Goal: Task Accomplishment & Management: Use online tool/utility

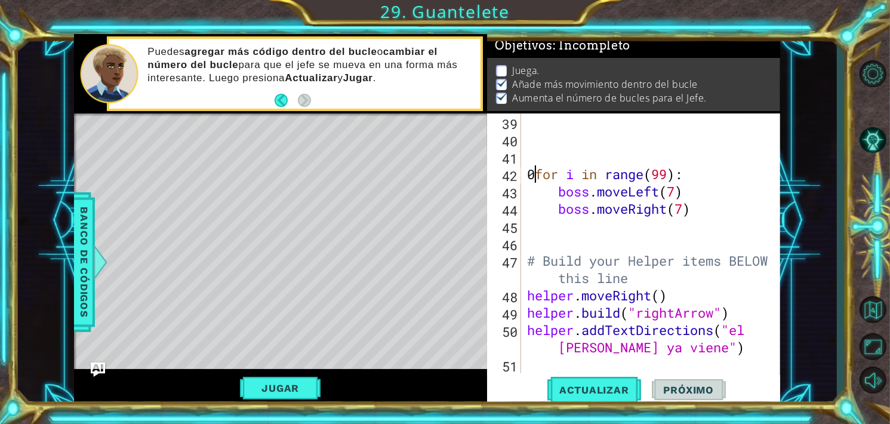
type textarea "for i in range(99):"
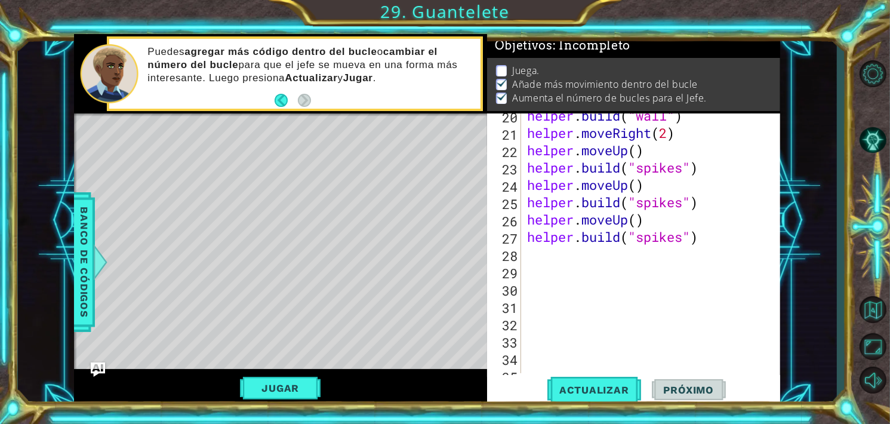
scroll to position [370, 0]
click at [547, 256] on div "helper . build ( "wall" ) helper . moveRight ( 2 ) helper . moveUp ( ) helper .…" at bounding box center [650, 254] width 251 height 294
click at [311, 385] on button "Jugar" at bounding box center [280, 388] width 81 height 23
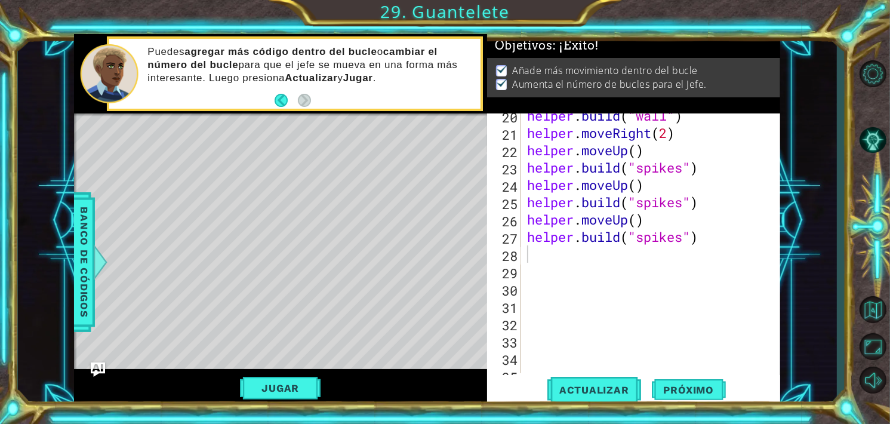
scroll to position [0, 0]
click at [673, 387] on span "Próximo" at bounding box center [689, 390] width 74 height 12
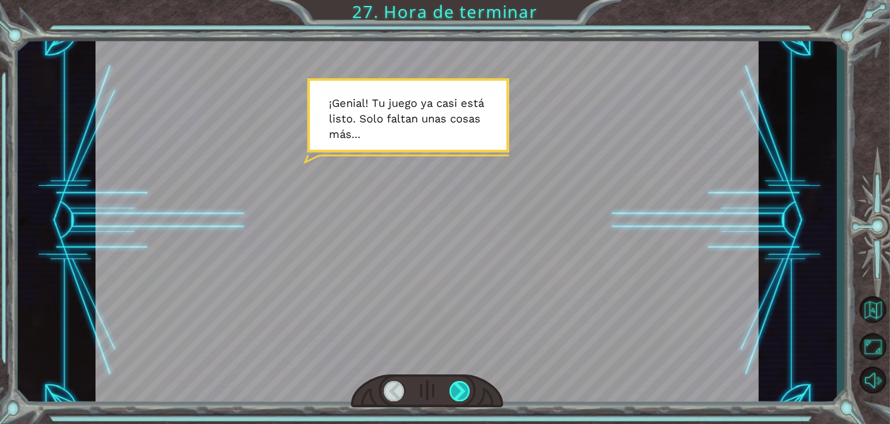
click at [459, 390] on div at bounding box center [459, 391] width 21 height 20
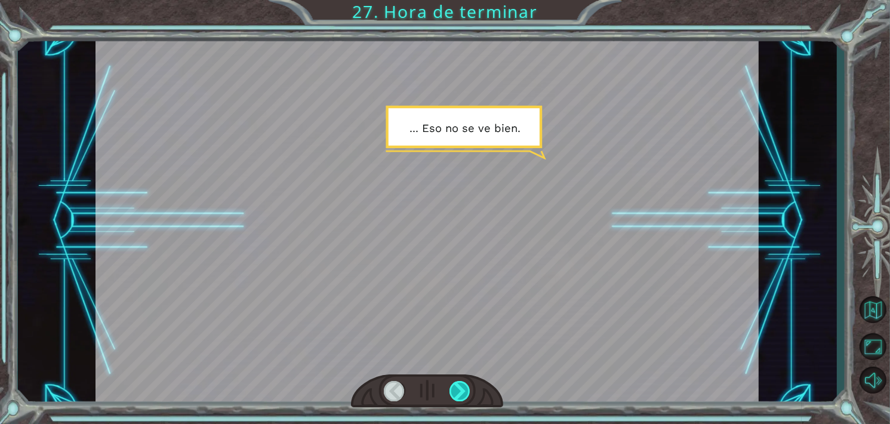
click at [459, 390] on div at bounding box center [459, 391] width 21 height 20
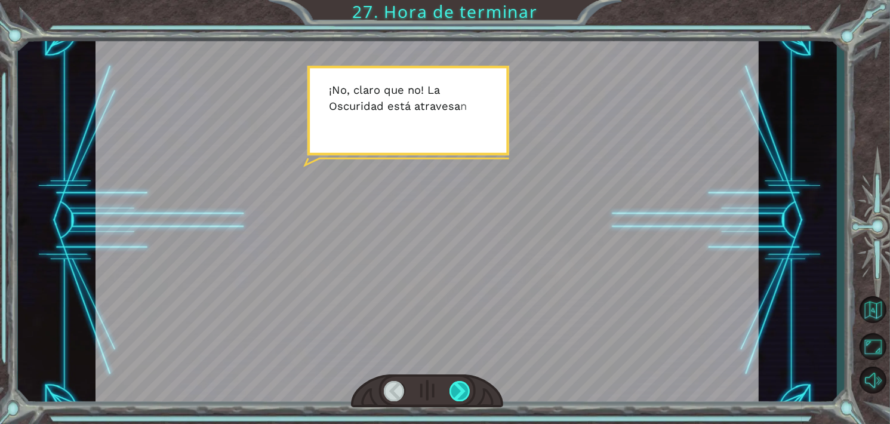
click at [459, 390] on div at bounding box center [459, 391] width 21 height 20
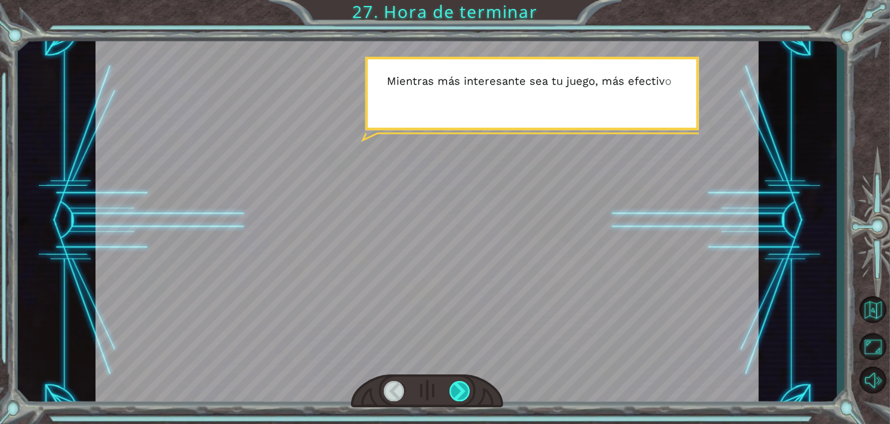
click at [459, 390] on div at bounding box center [459, 391] width 21 height 20
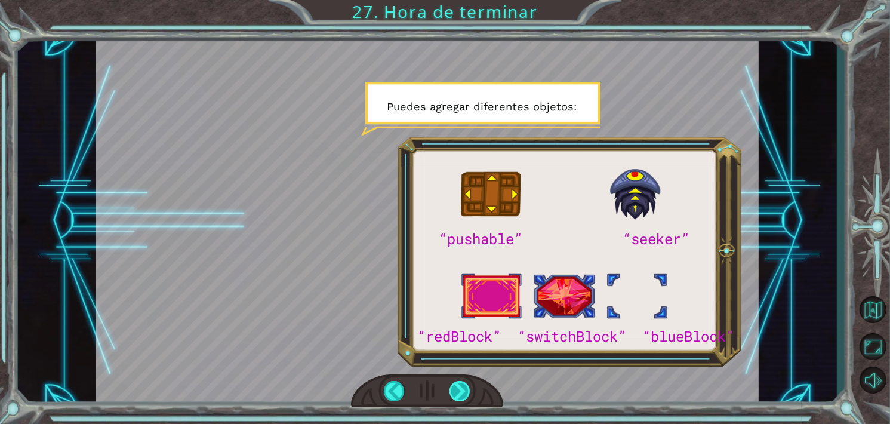
click at [459, 390] on div at bounding box center [459, 391] width 21 height 20
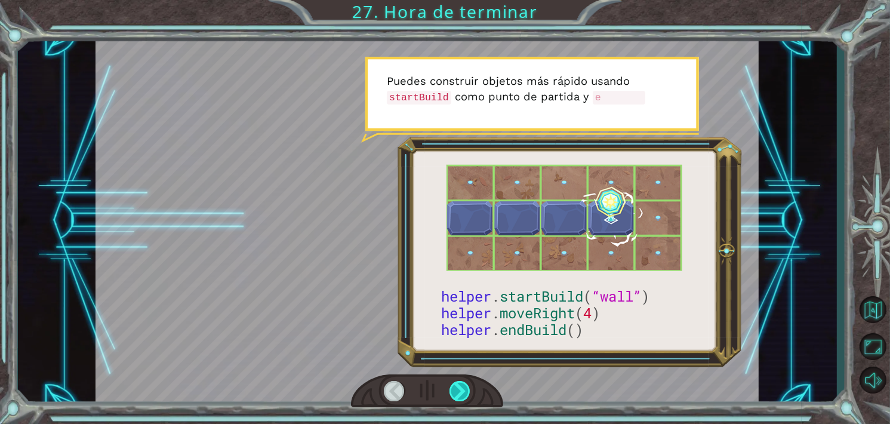
click at [459, 390] on div at bounding box center [459, 391] width 21 height 20
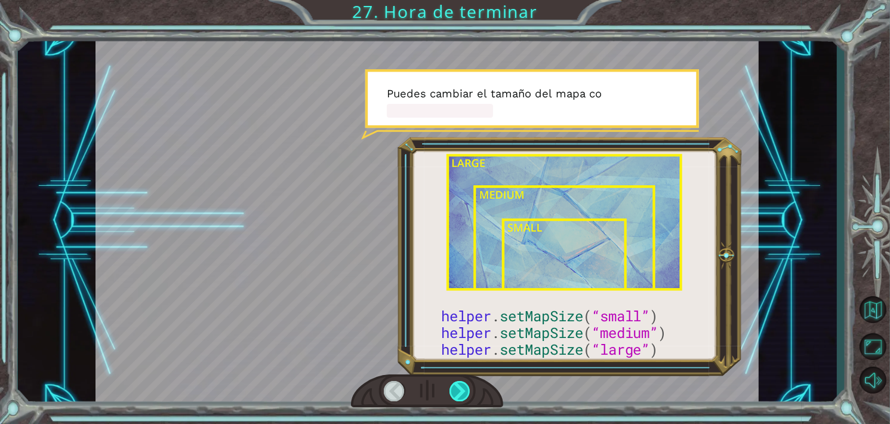
click at [459, 390] on div at bounding box center [459, 391] width 21 height 20
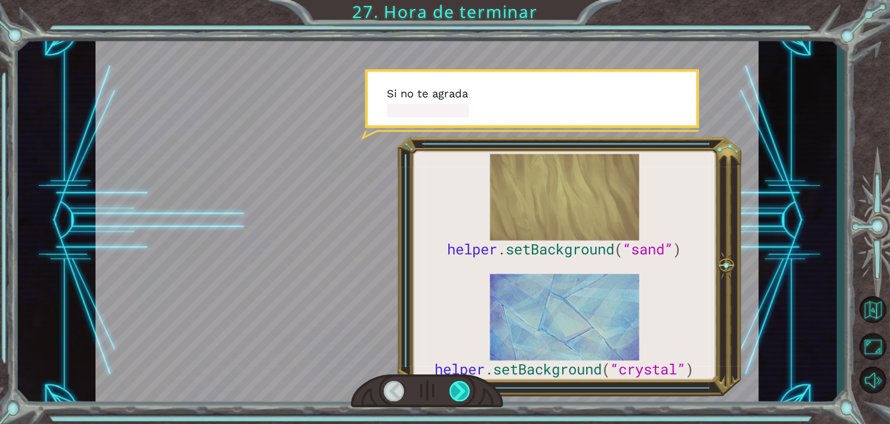
click at [459, 390] on div at bounding box center [459, 391] width 21 height 20
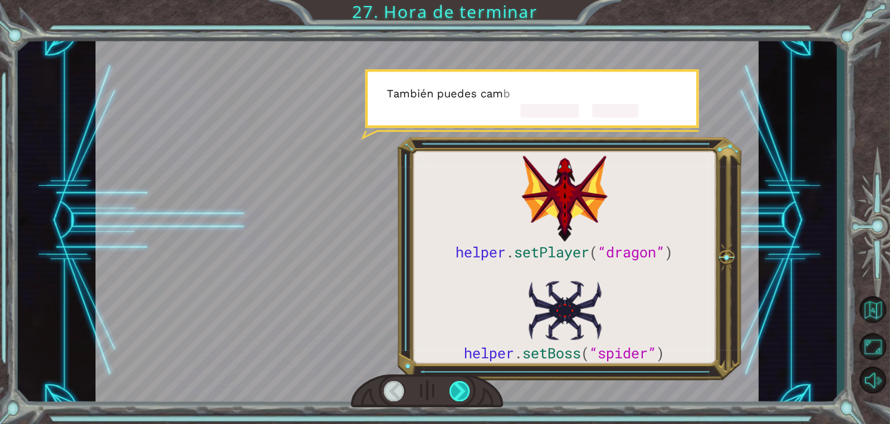
click at [459, 390] on div at bounding box center [459, 391] width 21 height 20
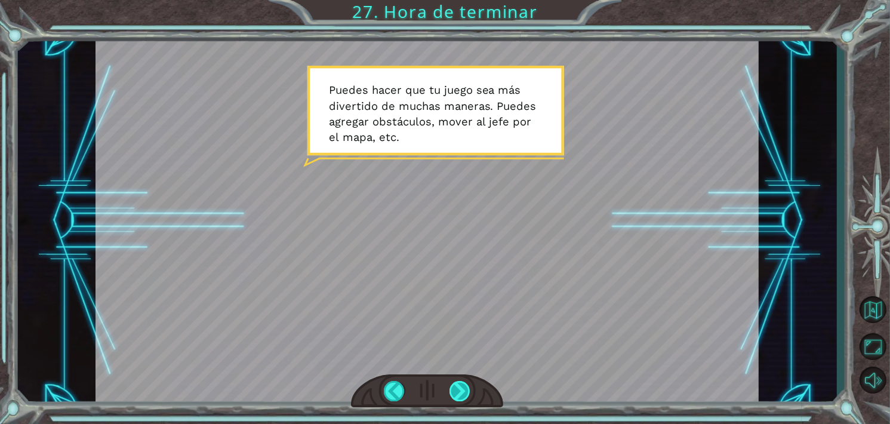
click at [452, 390] on div at bounding box center [459, 391] width 21 height 20
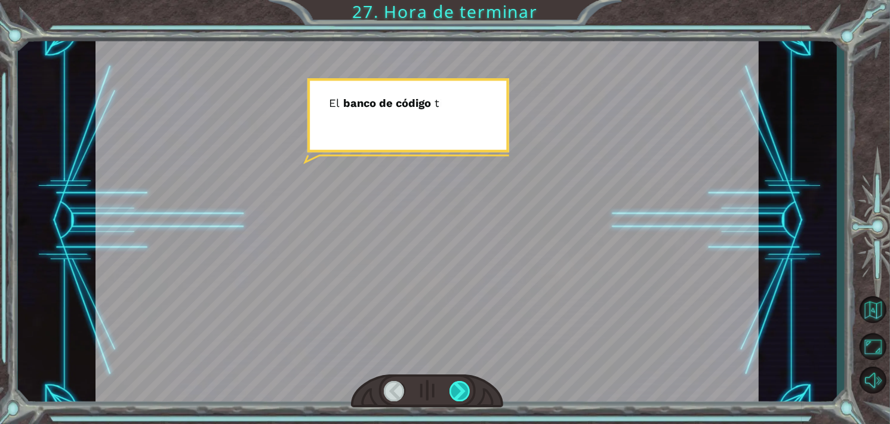
click at [452, 390] on div at bounding box center [459, 391] width 21 height 20
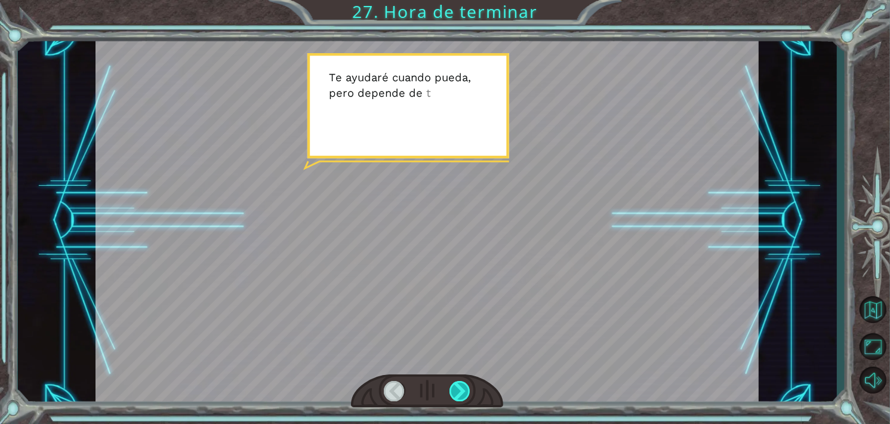
click at [457, 388] on div at bounding box center [459, 391] width 21 height 20
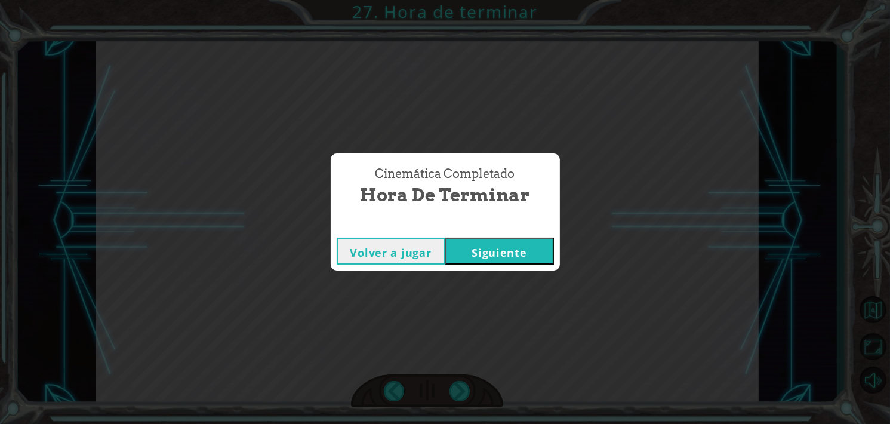
click at [490, 255] on button "Siguiente" at bounding box center [499, 250] width 109 height 27
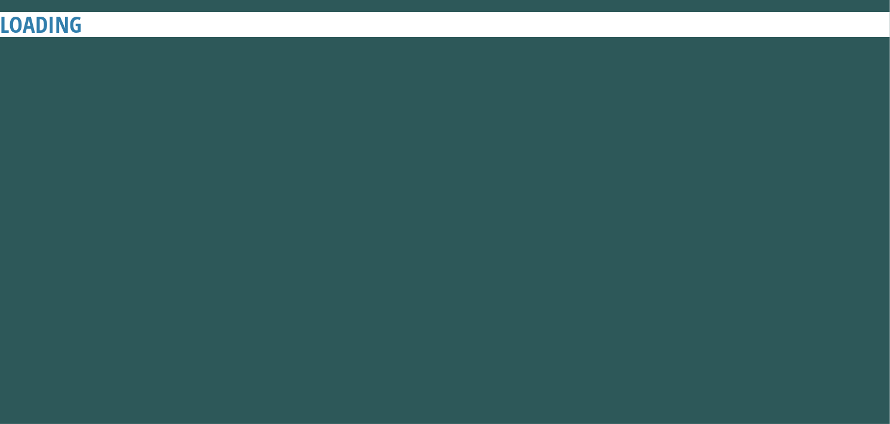
click at [509, 245] on button "Siguiente" at bounding box center [499, 250] width 109 height 27
click at [391, 257] on button "Volver a jugar" at bounding box center [391, 250] width 109 height 27
click at [869, 329] on div "Cinemática Completado Hora de terminar Volver a jugar [GEOGRAPHIC_DATA]" at bounding box center [445, 212] width 890 height 424
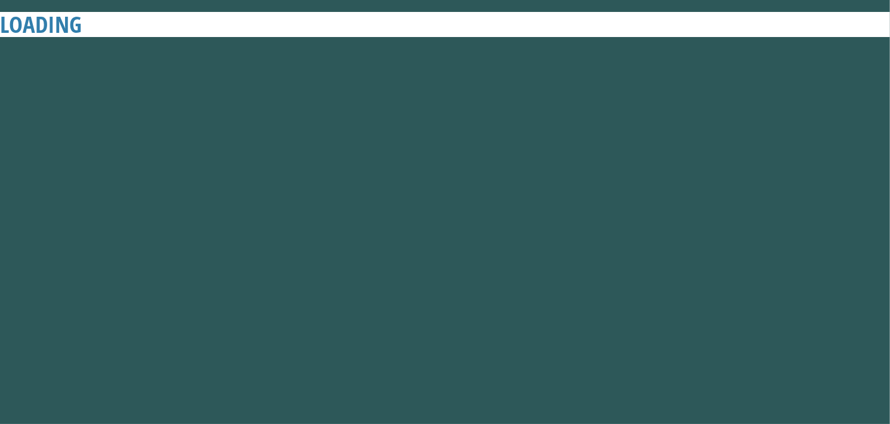
click at [810, 353] on div "Cinemática Completado Hora de terminar Volver a jugar [GEOGRAPHIC_DATA]" at bounding box center [445, 212] width 890 height 424
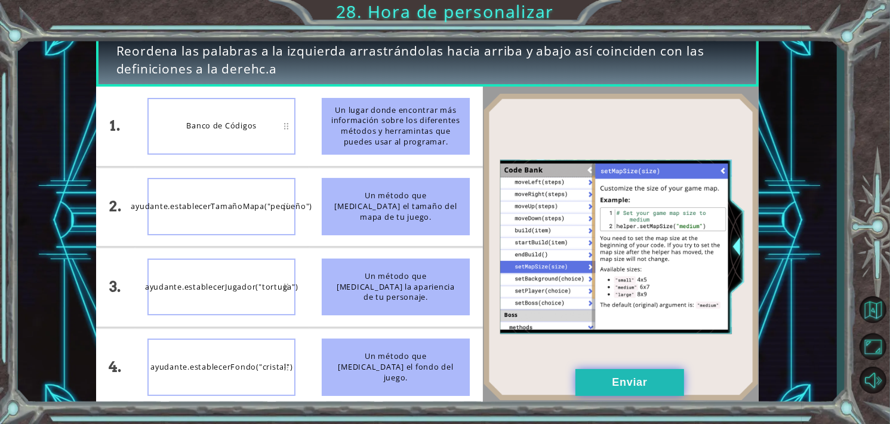
click at [637, 385] on button "Enviar" at bounding box center [629, 382] width 109 height 27
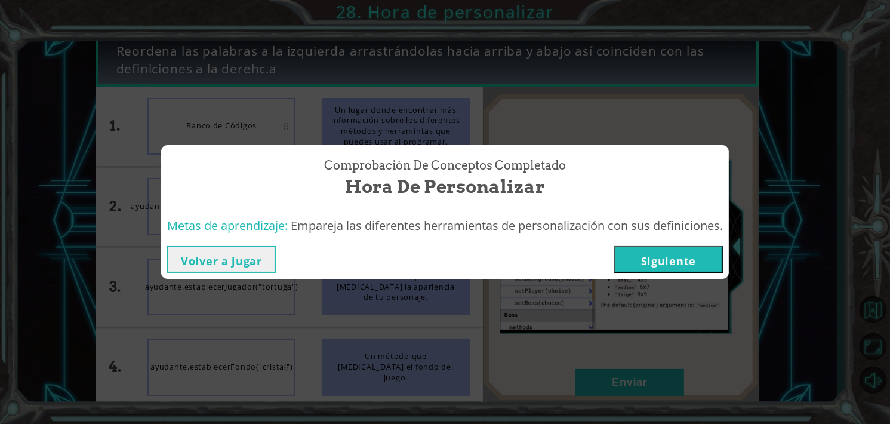
click at [680, 257] on button "Siguiente" at bounding box center [668, 259] width 109 height 27
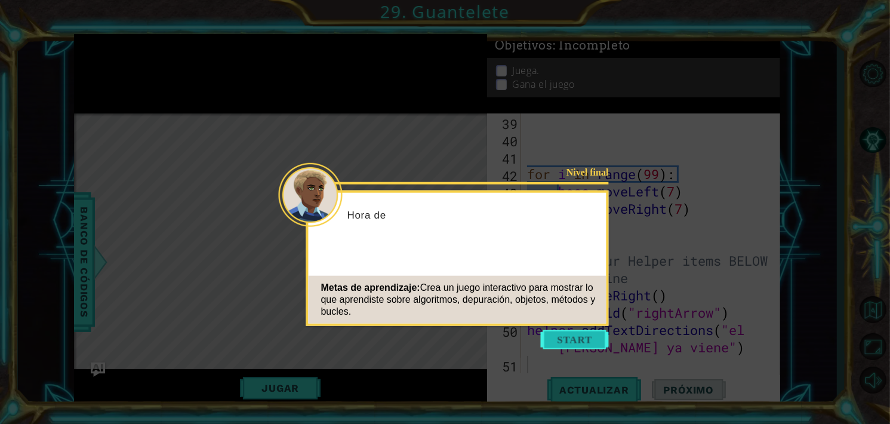
click at [563, 340] on button "Start" at bounding box center [575, 339] width 68 height 19
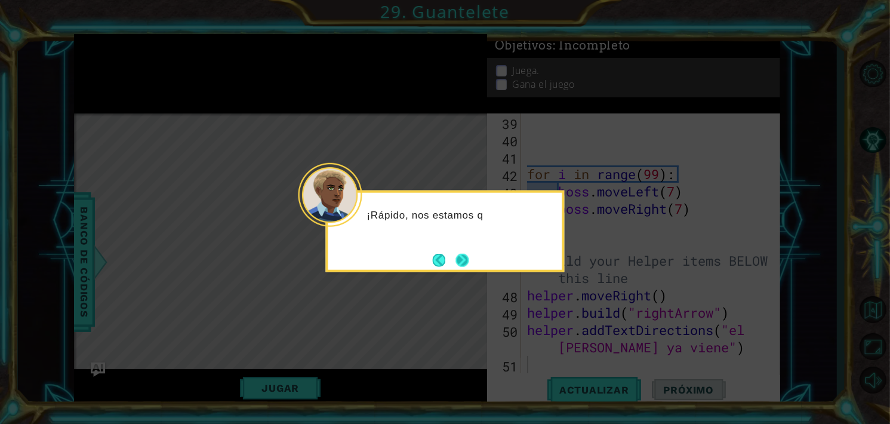
click at [462, 260] on button "Next" at bounding box center [462, 259] width 13 height 13
click at [462, 260] on button "Next" at bounding box center [461, 259] width 13 height 13
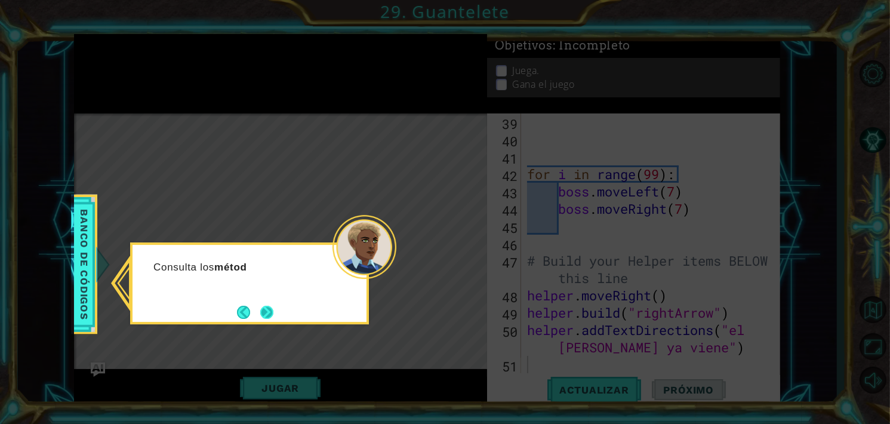
click at [267, 313] on button "Next" at bounding box center [266, 312] width 13 height 13
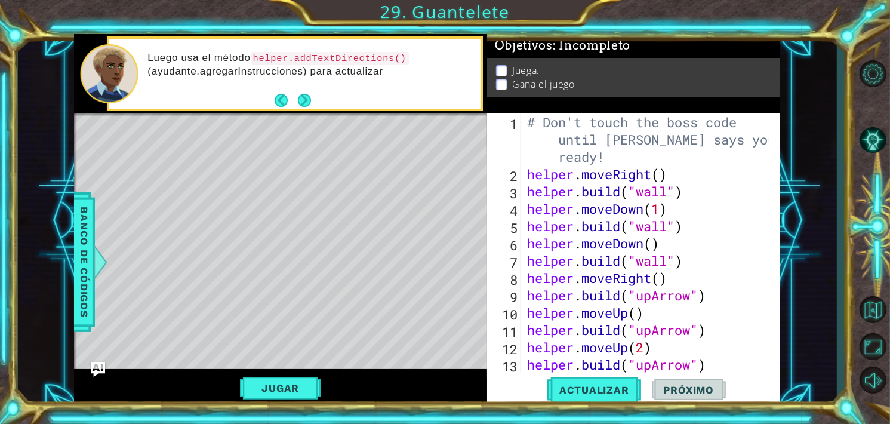
scroll to position [0, 0]
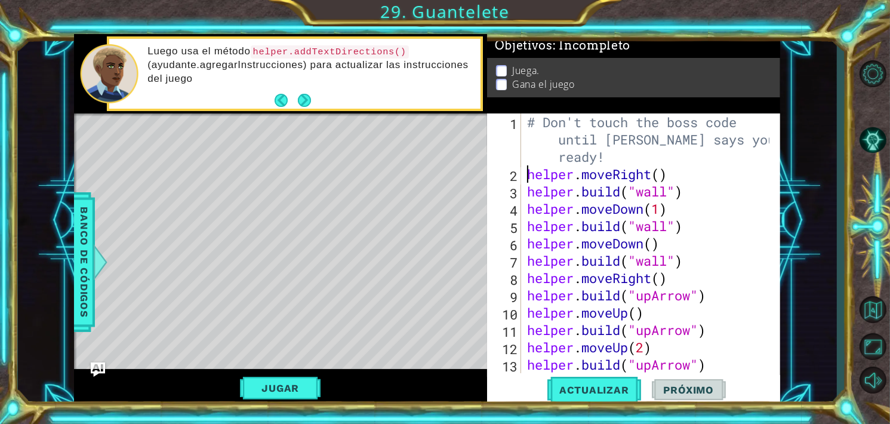
click at [525, 174] on div "# Don't touch the boss code until [PERSON_NAME] says you're ready! helper . mov…" at bounding box center [650, 277] width 251 height 329
click at [586, 385] on span "Actualizar" at bounding box center [594, 390] width 94 height 12
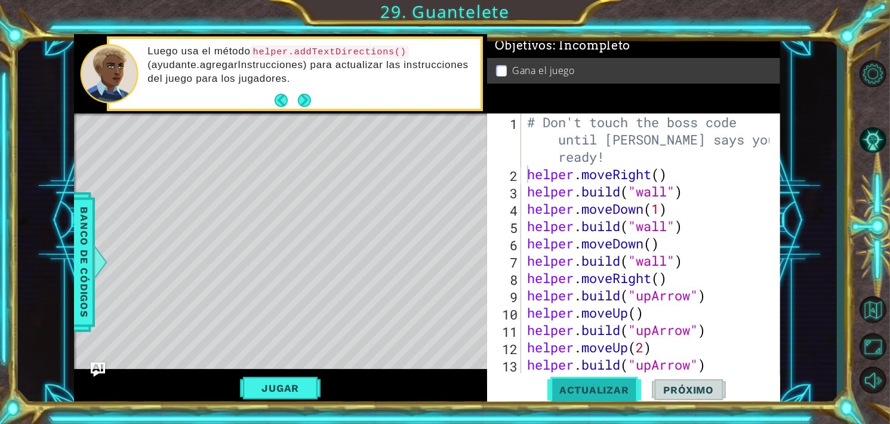
click at [584, 385] on span "Actualizar" at bounding box center [594, 390] width 94 height 12
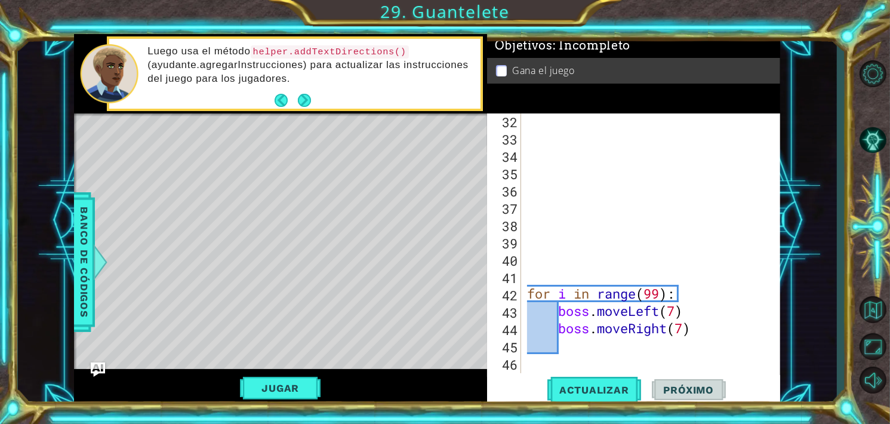
scroll to position [692, 0]
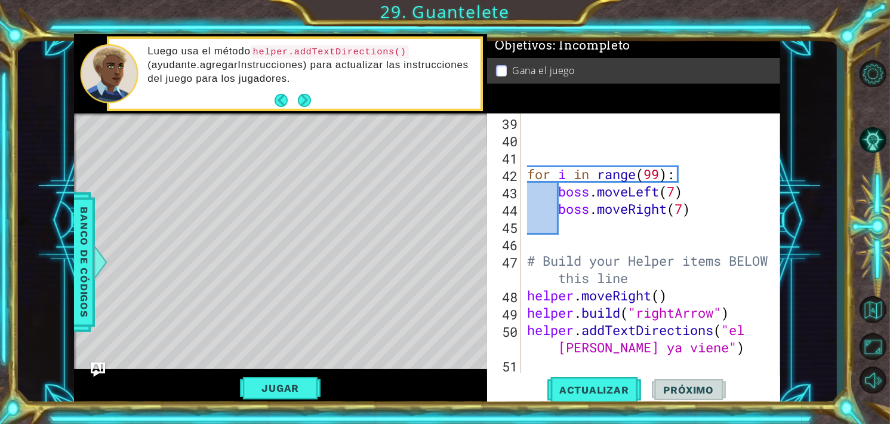
click at [673, 208] on div "for i in range ( 99 ) : boss . moveLeft ( 7 ) boss . moveRight ( 7 ) # Build yo…" at bounding box center [650, 260] width 251 height 294
click at [554, 206] on div "for i in range ( 99 ) : boss . moveLeft ( 7 ) boss . moveRight ( 7 ) # Build yo…" at bounding box center [650, 260] width 251 height 294
click at [546, 194] on div "for i in range ( 99 ) : boss . moveLeft ( 7 ) boss . moveRight ( 7 ) # Build yo…" at bounding box center [650, 260] width 251 height 294
click at [551, 192] on div "for i in range ( 99 ) : boss . moveLeft ( 7 ) boss . moveRight ( 7 ) # Build yo…" at bounding box center [650, 260] width 251 height 294
click at [584, 387] on span "Actualizar" at bounding box center [594, 390] width 94 height 12
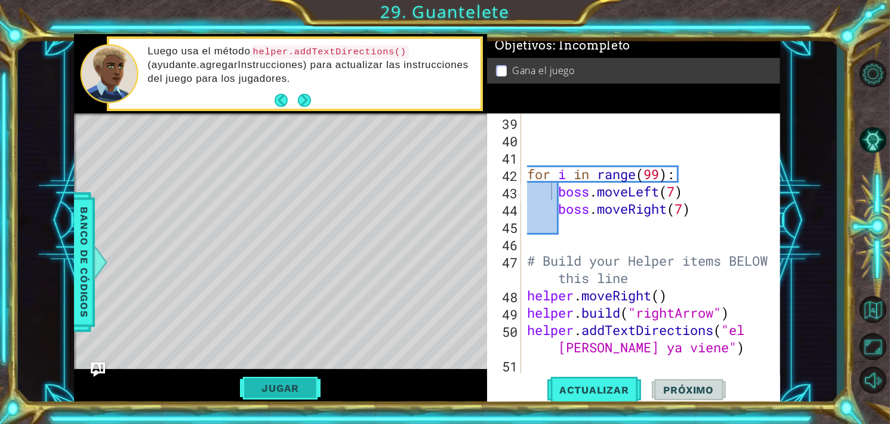
click at [303, 389] on button "Jugar" at bounding box center [280, 388] width 81 height 23
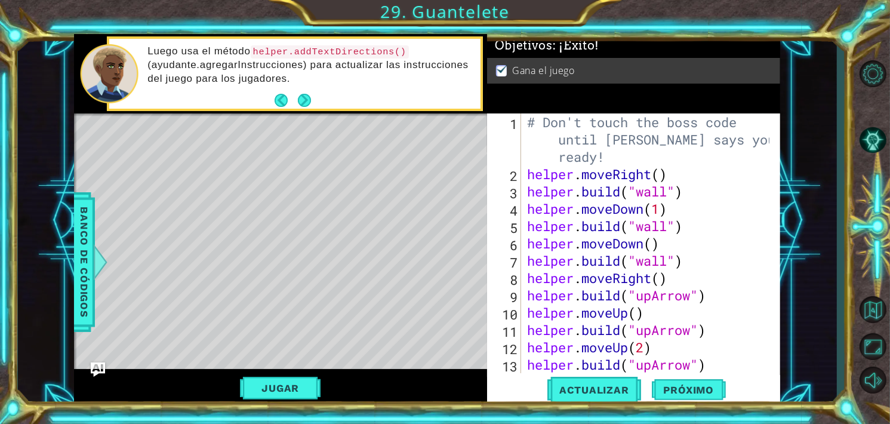
scroll to position [0, 0]
type textarea "helper.moveRight()"
click at [528, 175] on div "# Don't touch the boss code until [PERSON_NAME] says you're ready! helper . mov…" at bounding box center [650, 277] width 251 height 329
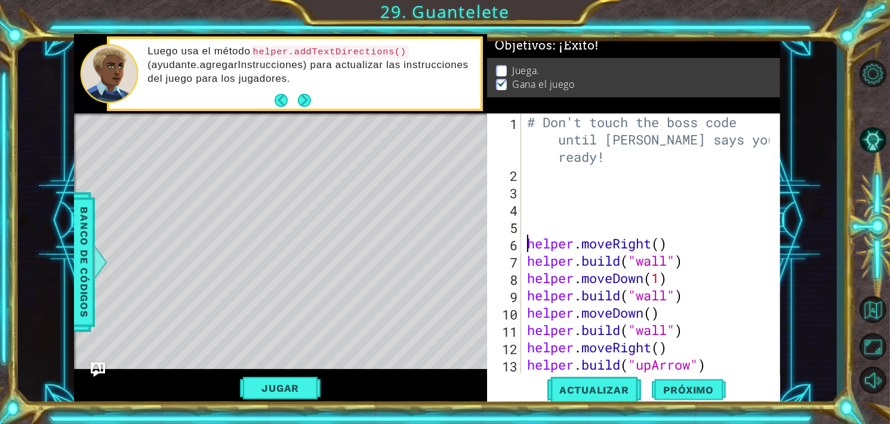
click at [528, 175] on div "# Don't touch the boss code until [PERSON_NAME] says you're ready! helper . mov…" at bounding box center [650, 277] width 251 height 329
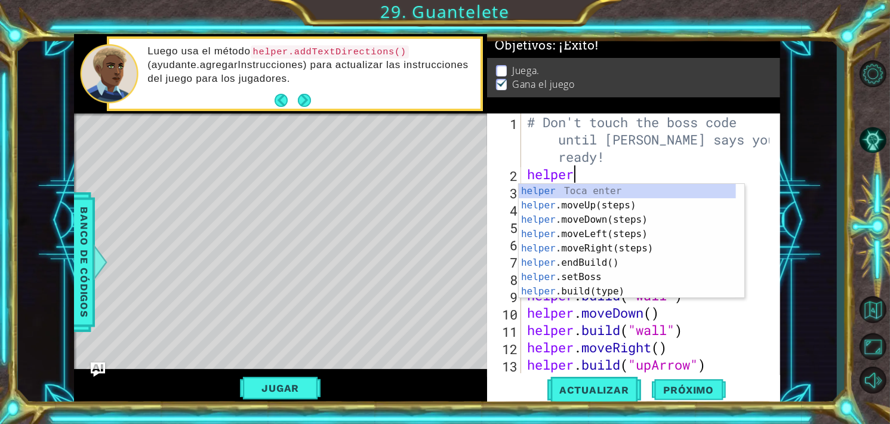
scroll to position [0, 2]
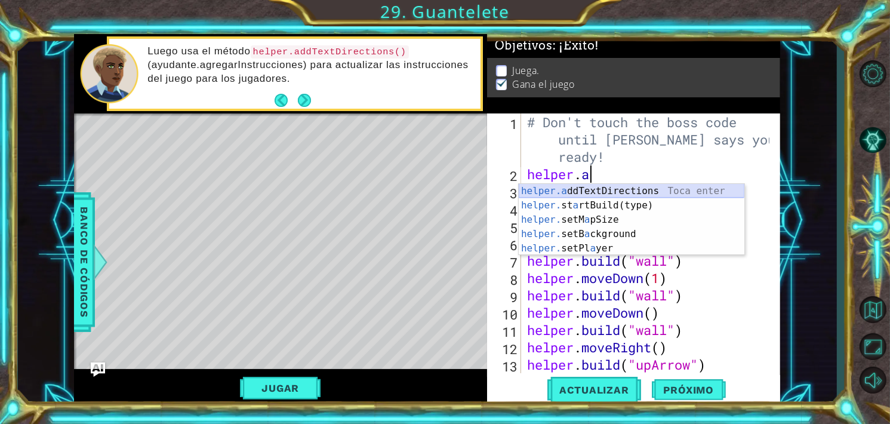
click at [566, 188] on div "helper.a ddTextDirections Toca enter helper. st a rtBuild(type) Toca enter help…" at bounding box center [632, 234] width 226 height 100
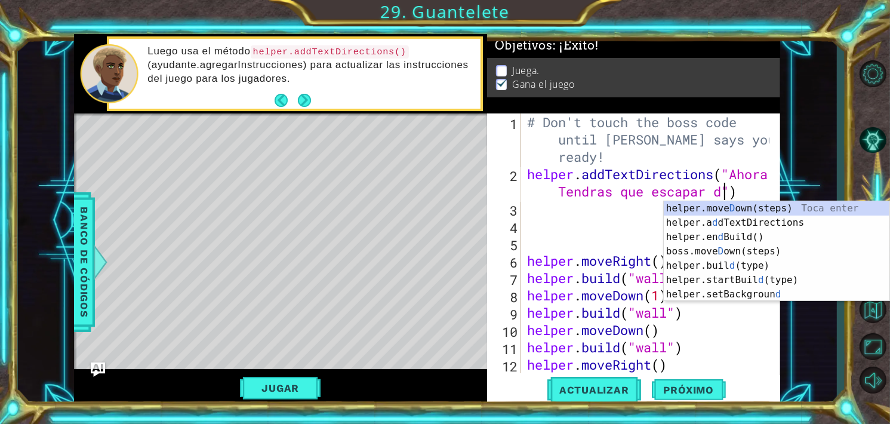
scroll to position [0, 19]
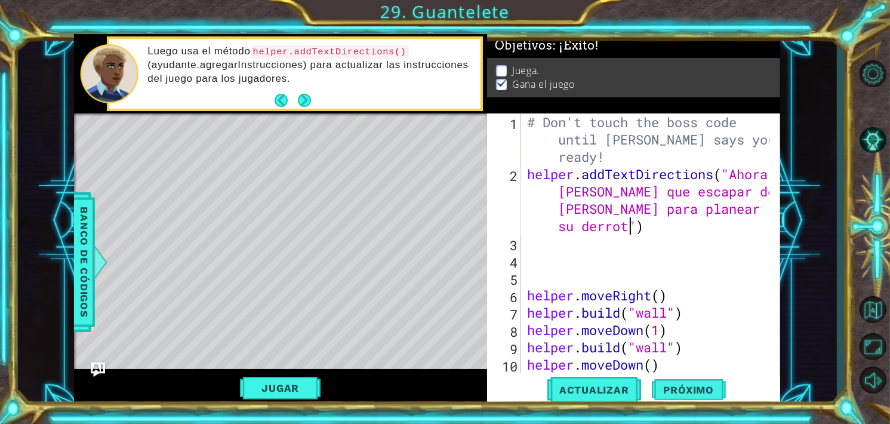
type textarea "helper.addTextDirections("[PERSON_NAME] que escapar de la [PERSON_NAME] para pl…"
click at [536, 247] on div "# Don't touch the boss code until [PERSON_NAME] says you're ready! helper . add…" at bounding box center [650, 277] width 251 height 329
click at [525, 246] on div "# Don't touch the boss code until [PERSON_NAME] says you're ready! helper . add…" at bounding box center [650, 277] width 251 height 329
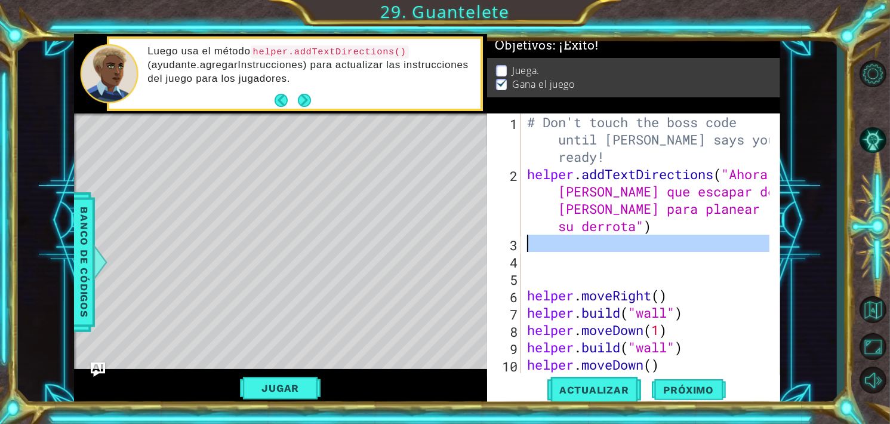
click at [520, 246] on div "3" at bounding box center [505, 244] width 32 height 17
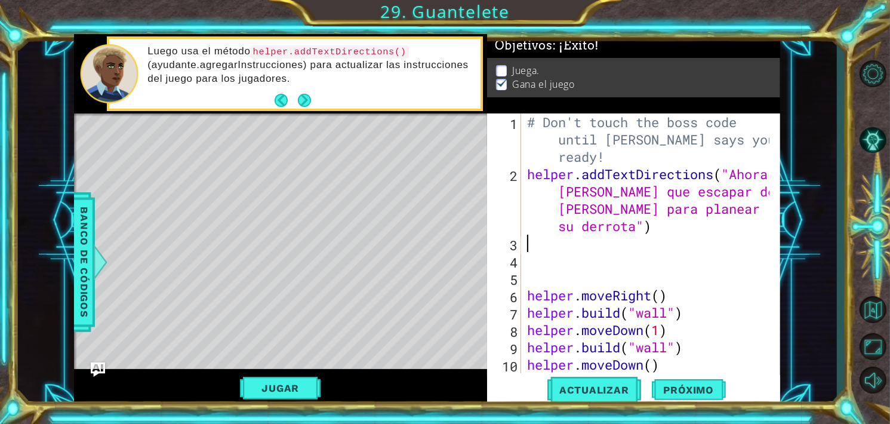
click at [523, 246] on div "1 2 3 4 5 6 7 8 9 10 11 # Don't touch the boss code until [PERSON_NAME] says yo…" at bounding box center [632, 243] width 291 height 260
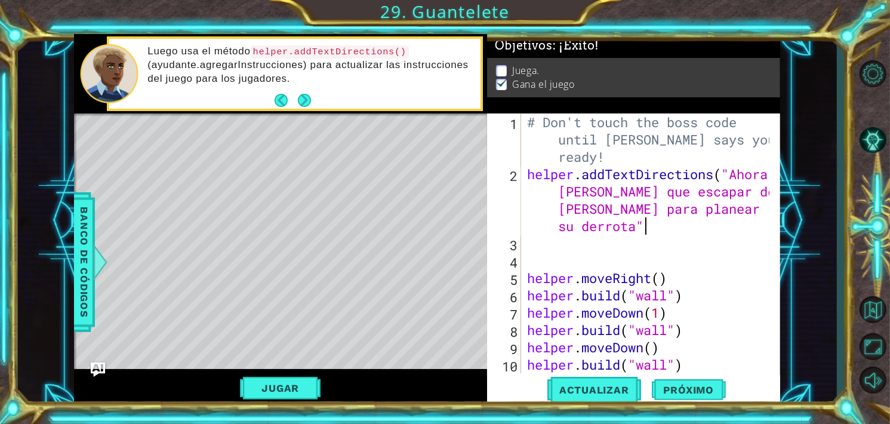
type textarea "helper.addTextDirections("[PERSON_NAME] que escapar de la [PERSON_NAME] para pl…"
click at [528, 246] on div "# Don't touch the boss code until [PERSON_NAME] says you're ready! helper . add…" at bounding box center [650, 277] width 251 height 329
type textarea "helper.addTextDirections("[PERSON_NAME] que escapar de la [PERSON_NAME] para pl…"
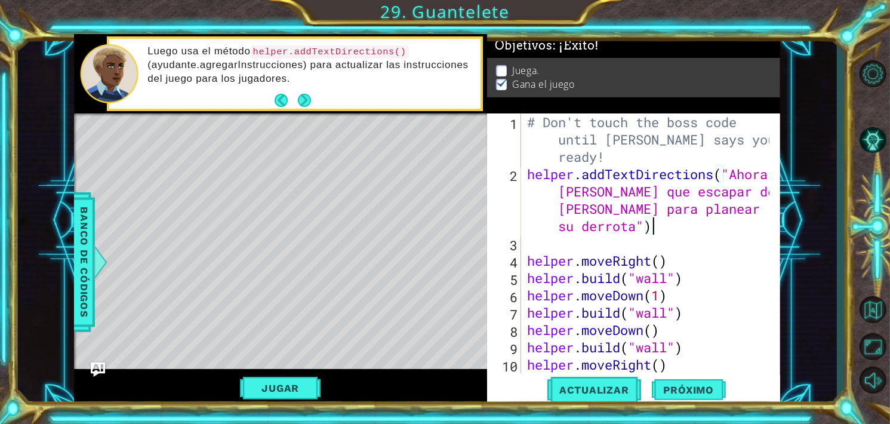
click at [528, 246] on div "# Don't touch the boss code until [PERSON_NAME] says you're ready! helper . add…" at bounding box center [650, 277] width 251 height 329
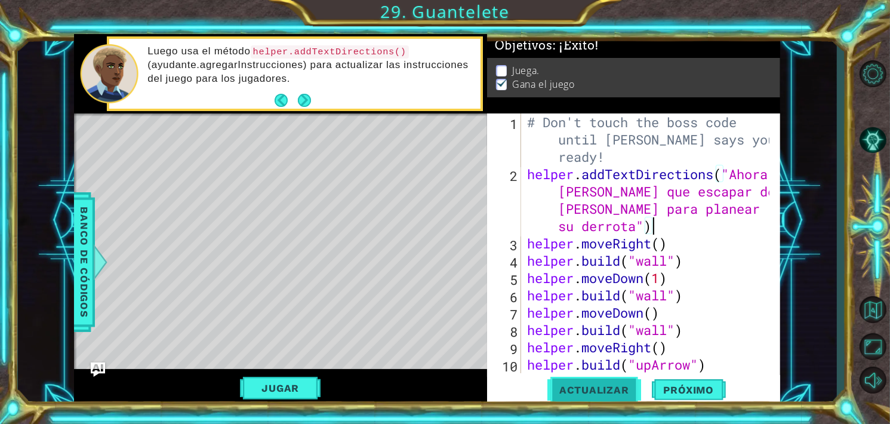
type textarea "helper.addTextDirections("[PERSON_NAME] que escapar de la [PERSON_NAME] para pl…"
click at [618, 392] on span "Actualizar" at bounding box center [594, 390] width 94 height 12
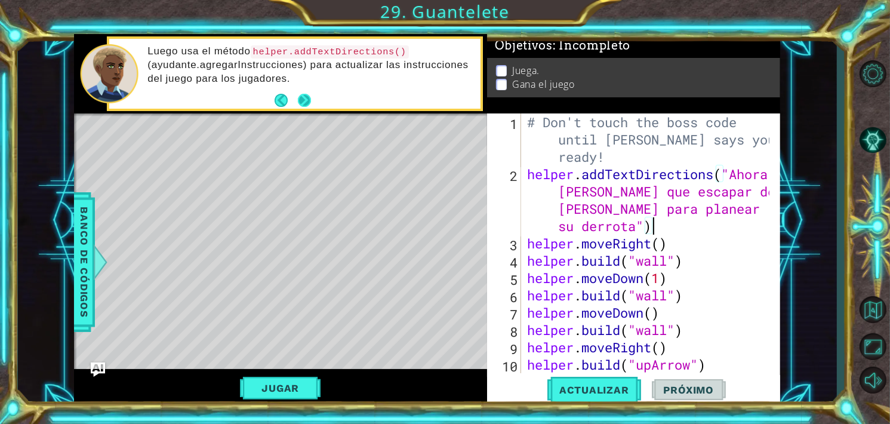
click at [307, 98] on button "Next" at bounding box center [304, 100] width 13 height 13
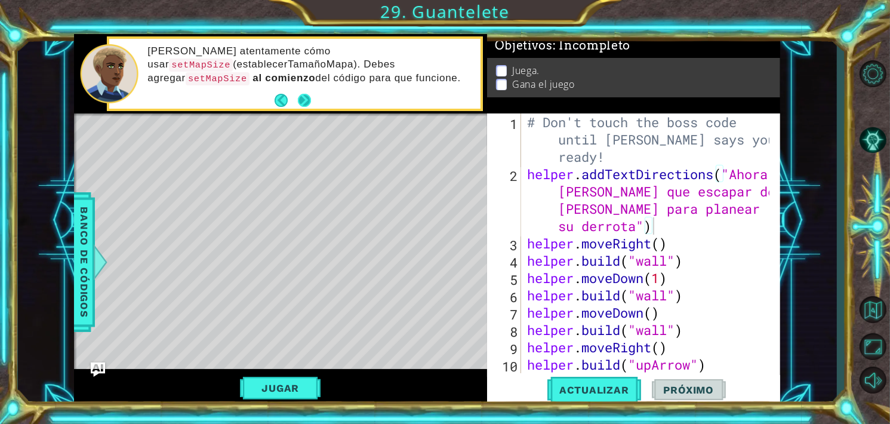
click at [301, 96] on button "Next" at bounding box center [304, 100] width 13 height 13
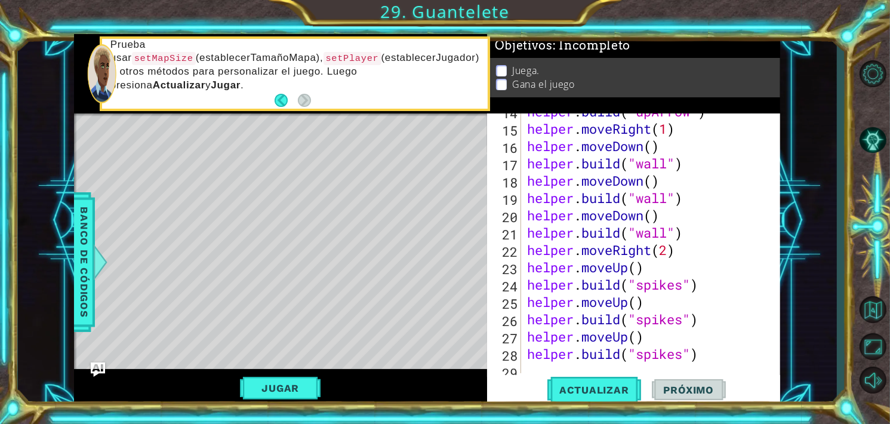
scroll to position [358, 0]
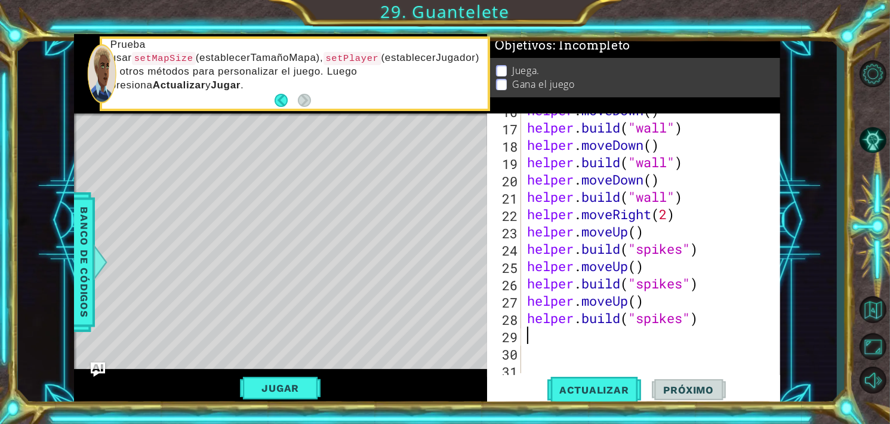
click at [544, 341] on div "helper . moveDown ( ) helper . build ( "wall" ) helper . moveDown ( ) helper . …" at bounding box center [650, 248] width 251 height 294
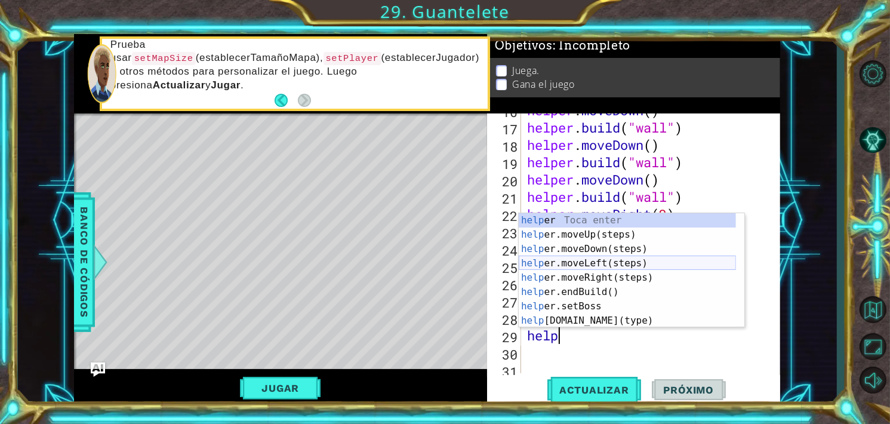
scroll to position [36, 0]
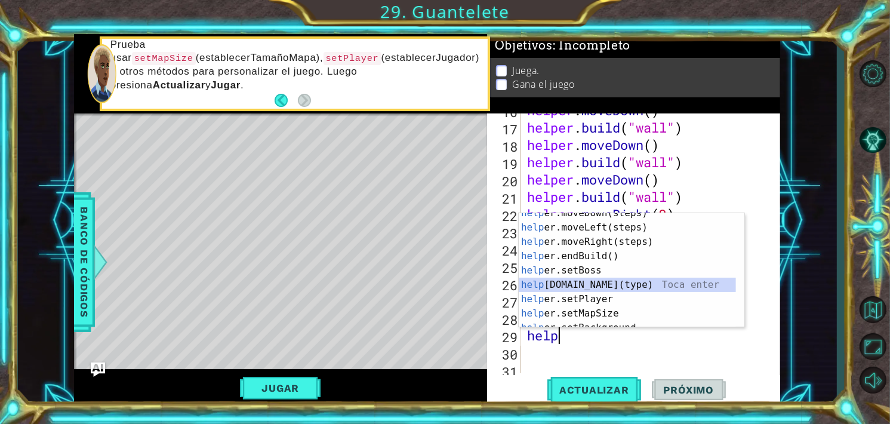
click at [587, 284] on div "help er.moveDown(steps) Toca enter help er.moveLeft(steps) Toca enter help er.m…" at bounding box center [627, 277] width 217 height 143
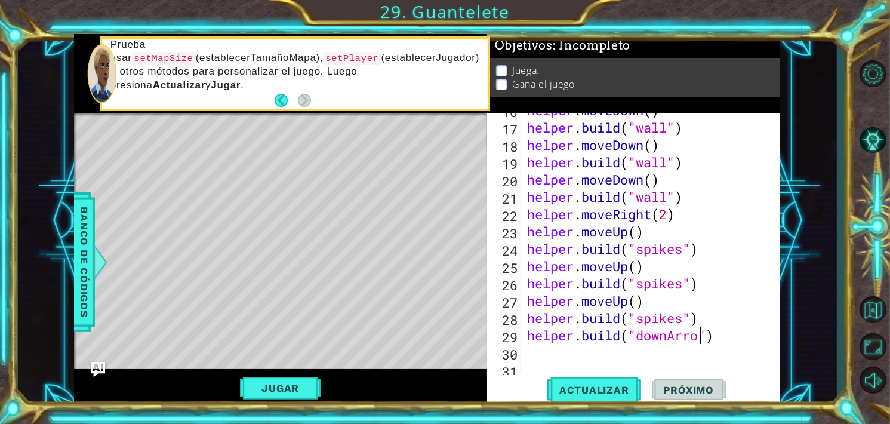
type textarea "[DOMAIN_NAME]("downArrow")"
click at [619, 394] on span "Actualizar" at bounding box center [594, 390] width 94 height 12
drag, startPoint x: 729, startPoint y: 333, endPoint x: 534, endPoint y: 335, distance: 195.1
click at [534, 335] on div "helper . moveDown ( ) helper . build ( "wall" ) helper . moveDown ( ) helper . …" at bounding box center [650, 248] width 251 height 294
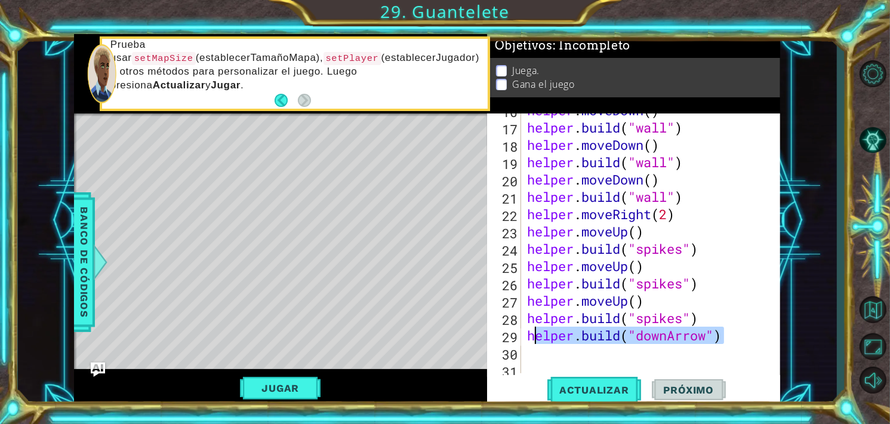
type textarea "h"
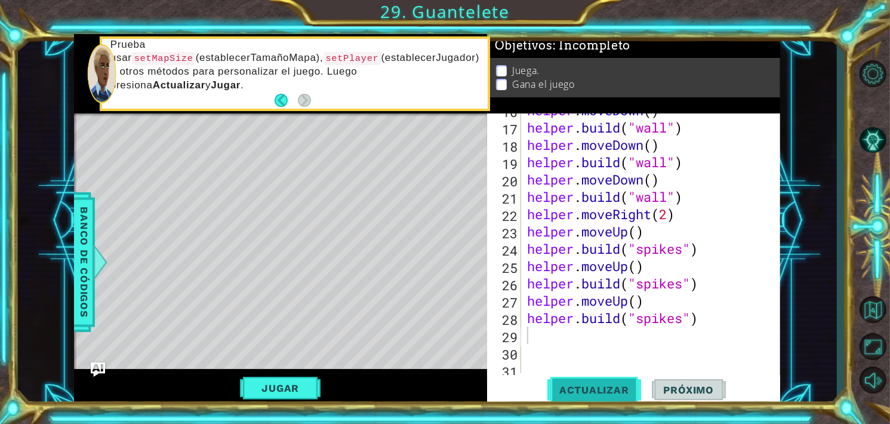
click at [588, 391] on span "Actualizar" at bounding box center [594, 390] width 94 height 12
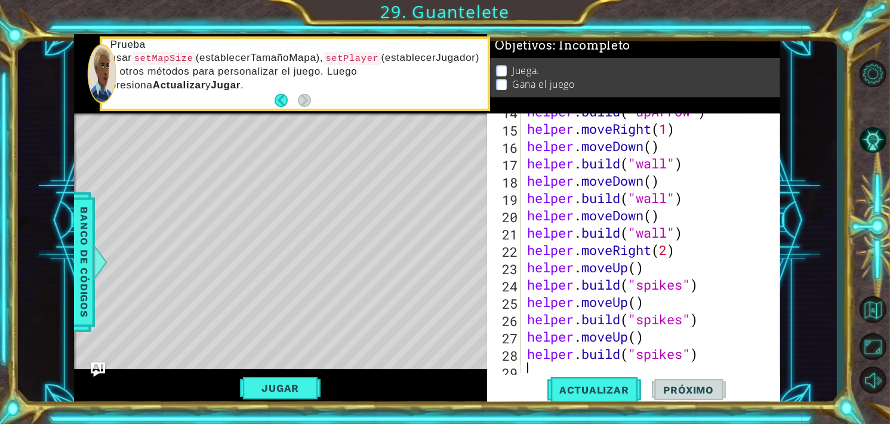
scroll to position [430, 0]
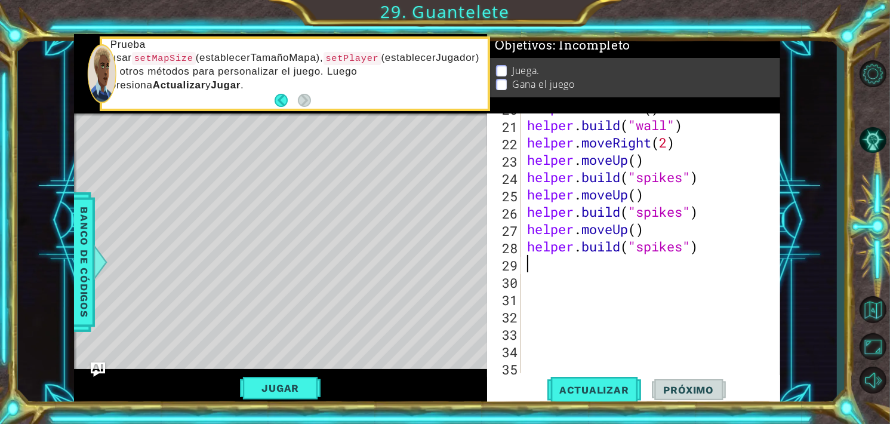
click at [543, 264] on div "helper . moveDown ( ) helper . build ( "wall" ) helper . moveRight ( 2 ) helper…" at bounding box center [650, 246] width 251 height 294
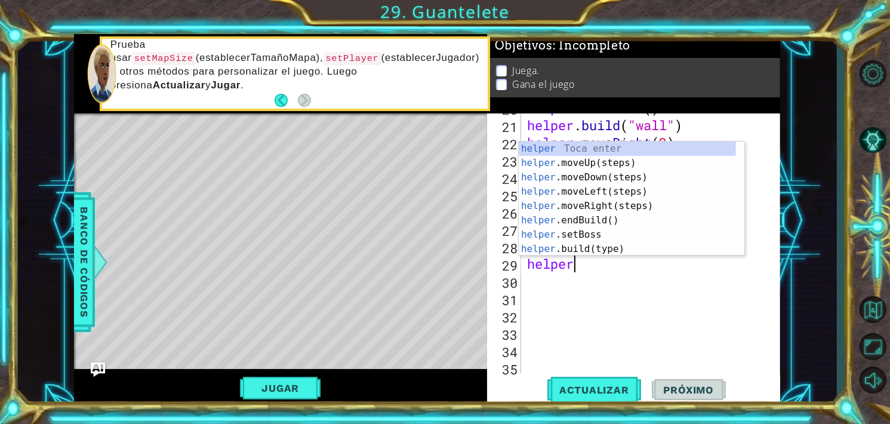
scroll to position [0, 2]
click at [587, 264] on div "helper . moveDown ( ) helper . build ( "wall" ) helper . moveRight ( 2 ) helper…" at bounding box center [650, 246] width 251 height 294
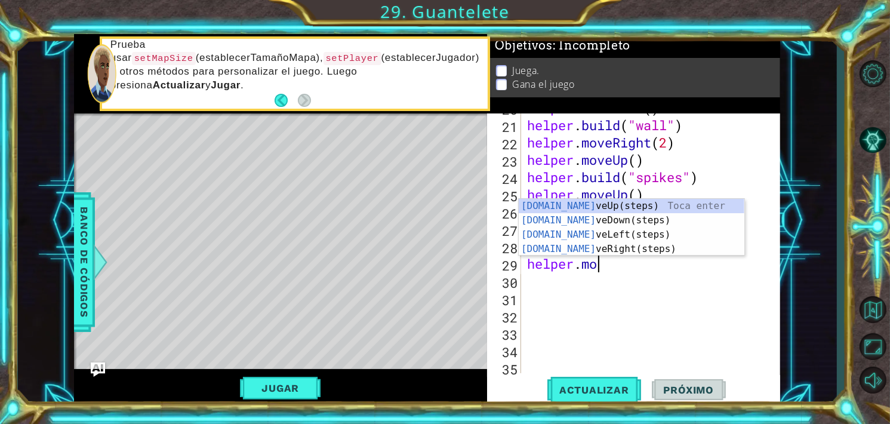
type textarea "helper.move"
click at [590, 221] on div "helper.move Up(steps) Toca enter helper.move Down(steps) Toca enter helper.move…" at bounding box center [632, 242] width 226 height 86
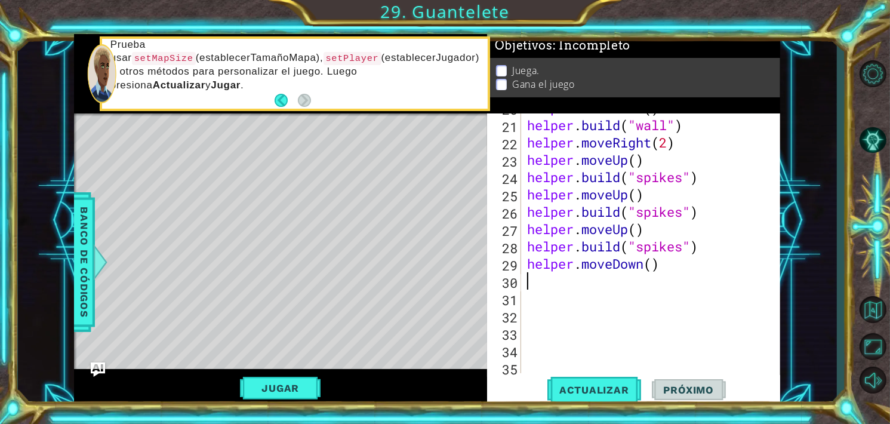
scroll to position [0, 0]
click at [651, 268] on div "helper . moveDown ( ) helper . build ( "wall" ) helper . moveRight ( 2 ) helper…" at bounding box center [650, 246] width 251 height 294
type textarea "helper.moveDown(3)"
click at [620, 396] on button "Actualizar" at bounding box center [594, 389] width 94 height 29
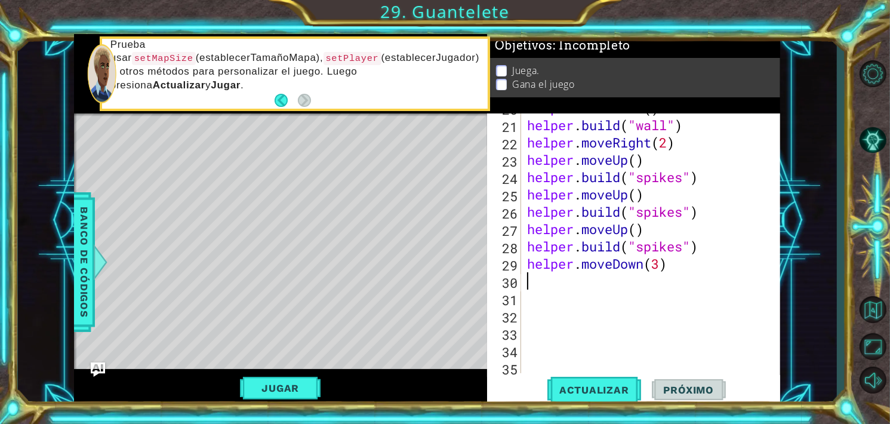
click at [533, 279] on div "helper . moveDown ( ) helper . build ( "wall" ) helper . moveRight ( 2 ) helper…" at bounding box center [650, 246] width 251 height 294
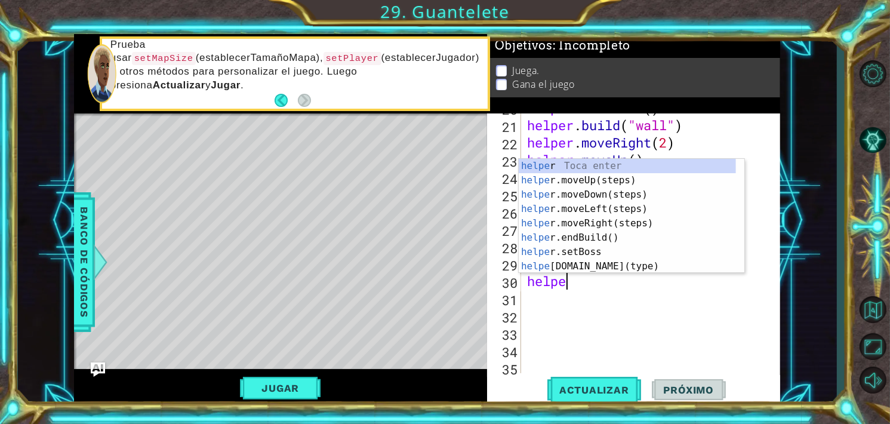
scroll to position [0, 1]
click at [547, 249] on div "helper Toca enter helper .moveUp(steps) Toca enter helper .moveDown(steps) Toca…" at bounding box center [627, 230] width 217 height 143
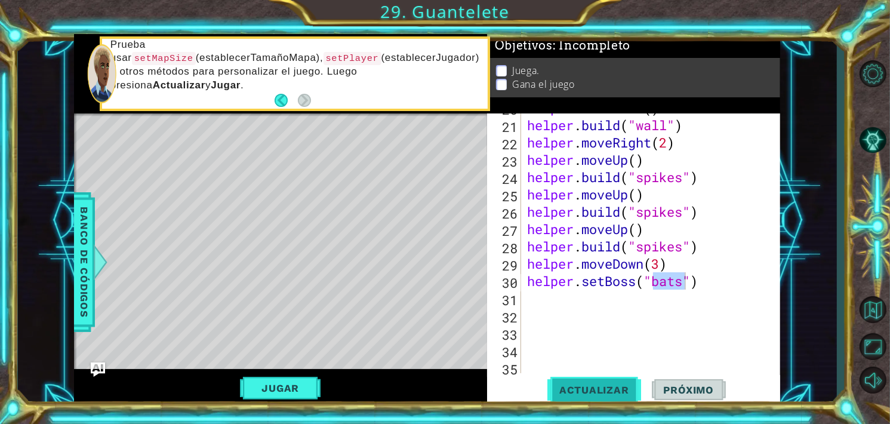
click at [608, 395] on span "Actualizar" at bounding box center [594, 390] width 94 height 12
type textarea "helper"
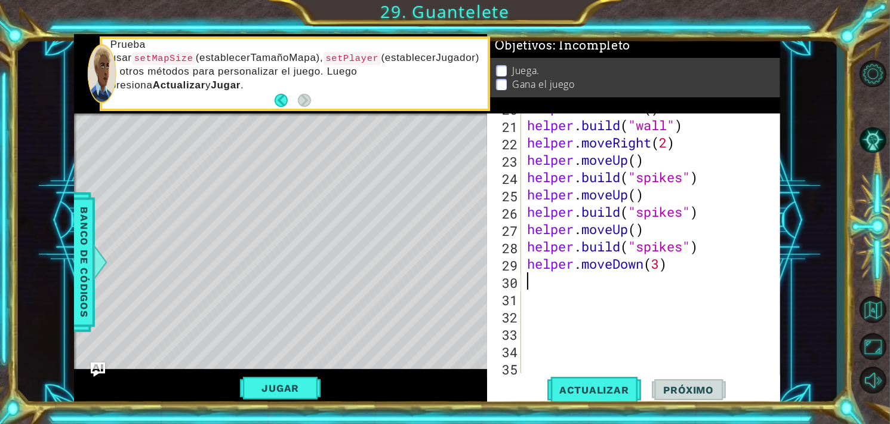
scroll to position [0, 0]
click at [600, 387] on span "Actualizar" at bounding box center [594, 390] width 94 height 12
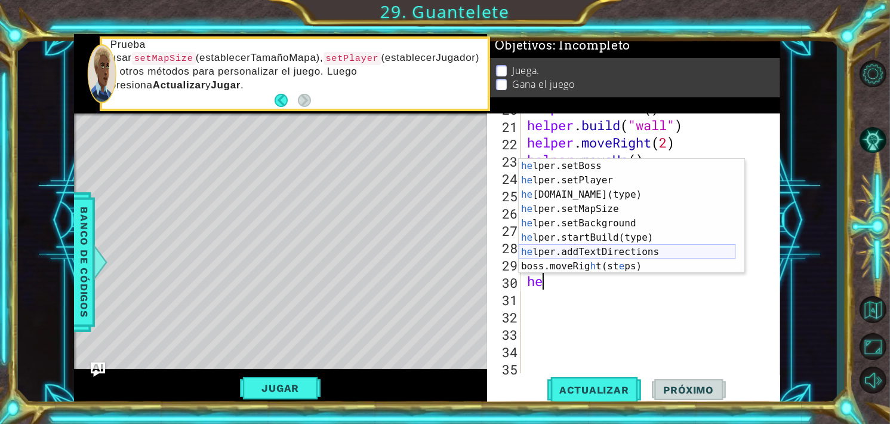
scroll to position [86, 0]
type textarea "h"
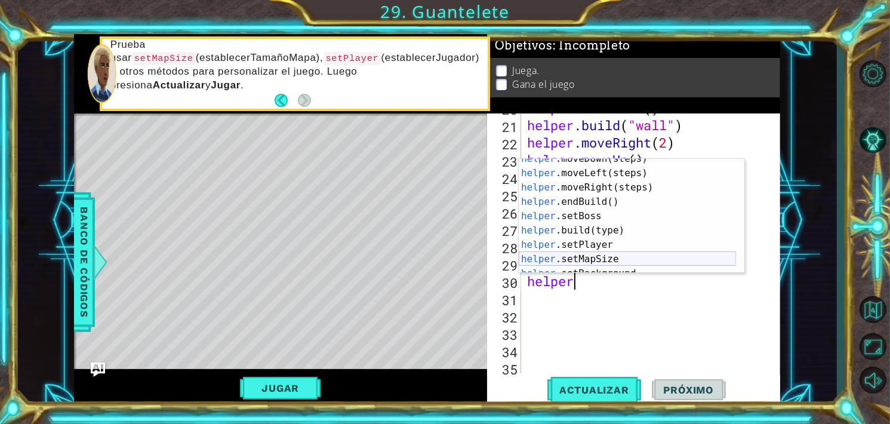
scroll to position [36, 0]
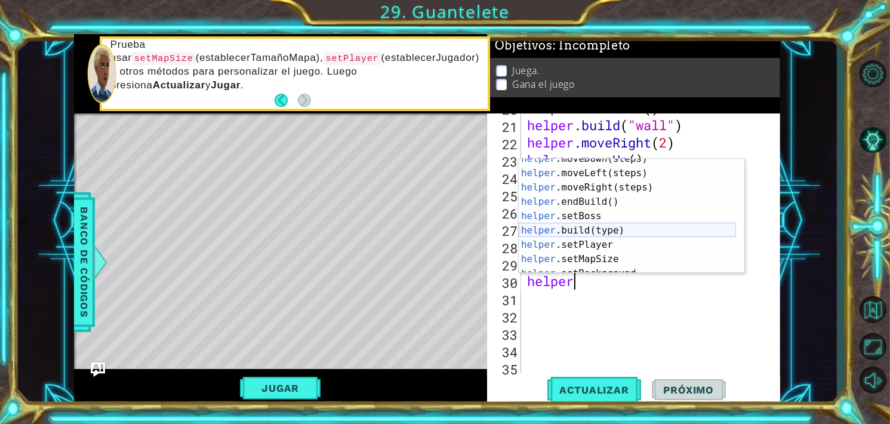
click at [576, 230] on div "helper .moveDown(steps) Toca enter helper .moveLeft(steps) Toca enter helper .m…" at bounding box center [627, 223] width 217 height 143
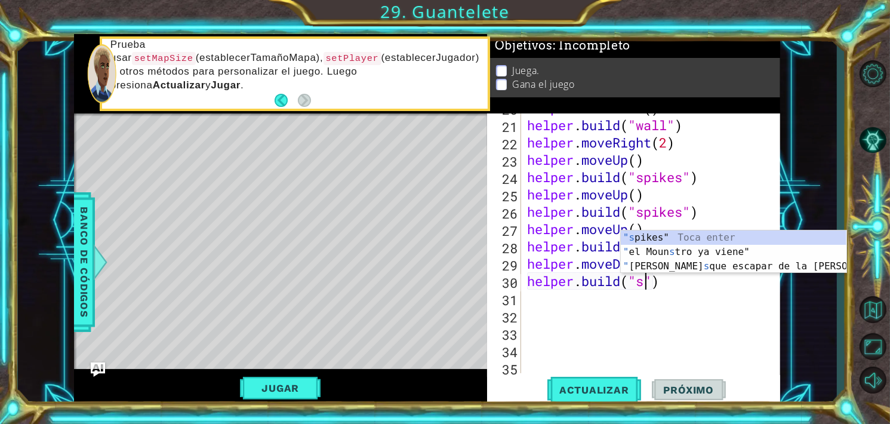
scroll to position [0, 5]
click at [638, 240] on div ""s pikes" Toca enter " el Moun s tro ya viene" Toca enter " Ahora [PERSON_NAME]…" at bounding box center [734, 266] width 226 height 72
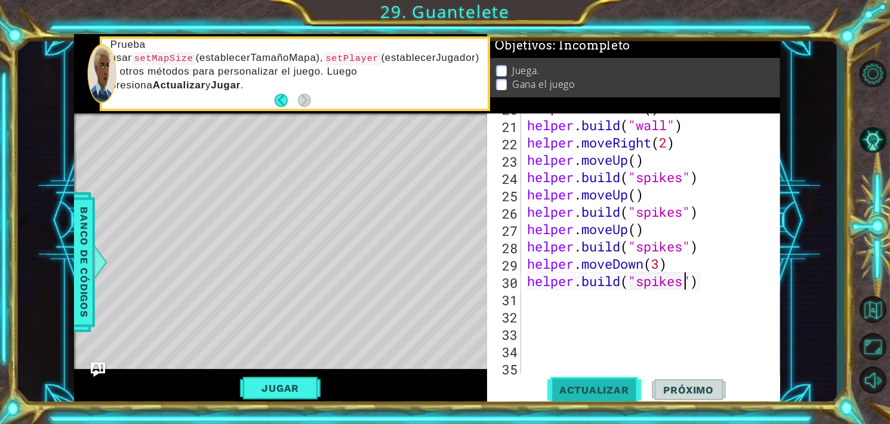
type textarea "[DOMAIN_NAME]("spikes")"
click at [598, 396] on button "Actualizar" at bounding box center [594, 389] width 94 height 29
click at [277, 378] on button "Jugar" at bounding box center [280, 388] width 81 height 23
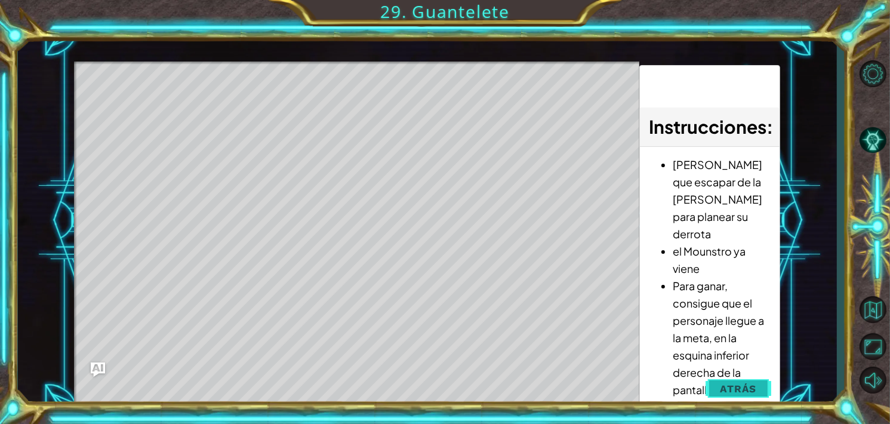
click at [717, 386] on button "Atrás" at bounding box center [738, 389] width 66 height 24
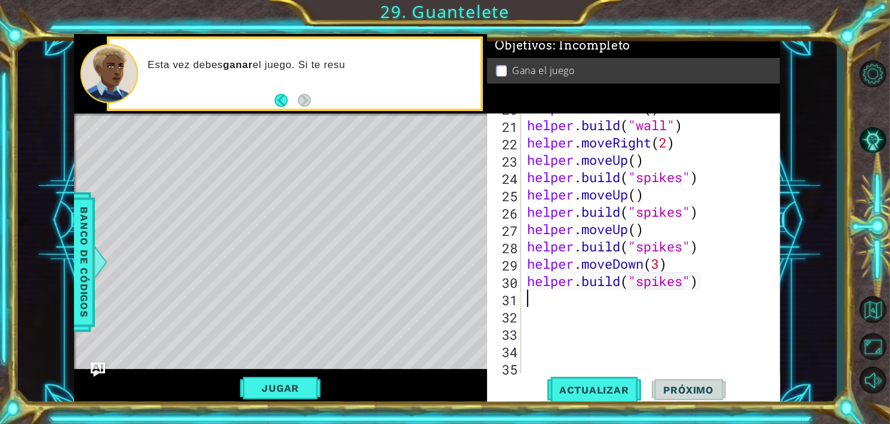
click at [605, 305] on div "helper . moveDown ( ) helper . build ( "wall" ) helper . moveRight ( 2 ) helper…" at bounding box center [650, 246] width 251 height 294
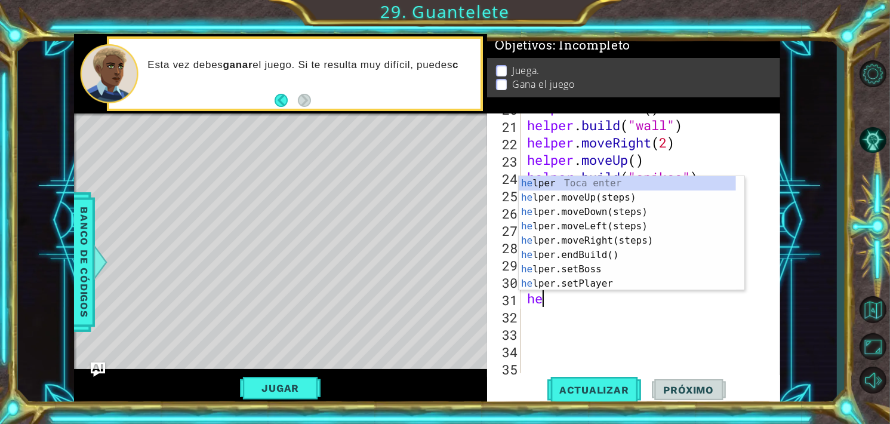
scroll to position [0, 0]
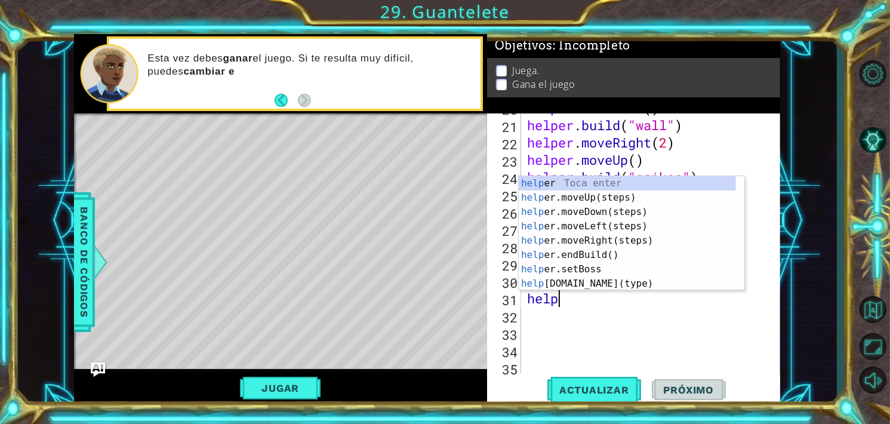
type textarea "helper"
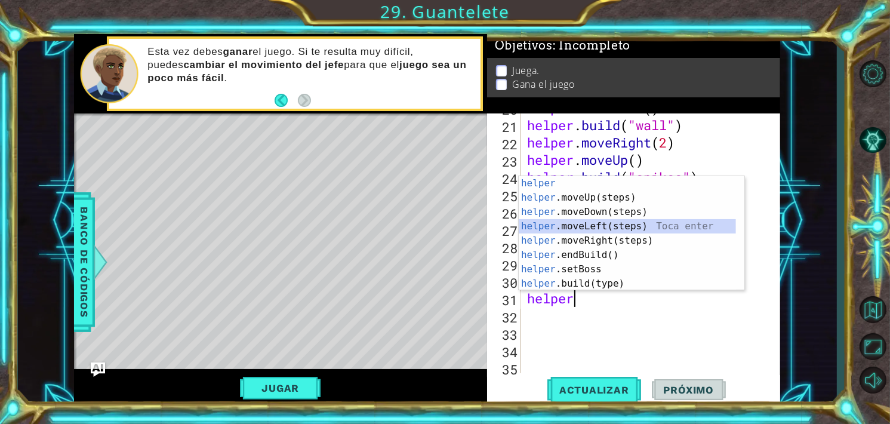
click at [589, 223] on div "helper Toca enter helper .moveUp(steps) Toca enter helper .moveDown(steps) Toca…" at bounding box center [627, 247] width 217 height 143
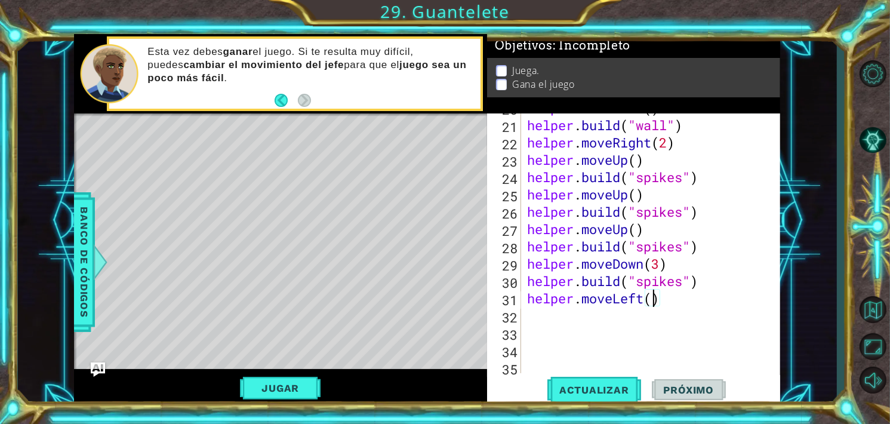
click at [653, 297] on div "helper . moveDown ( ) helper . build ( "wall" ) helper . moveRight ( 2 ) helper…" at bounding box center [650, 246] width 251 height 294
type textarea "helper.moveLeft(6)"
click at [607, 384] on span "Actualizar" at bounding box center [594, 390] width 94 height 12
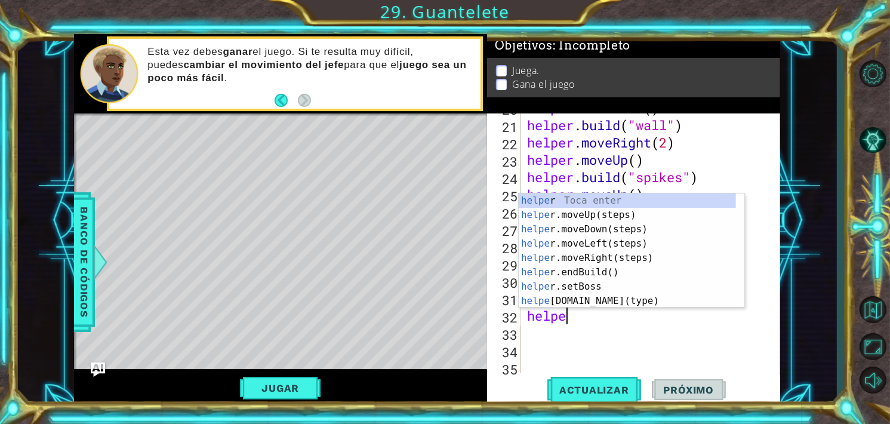
type textarea "helper"
click at [573, 227] on div "helper Toca enter helper .moveUp(steps) Toca enter helper .moveDown(steps) Toca…" at bounding box center [627, 264] width 217 height 143
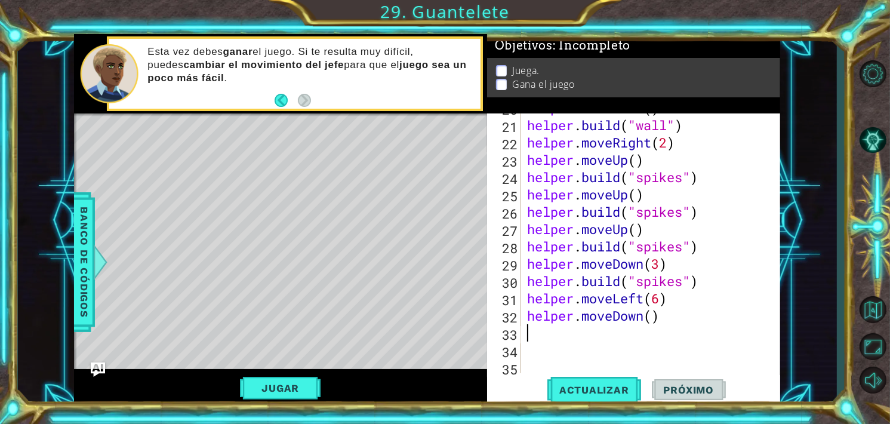
scroll to position [0, 0]
click at [606, 380] on button "Actualizar" at bounding box center [594, 389] width 94 height 29
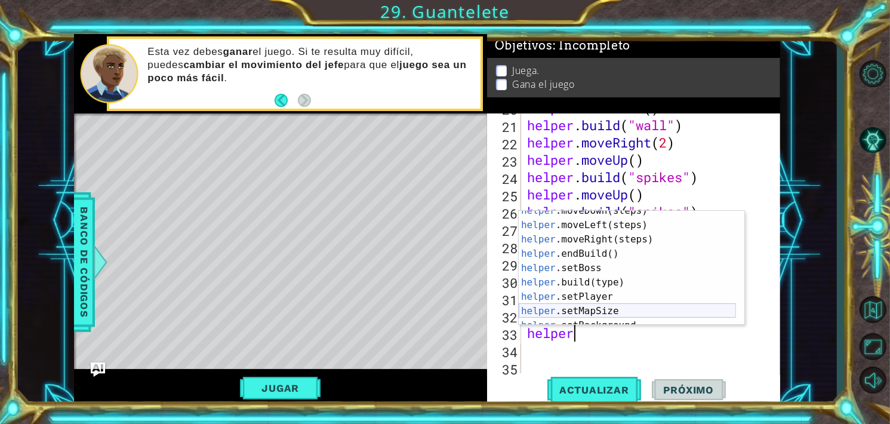
scroll to position [36, 0]
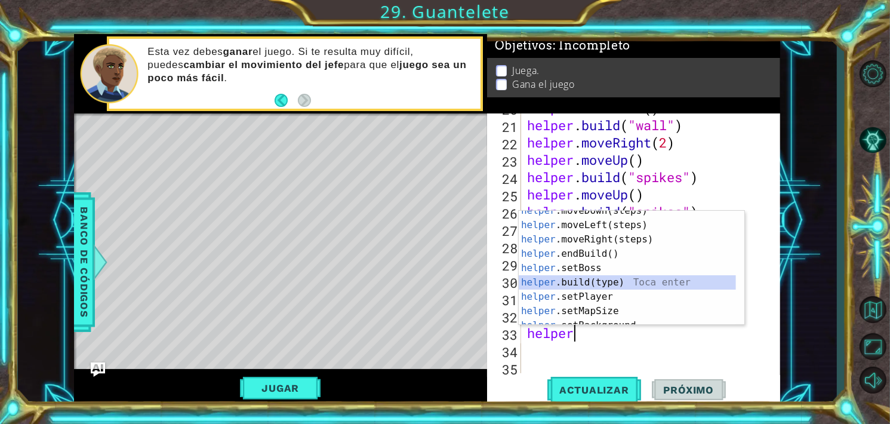
click at [579, 283] on div "helper .moveDown(steps) Toca enter helper .moveLeft(steps) Toca enter helper .m…" at bounding box center [627, 274] width 217 height 143
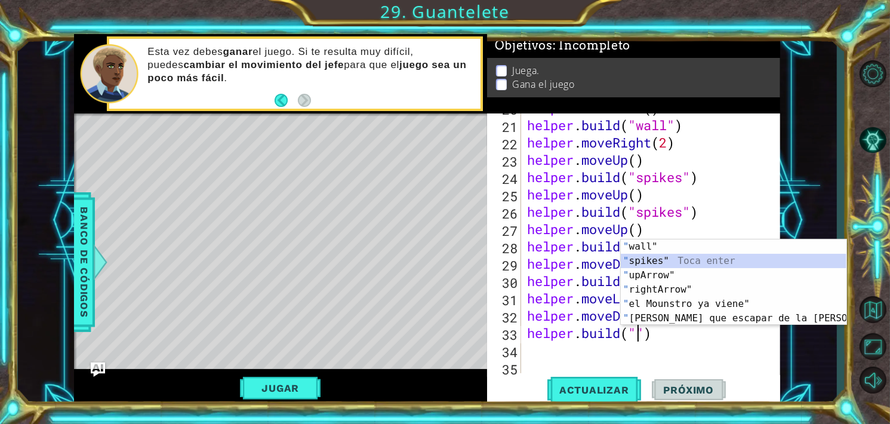
click at [647, 261] on div "" wall" Toca enter " spikes" Toca enter " upArrow" Toca enter " rightArrow" Toc…" at bounding box center [734, 296] width 226 height 115
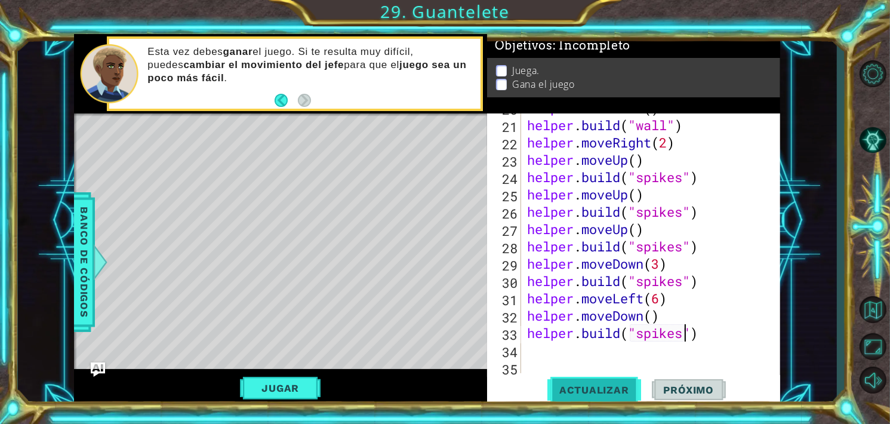
click at [597, 387] on span "Actualizar" at bounding box center [594, 390] width 94 height 12
click at [705, 339] on div "helper . moveDown ( ) helper . build ( "wall" ) helper . moveRight ( 2 ) helper…" at bounding box center [650, 246] width 251 height 294
drag, startPoint x: 702, startPoint y: 335, endPoint x: 709, endPoint y: 325, distance: 12.9
click at [709, 325] on div "helper . moveDown ( ) helper . build ( "wall" ) helper . moveRight ( 2 ) helper…" at bounding box center [650, 246] width 251 height 294
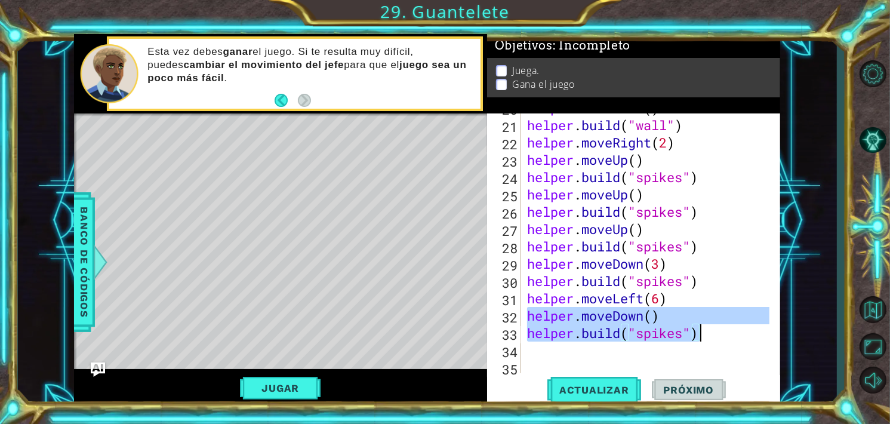
drag, startPoint x: 525, startPoint y: 313, endPoint x: 701, endPoint y: 340, distance: 178.0
click at [701, 340] on div "helper . moveDown ( ) helper . build ( "wall" ) helper . moveRight ( 2 ) helper…" at bounding box center [650, 246] width 251 height 294
click at [701, 340] on div "helper . moveDown ( ) helper . build ( "wall" ) helper . moveRight ( 2 ) helper…" at bounding box center [647, 243] width 245 height 260
type textarea "[DOMAIN_NAME]("spikes")"
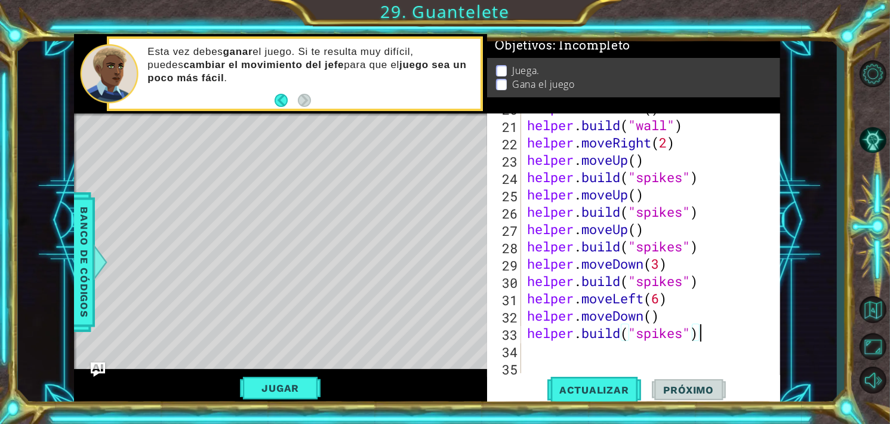
scroll to position [0, 0]
paste textarea "[DOMAIN_NAME]("spikes")"
type textarea "[DOMAIN_NAME]("spikes")"
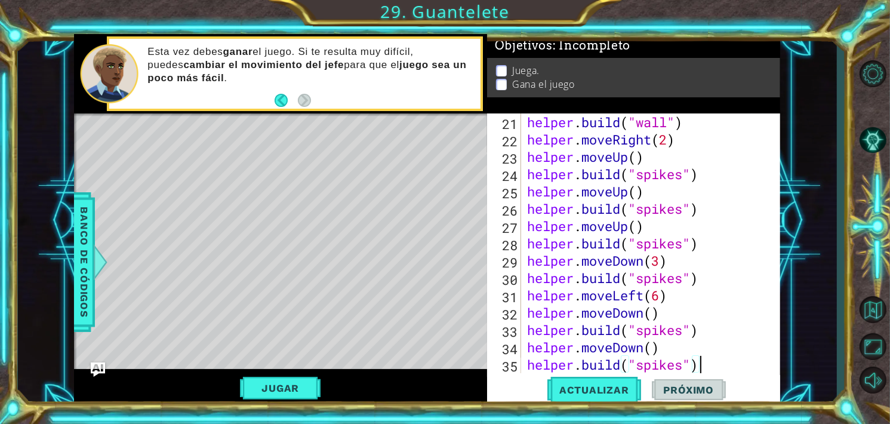
scroll to position [432, 0]
click at [600, 385] on span "Actualizar" at bounding box center [594, 390] width 94 height 12
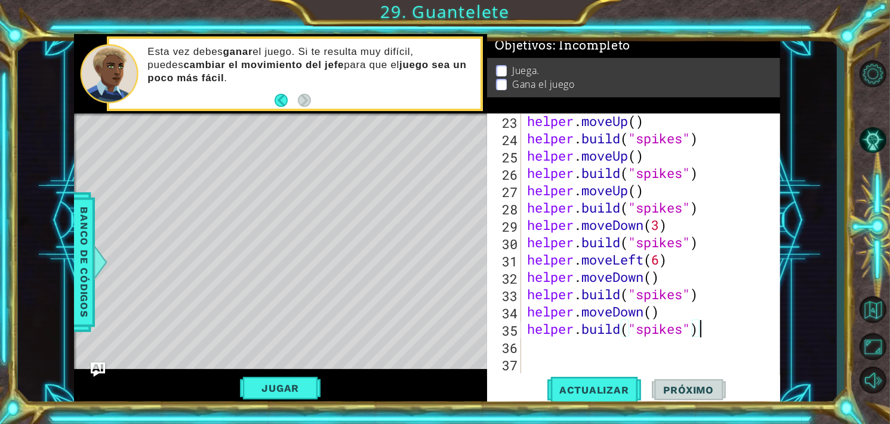
scroll to position [504, 0]
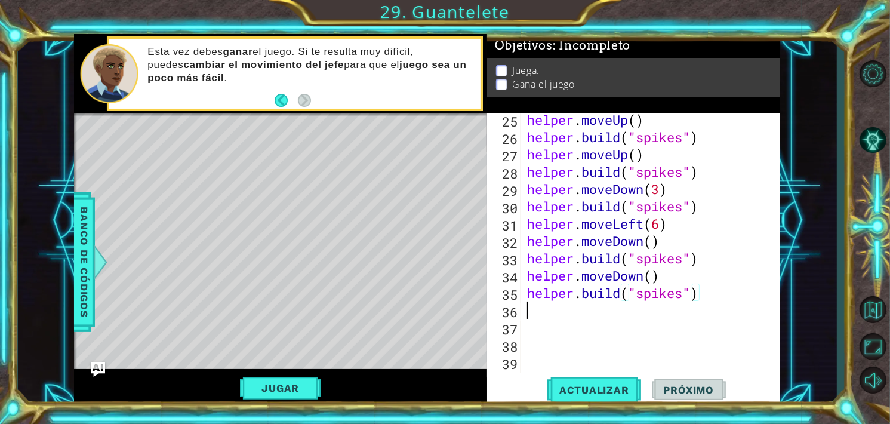
click at [542, 306] on div "helper . moveUp ( ) helper . build ( "spikes" ) helper . moveUp ( ) helper . bu…" at bounding box center [650, 258] width 251 height 294
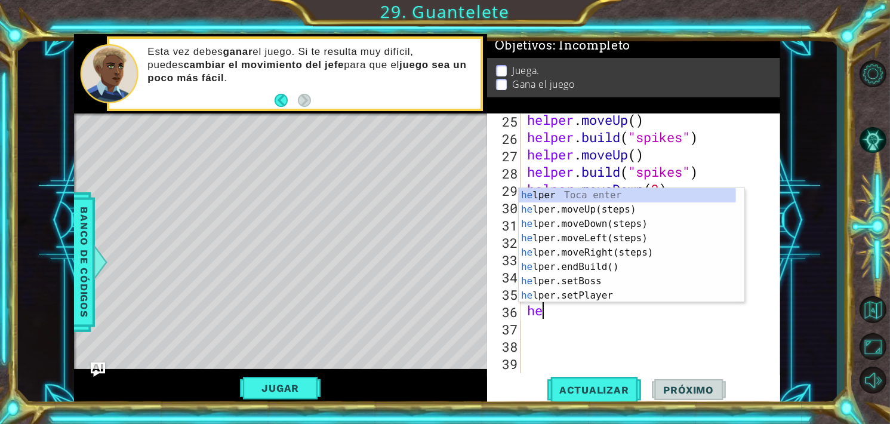
scroll to position [0, 0]
type textarea "helper"
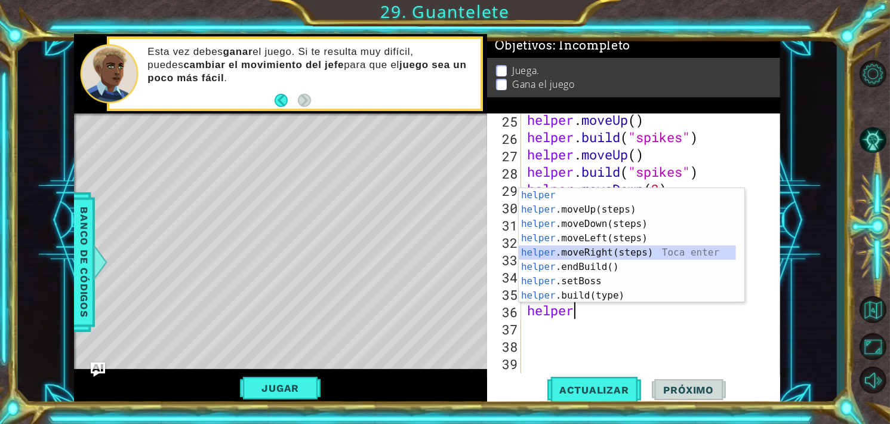
click at [604, 257] on div "helper Toca enter helper .moveUp(steps) Toca enter helper .moveDown(steps) Toca…" at bounding box center [627, 259] width 217 height 143
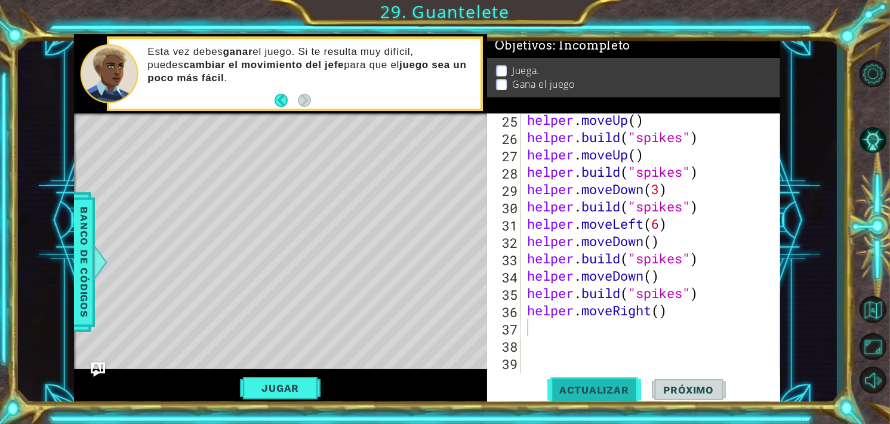
click at [625, 387] on span "Actualizar" at bounding box center [594, 390] width 94 height 12
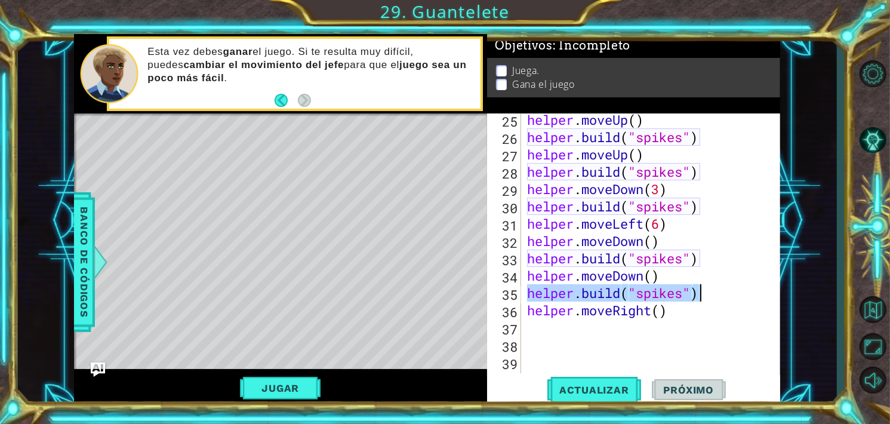
drag, startPoint x: 531, startPoint y: 292, endPoint x: 704, endPoint y: 300, distance: 173.3
click at [704, 300] on div "helper . moveUp ( ) helper . build ( "spikes" ) helper . moveUp ( ) helper . bu…" at bounding box center [650, 258] width 251 height 294
type textarea "[DOMAIN_NAME]("spikes")"
click at [534, 331] on div "helper . moveUp ( ) helper . build ( "spikes" ) helper . moveUp ( ) helper . bu…" at bounding box center [650, 258] width 251 height 294
paste textarea "[DOMAIN_NAME]("spikes")"
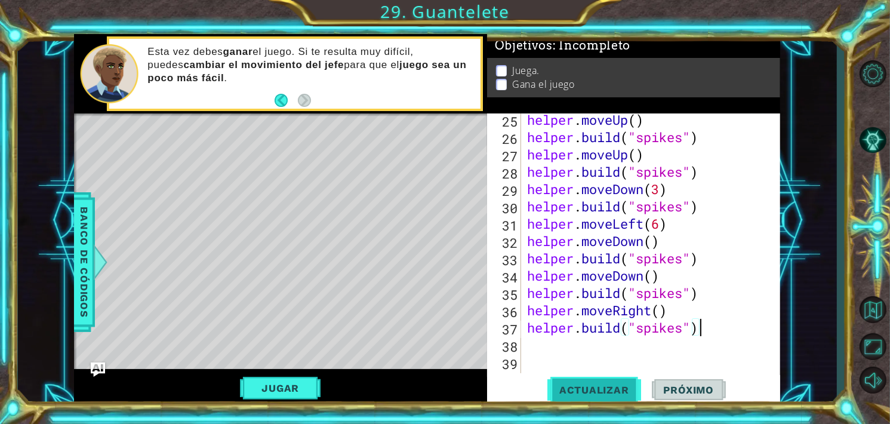
click at [608, 384] on span "Actualizar" at bounding box center [594, 390] width 94 height 12
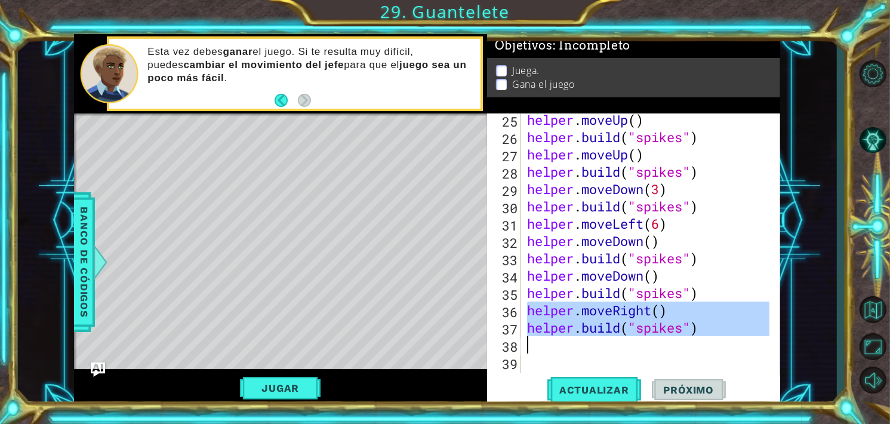
drag, startPoint x: 524, startPoint y: 309, endPoint x: 695, endPoint y: 336, distance: 172.9
click at [695, 336] on div "helper . moveUp ( ) helper . build ( "spikes" ) helper . moveUp ( ) helper . bu…" at bounding box center [650, 258] width 251 height 294
click at [696, 334] on div "helper . moveUp ( ) helper . build ( "spikes" ) helper . moveUp ( ) helper . bu…" at bounding box center [647, 243] width 245 height 260
drag, startPoint x: 700, startPoint y: 330, endPoint x: 528, endPoint y: 310, distance: 173.1
click at [528, 310] on div "helper . moveUp ( ) helper . build ( "spikes" ) helper . moveUp ( ) helper . bu…" at bounding box center [650, 258] width 251 height 294
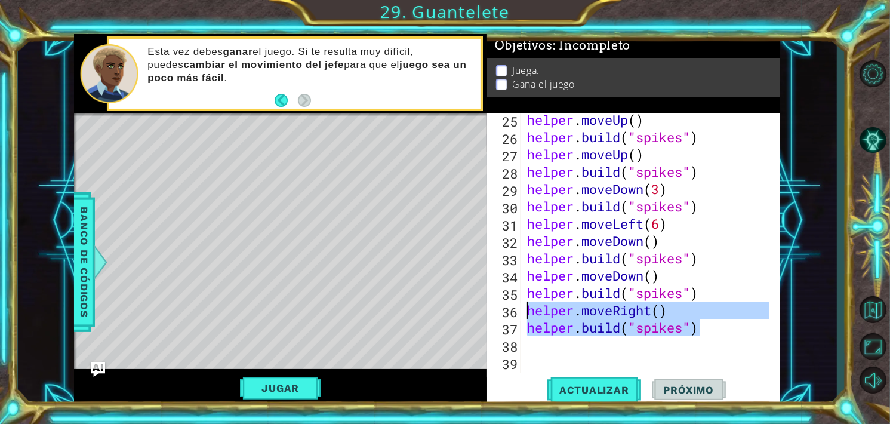
type textarea "helper.moveRight() [DOMAIN_NAME]("spikes")"
click at [532, 346] on div "helper . moveUp ( ) helper . build ( "spikes" ) helper . moveUp ( ) helper . bu…" at bounding box center [650, 258] width 251 height 294
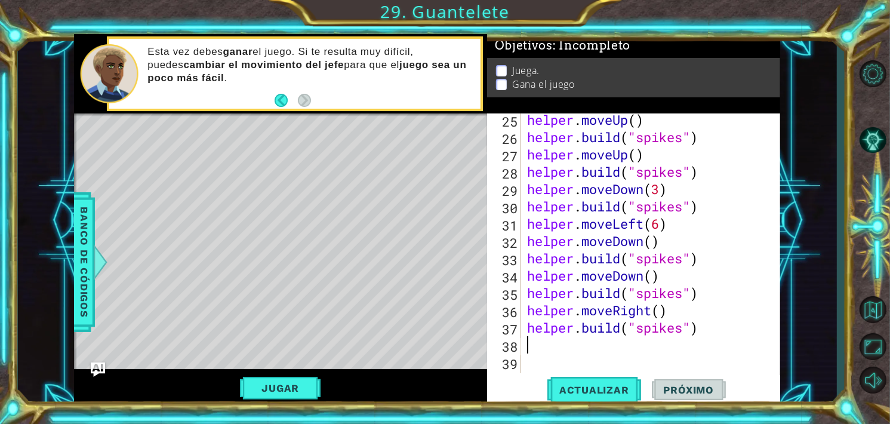
paste textarea "[DOMAIN_NAME]("spikes")"
type textarea "[DOMAIN_NAME]("spikes")"
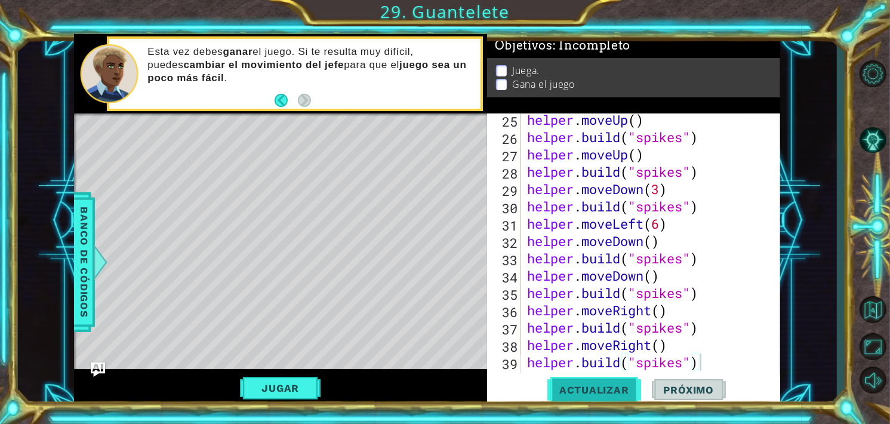
click at [597, 382] on button "Actualizar" at bounding box center [594, 389] width 94 height 29
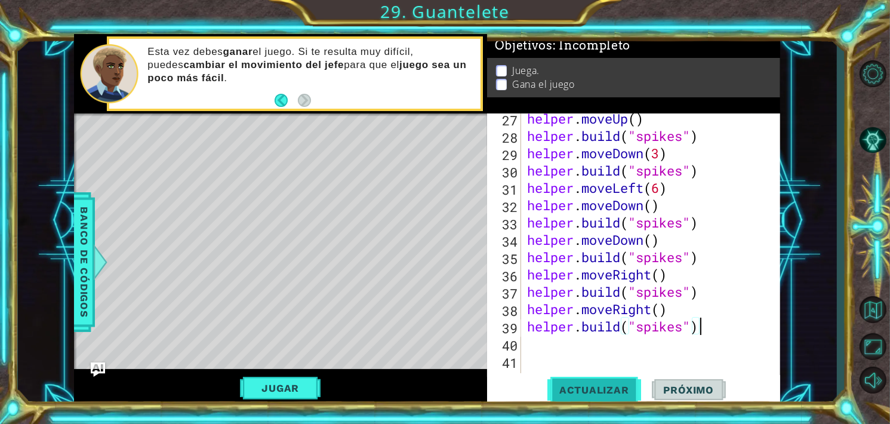
click at [573, 377] on button "Actualizar" at bounding box center [594, 389] width 94 height 29
click at [528, 345] on div "helper . moveUp ( ) helper . build ( "spikes" ) helper . moveDown ( 3 ) helper …" at bounding box center [650, 257] width 251 height 294
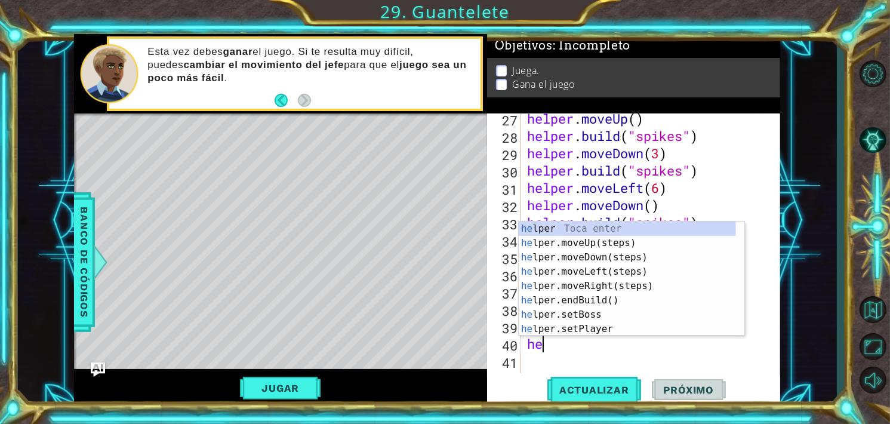
scroll to position [0, 0]
type textarea "helper"
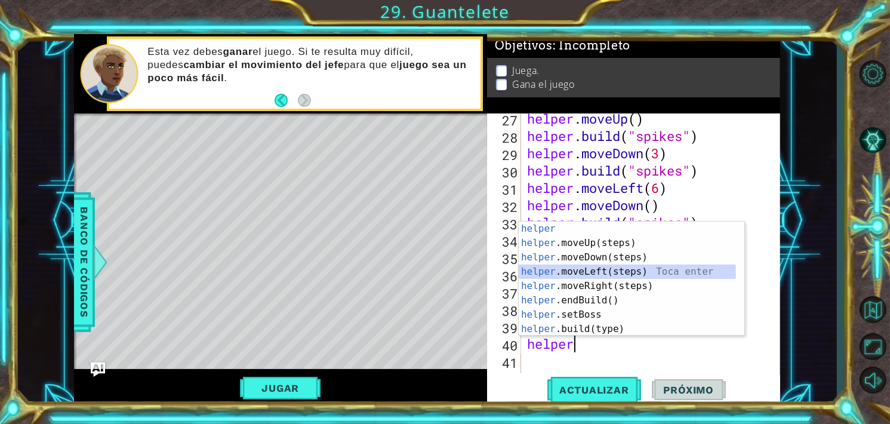
click at [573, 276] on div "helper Toca enter helper .moveUp(steps) Toca enter helper .moveDown(steps) Toca…" at bounding box center [627, 292] width 217 height 143
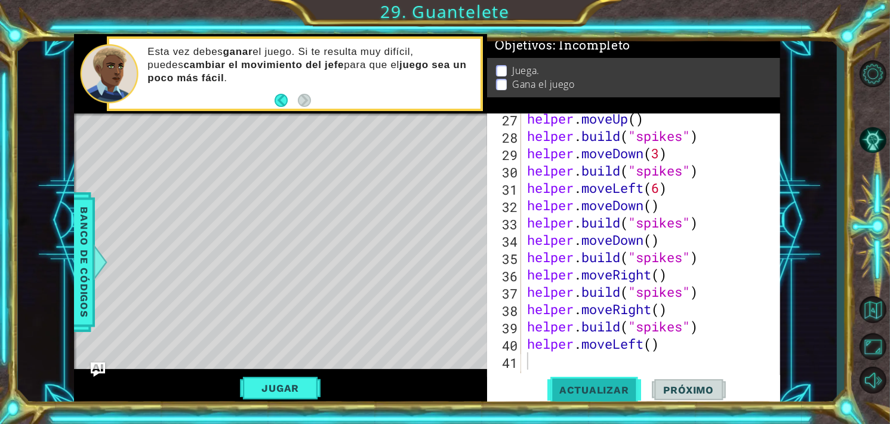
click at [610, 391] on span "Actualizar" at bounding box center [594, 390] width 94 height 12
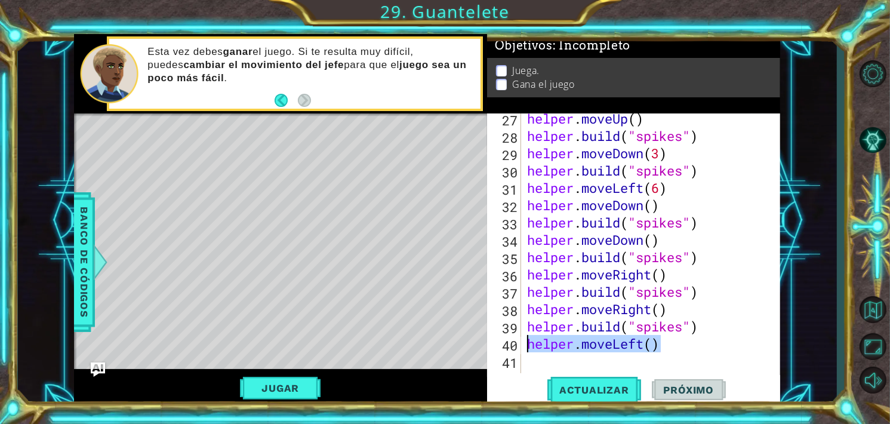
drag, startPoint x: 673, startPoint y: 349, endPoint x: 530, endPoint y: 351, distance: 142.0
click at [530, 351] on div "helper . moveUp ( ) helper . build ( "spikes" ) helper . moveDown ( 3 ) helper …" at bounding box center [650, 257] width 251 height 294
type textarea "helper.moveLeft()"
click at [528, 362] on div "helper . moveUp ( ) helper . build ( "spikes" ) helper . moveDown ( 3 ) helper …" at bounding box center [650, 257] width 251 height 294
paste textarea "helper.moveLeft()"
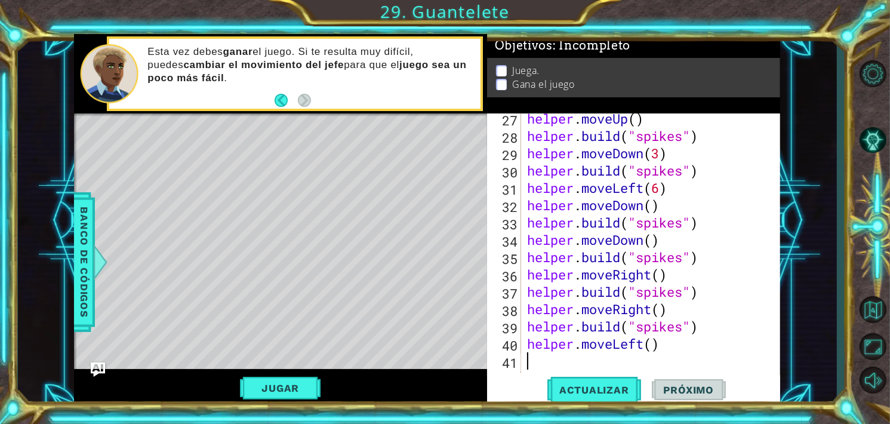
type textarea "helper.moveLeft()"
click at [582, 386] on span "Actualizar" at bounding box center [594, 390] width 94 height 12
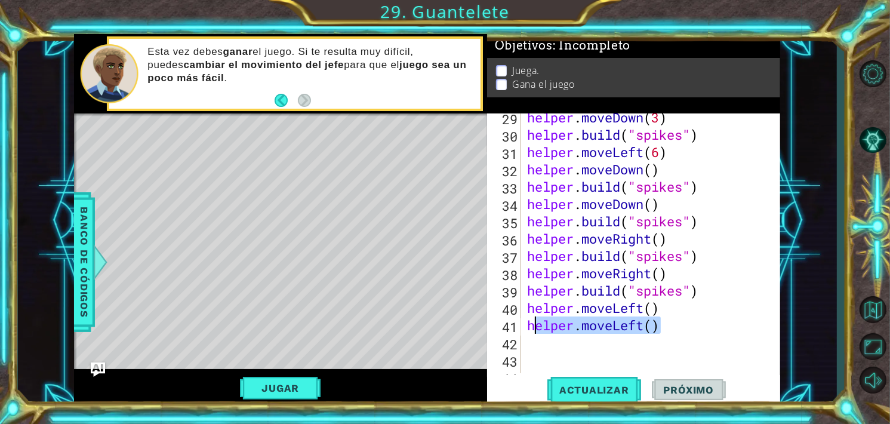
drag, startPoint x: 622, startPoint y: 328, endPoint x: 530, endPoint y: 328, distance: 91.3
click at [530, 328] on div "helper . moveDown ( 3 ) helper . build ( "spikes" ) helper . moveLeft ( 6 ) hel…" at bounding box center [650, 256] width 251 height 294
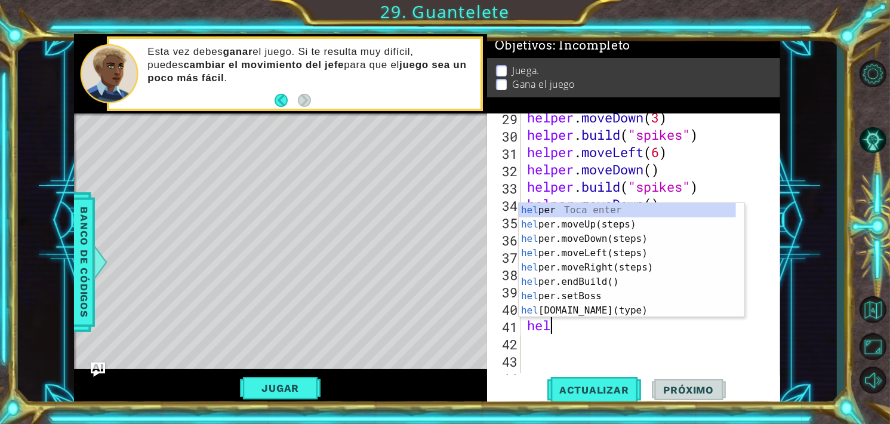
scroll to position [0, 0]
type textarea "help"
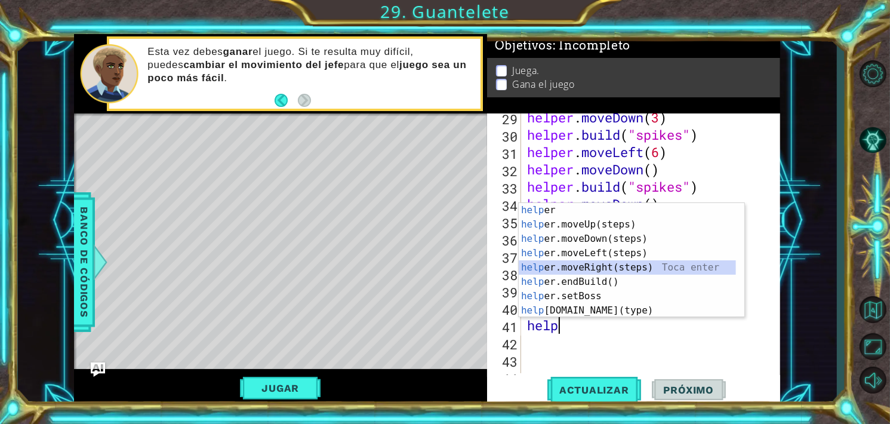
click at [585, 263] on div "help [PERSON_NAME] enter help er.moveUp(steps) Toca enter help er.moveDown(step…" at bounding box center [627, 274] width 217 height 143
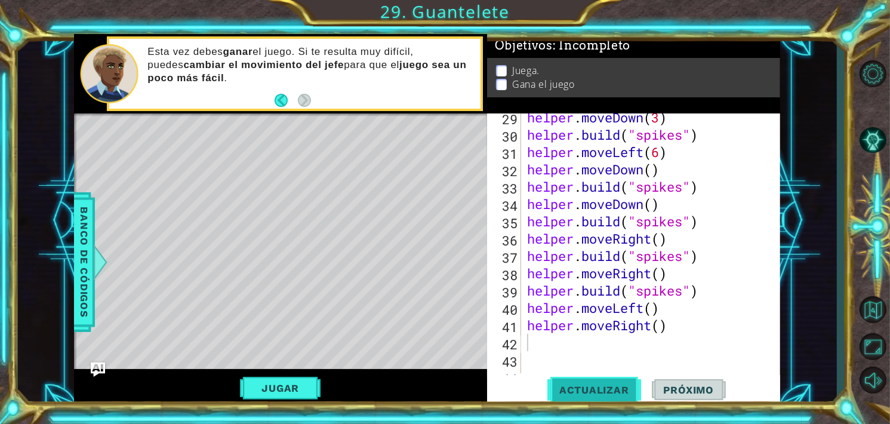
click at [596, 387] on span "Actualizar" at bounding box center [594, 390] width 94 height 12
click at [553, 350] on div "helper . moveDown ( 3 ) helper . build ( "spikes" ) helper . moveLeft ( 6 ) hel…" at bounding box center [650, 256] width 251 height 294
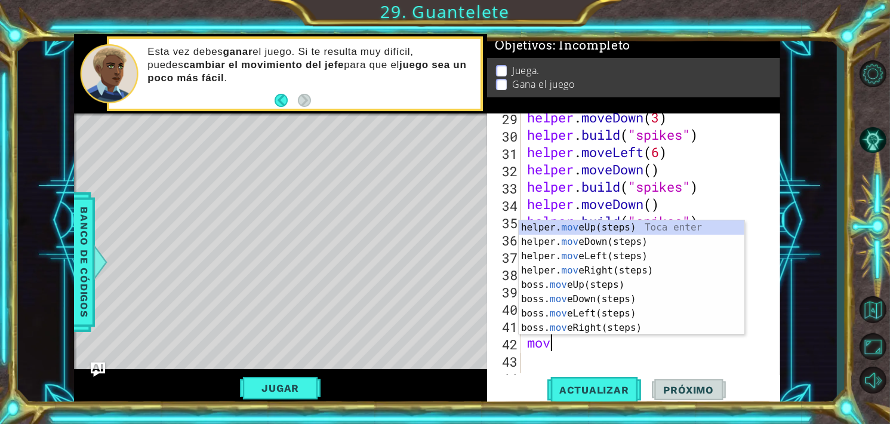
type textarea "move"
click at [581, 229] on div "helper. move Up(steps) Toca enter helper. move Down(steps) Toca enter helper. m…" at bounding box center [632, 291] width 226 height 143
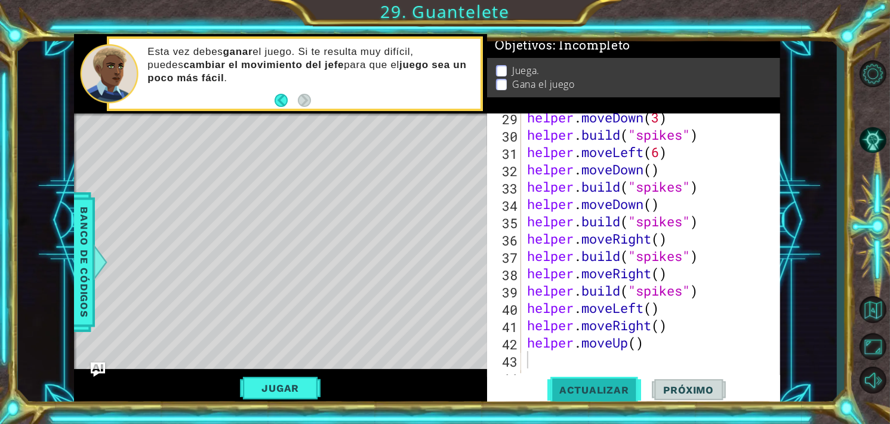
click at [602, 389] on span "Actualizar" at bounding box center [594, 390] width 94 height 12
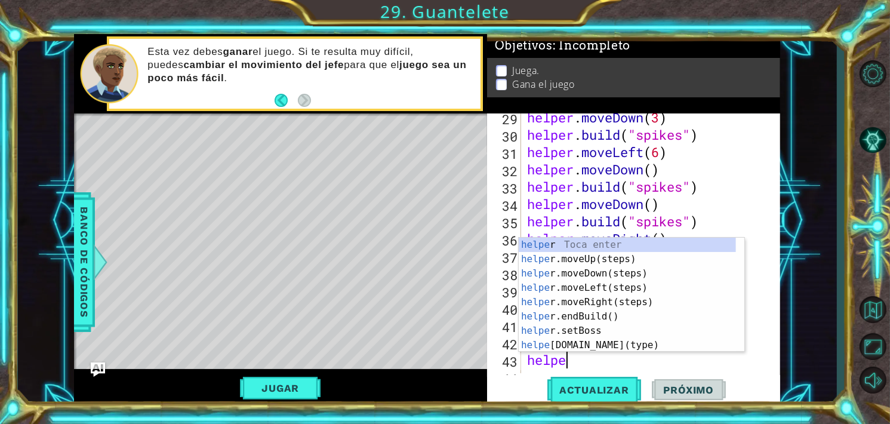
scroll to position [0, 1]
type textarea "helper"
click at [585, 289] on div "helper Toca enter helper .moveUp(steps) Toca enter helper .moveDown(steps) Toca…" at bounding box center [627, 308] width 217 height 143
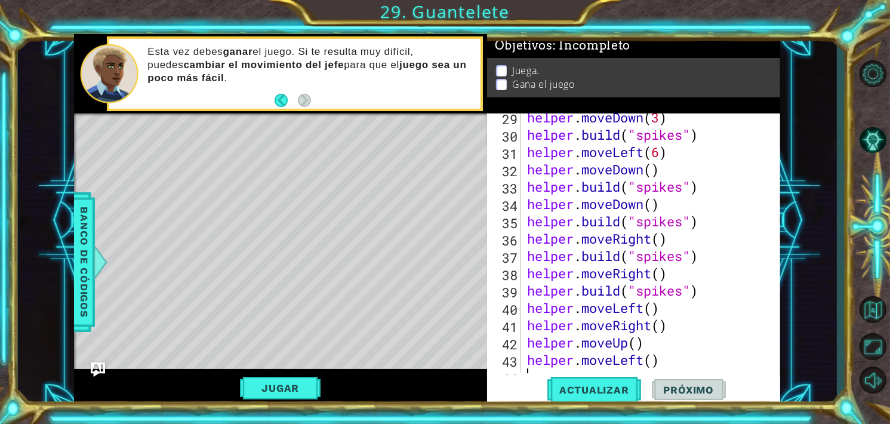
scroll to position [0, 0]
click at [647, 360] on div "helper . moveDown ( 3 ) helper . build ( "spikes" ) helper . moveLeft ( 6 ) hel…" at bounding box center [650, 256] width 251 height 294
click at [652, 362] on div "helper . moveDown ( 3 ) helper . build ( "spikes" ) helper . moveLeft ( 6 ) hel…" at bounding box center [650, 256] width 251 height 294
click at [619, 388] on span "Actualizar" at bounding box center [594, 390] width 94 height 12
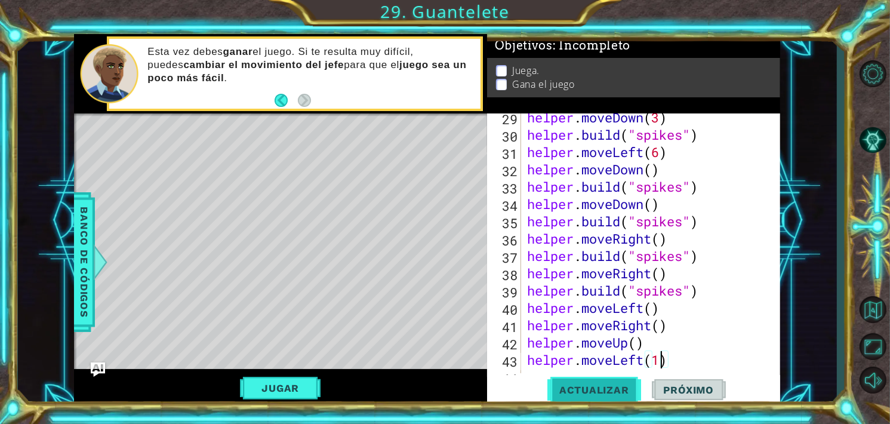
type textarea "helper.moveLeft(1)"
click at [604, 385] on span "Actualizar" at bounding box center [594, 390] width 94 height 12
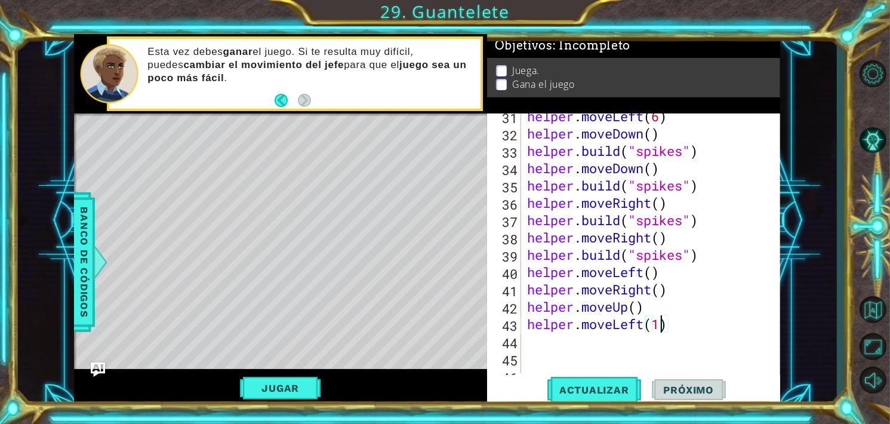
click at [543, 341] on div "helper . moveLeft ( 6 ) helper . moveDown ( ) helper . build ( "spikes" ) helpe…" at bounding box center [650, 254] width 251 height 294
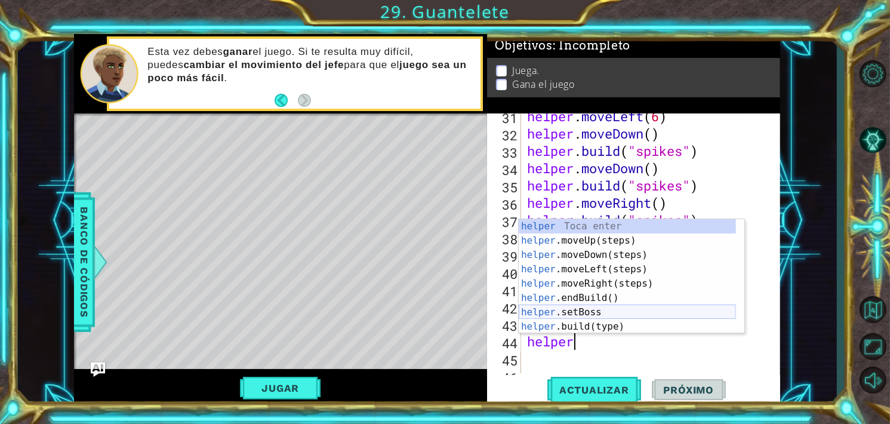
scroll to position [36, 0]
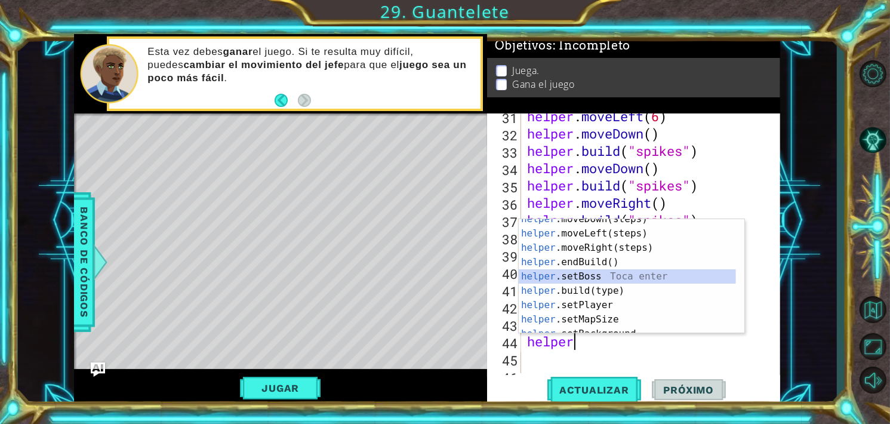
click at [582, 283] on div "helper .moveDown(steps) Toca enter helper .moveLeft(steps) Toca enter helper .m…" at bounding box center [627, 283] width 217 height 143
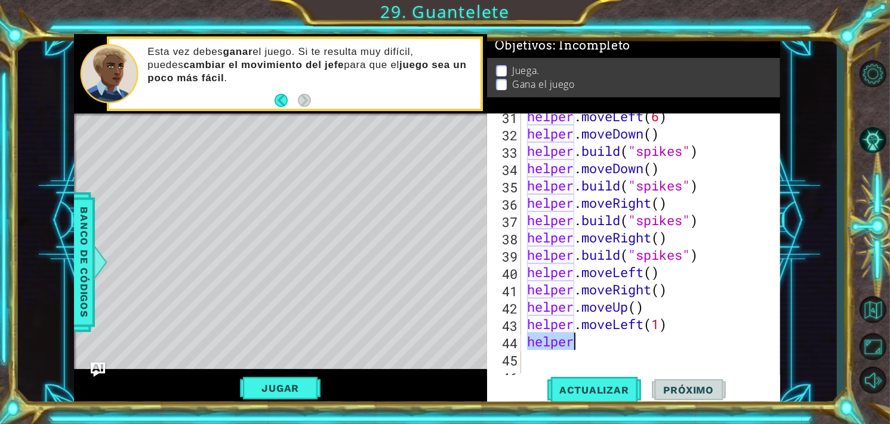
click at [592, 345] on div "helper . moveLeft ( 6 ) helper . moveDown ( ) helper . build ( "spikes" ) helpe…" at bounding box center [647, 243] width 245 height 260
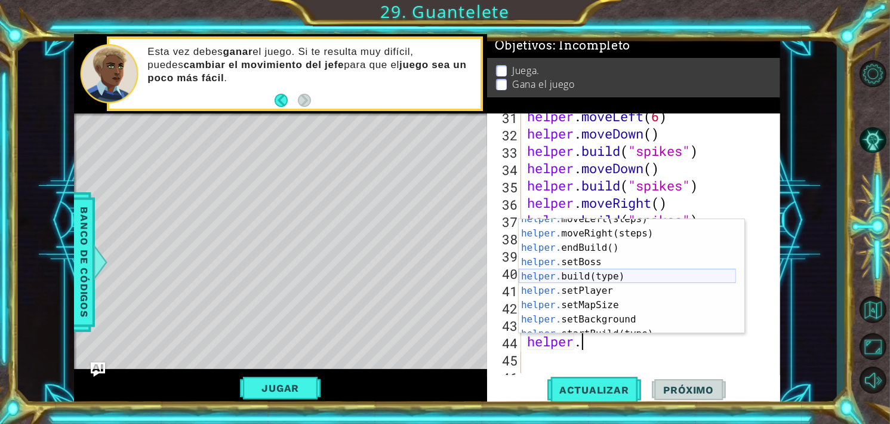
click at [584, 273] on div "helper. moveLeft(steps) Toca enter helper. moveRight(steps) Toca enter helper. …" at bounding box center [627, 283] width 217 height 143
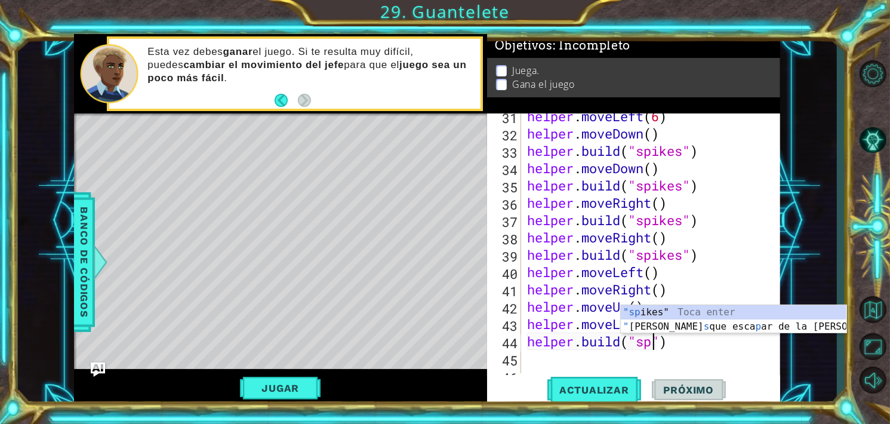
scroll to position [0, 5]
click at [649, 309] on div ""spi kes" Toca enter " Ahora Tendra s que esca p ar de [PERSON_NAME] g i [PERSO…" at bounding box center [734, 333] width 226 height 57
type textarea "[DOMAIN_NAME]("spikes")"
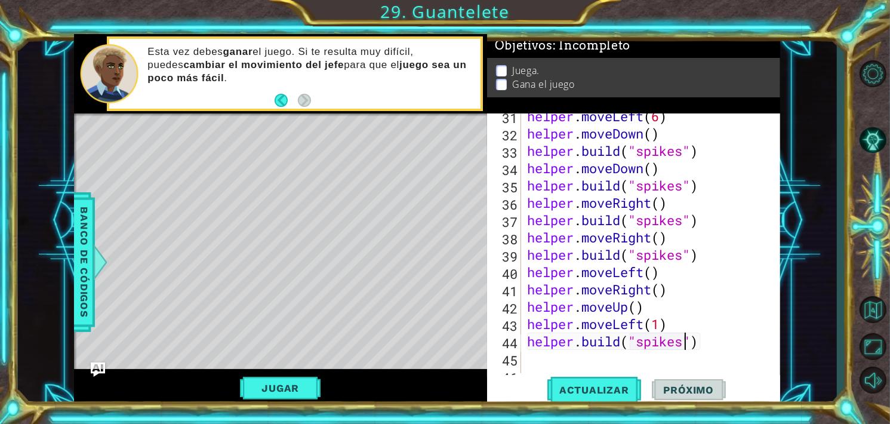
scroll to position [0, 0]
click at [605, 382] on button "Actualizar" at bounding box center [594, 389] width 94 height 29
drag, startPoint x: 526, startPoint y: 289, endPoint x: 670, endPoint y: 291, distance: 143.2
click at [670, 291] on div "helper . moveLeft ( 6 ) helper . moveDown ( ) helper . build ( "spikes" ) helpe…" at bounding box center [650, 254] width 251 height 294
type textarea "helper.moveRight()"
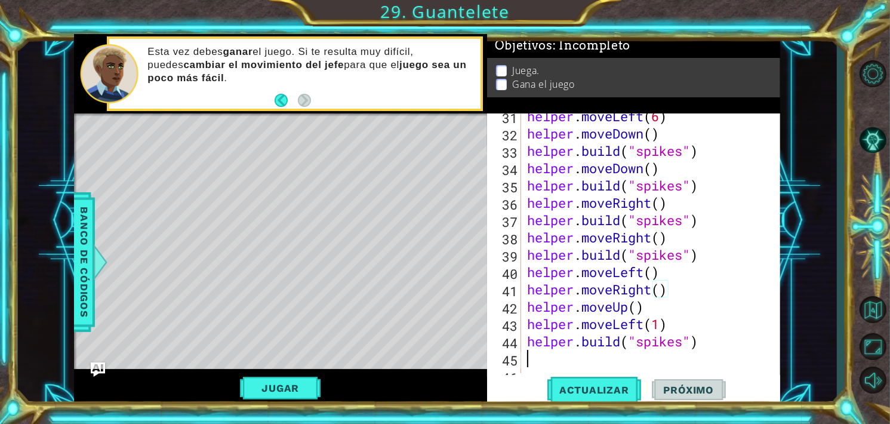
click at [542, 357] on div "helper . moveLeft ( 6 ) helper . moveDown ( ) helper . build ( "spikes" ) helpe…" at bounding box center [650, 254] width 251 height 294
paste textarea "helper.moveRight()"
type textarea "helper.moveRight()"
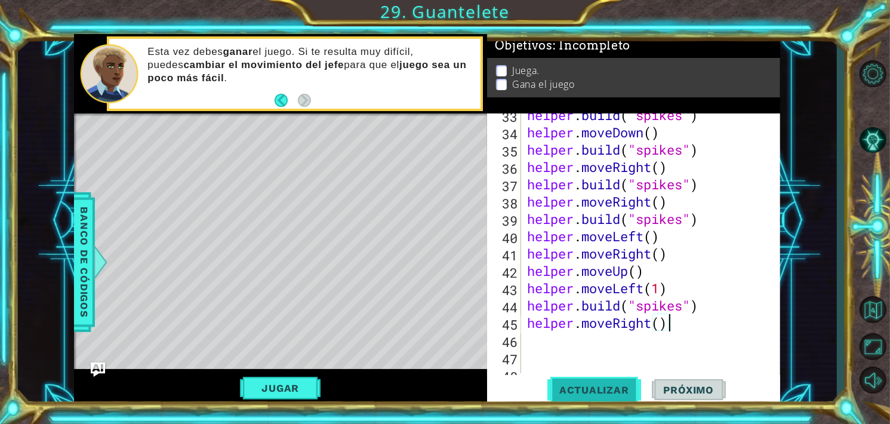
click at [597, 380] on button "Actualizar" at bounding box center [594, 389] width 94 height 29
click at [542, 341] on div "helper . build ( "spikes" ) helper . moveDown ( ) helper . build ( "spikes" ) h…" at bounding box center [650, 253] width 251 height 294
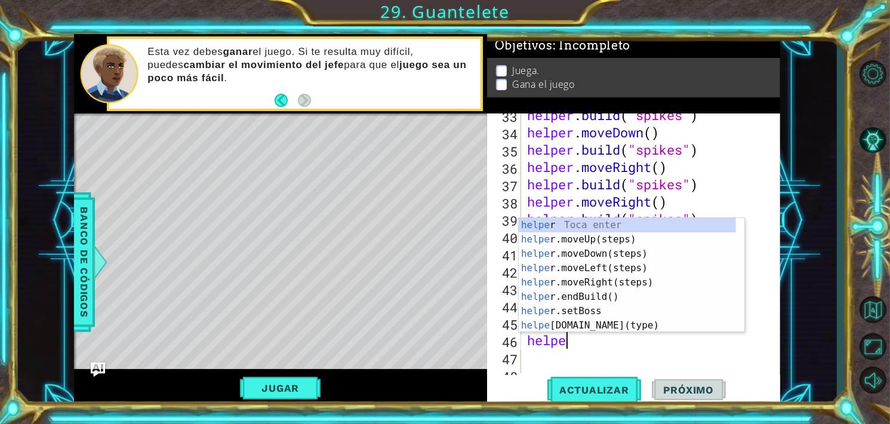
scroll to position [0, 1]
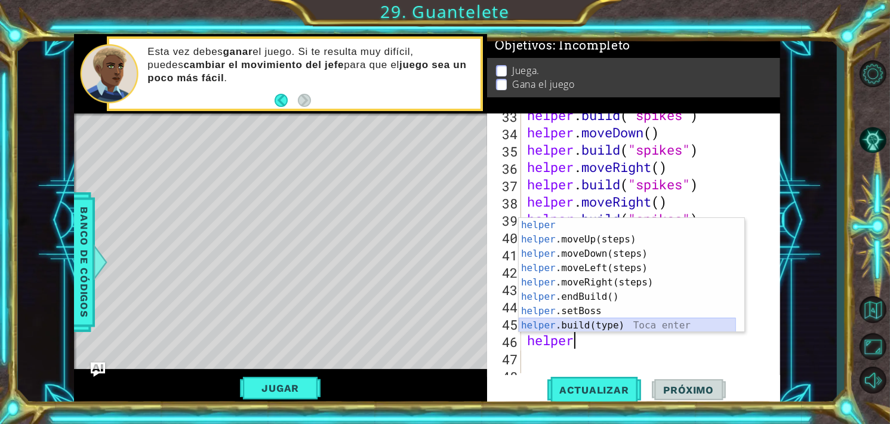
click at [591, 320] on div "helper Toca enter helper .moveUp(steps) Toca enter helper .moveDown(steps) Toca…" at bounding box center [627, 289] width 217 height 143
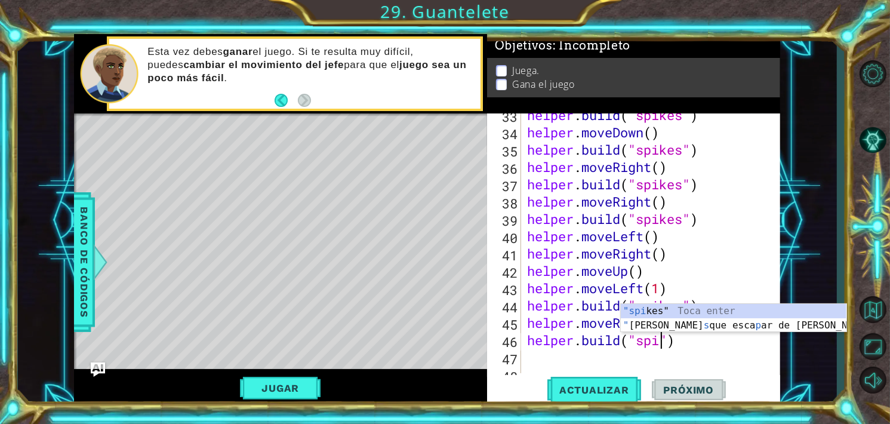
scroll to position [0, 7]
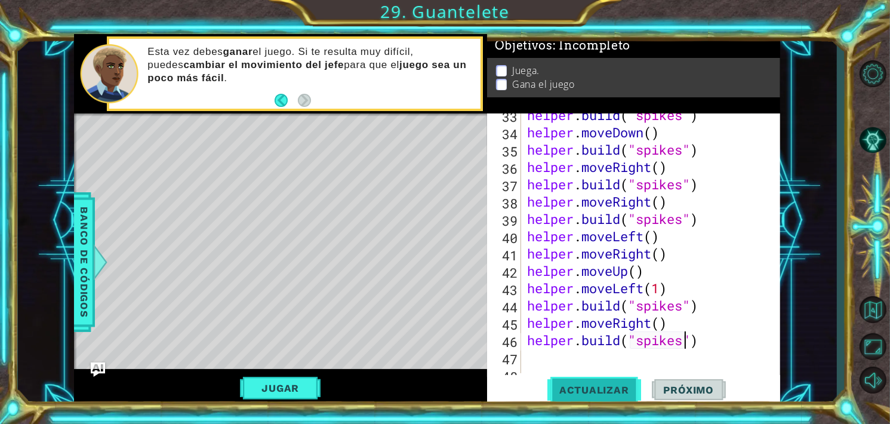
click at [603, 394] on span "Actualizar" at bounding box center [594, 390] width 94 height 12
click at [308, 393] on button "Jugar" at bounding box center [280, 388] width 81 height 23
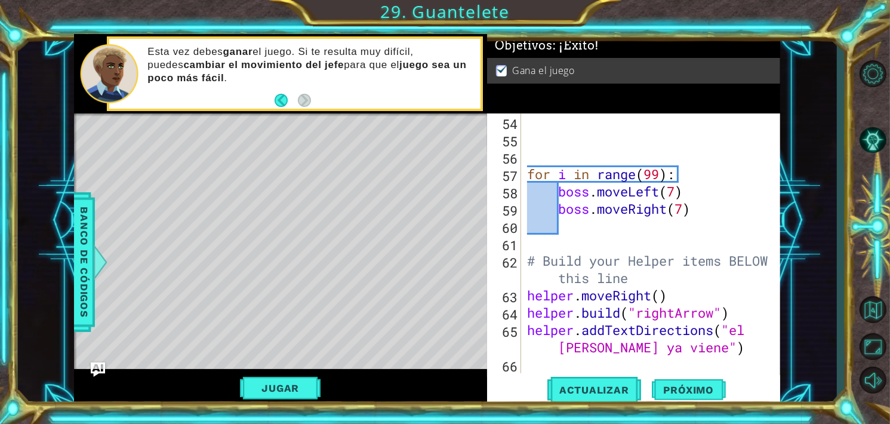
scroll to position [0, 6]
click at [677, 192] on div "for i in range ( 99 ) : boss . moveLeft ( 7 ) boss . moveRight ( 7 ) # Build yo…" at bounding box center [650, 260] width 251 height 294
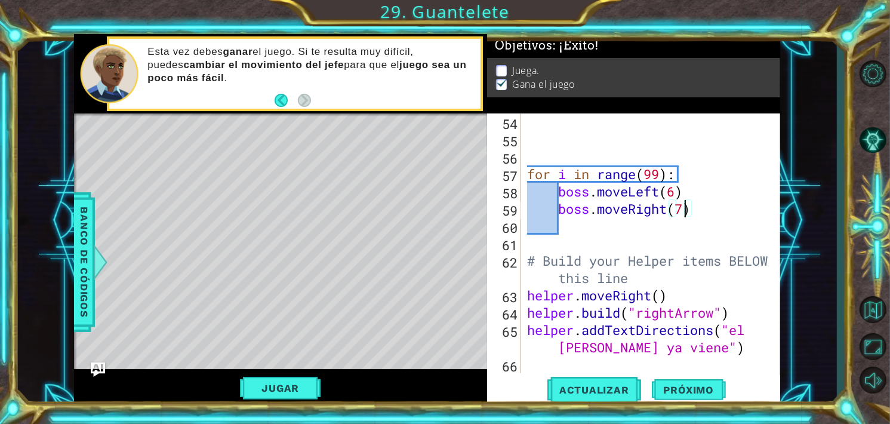
click at [686, 212] on div "for i in range ( 99 ) : boss . moveLeft ( 6 ) boss . moveRight ( 7 ) # Build yo…" at bounding box center [650, 260] width 251 height 294
type textarea "boss.moveRight(6)"
click at [601, 378] on button "Actualizar" at bounding box center [594, 389] width 94 height 29
click at [724, 225] on div "for i in range ( 99 ) : boss . moveLeft ( 6 ) boss . moveRight ( 6 ) # Build yo…" at bounding box center [650, 260] width 251 height 294
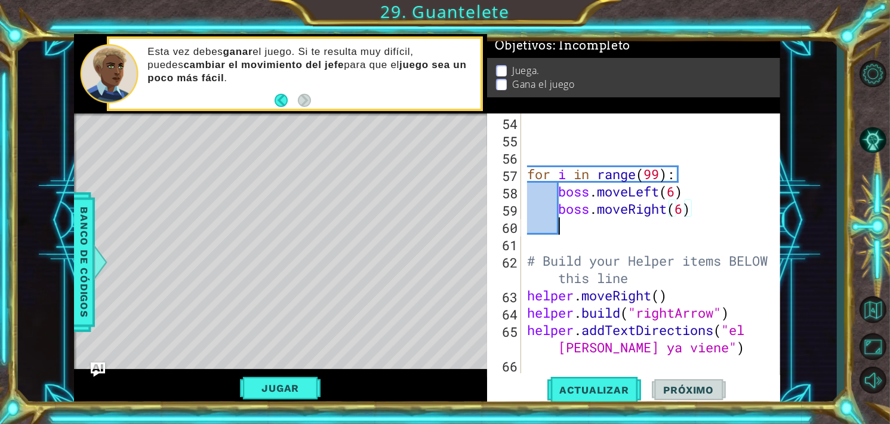
scroll to position [0, 0]
click at [682, 210] on div "for i in range ( 99 ) : boss . moveLeft ( 6 ) boss . moveRight ( 6 ) # Build yo…" at bounding box center [650, 260] width 251 height 294
click at [675, 196] on div "for i in range ( 99 ) : boss . moveLeft ( 6 ) boss . moveRight ( 7 ) # Build yo…" at bounding box center [650, 260] width 251 height 294
click at [685, 211] on div "for i in range ( 99 ) : boss . moveLeft ( 6 ) boss . moveRight ( 7 ) # Build yo…" at bounding box center [650, 260] width 251 height 294
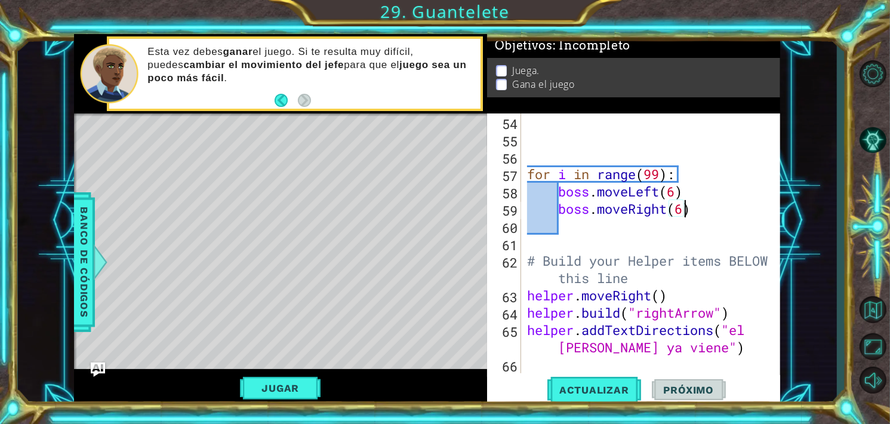
scroll to position [0, 7]
type textarea "boss.moveRight(6)"
click at [618, 388] on span "Actualizar" at bounding box center [594, 390] width 94 height 12
click at [272, 395] on button "Jugar" at bounding box center [280, 388] width 81 height 23
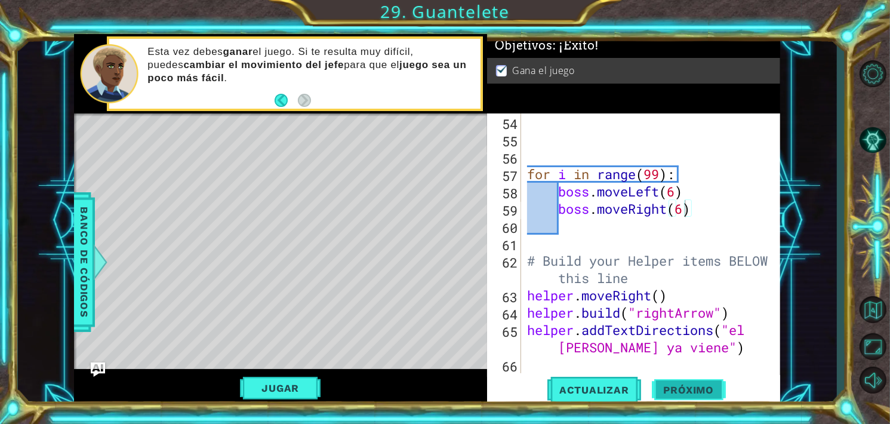
click at [675, 384] on span "Próximo" at bounding box center [689, 390] width 74 height 12
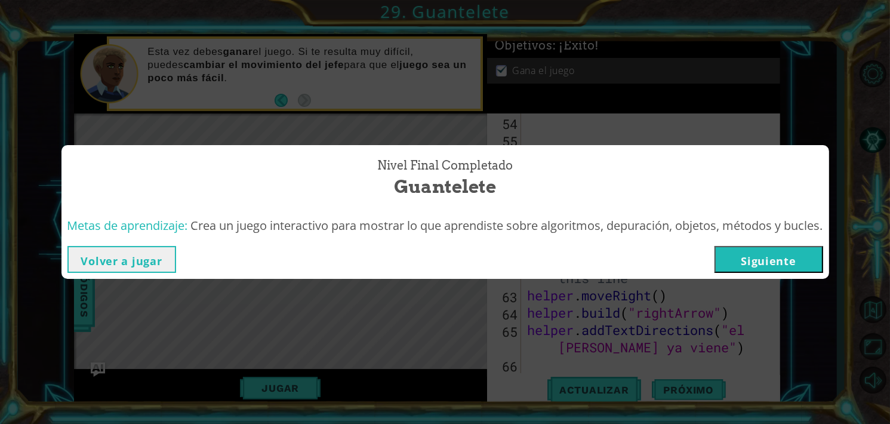
click at [785, 263] on button "Siguiente" at bounding box center [768, 259] width 109 height 27
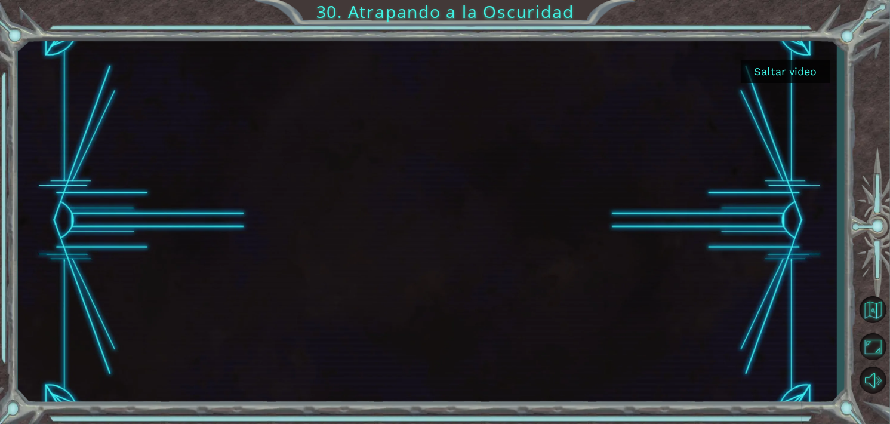
click at [791, 73] on button "Saltar video" at bounding box center [786, 71] width 90 height 23
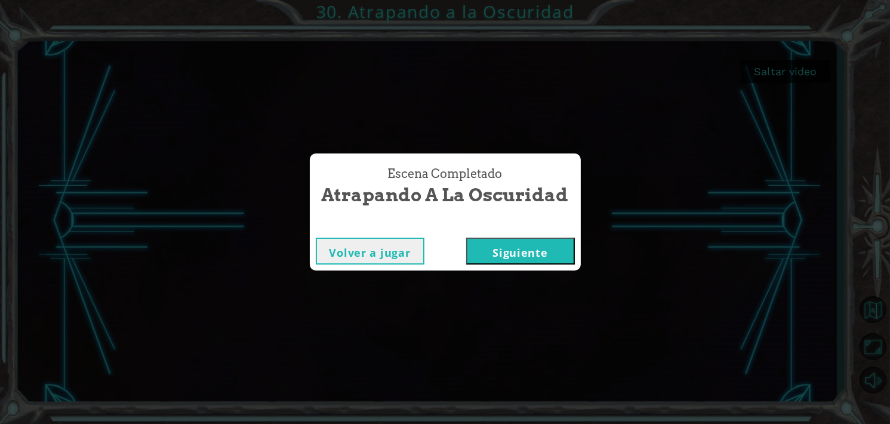
click at [511, 257] on button "Siguiente" at bounding box center [520, 250] width 109 height 27
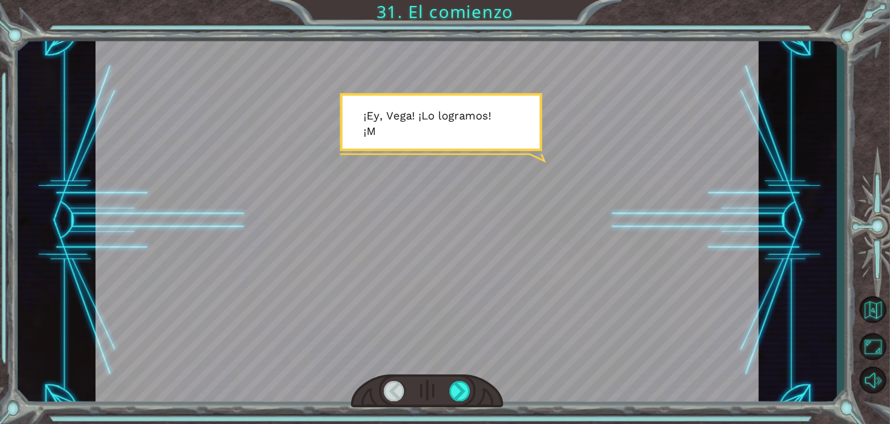
click at [476, 134] on div at bounding box center [426, 220] width 663 height 372
click at [452, 347] on div at bounding box center [426, 220] width 663 height 372
click at [459, 388] on div at bounding box center [459, 391] width 21 height 20
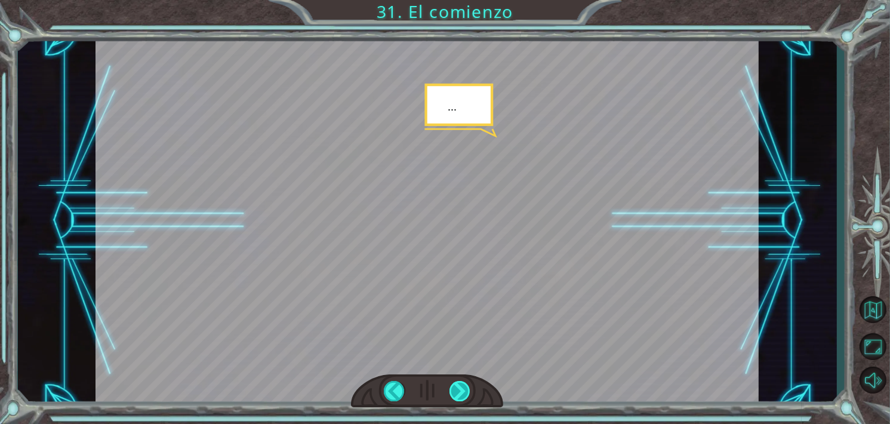
click at [459, 388] on div at bounding box center [459, 391] width 21 height 20
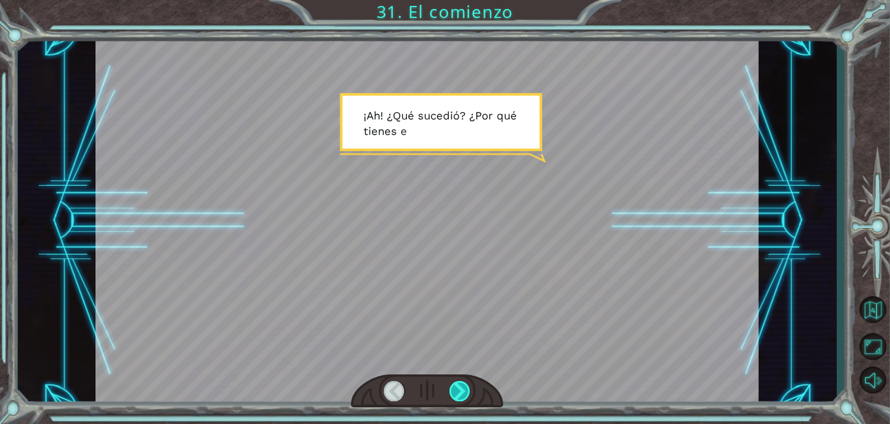
click at [459, 388] on div at bounding box center [459, 391] width 21 height 20
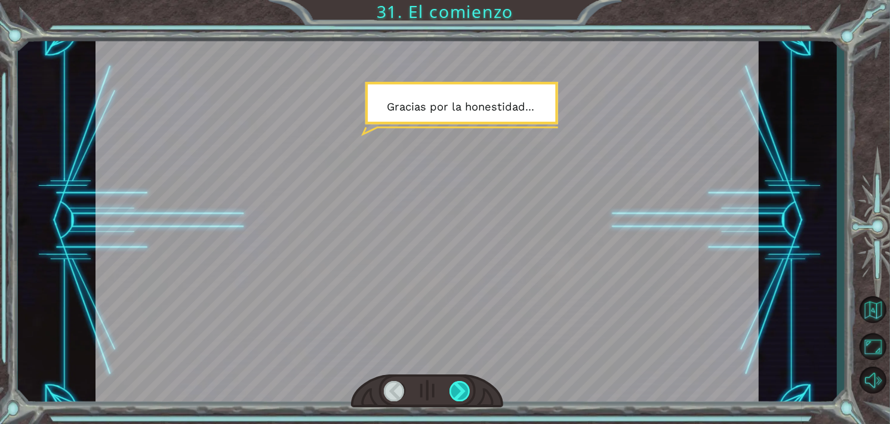
click at [459, 388] on div at bounding box center [459, 391] width 21 height 20
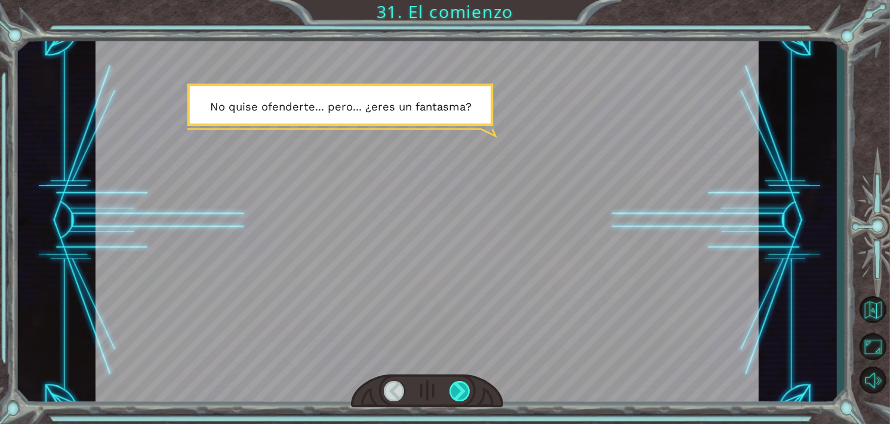
click at [459, 388] on div at bounding box center [459, 391] width 21 height 20
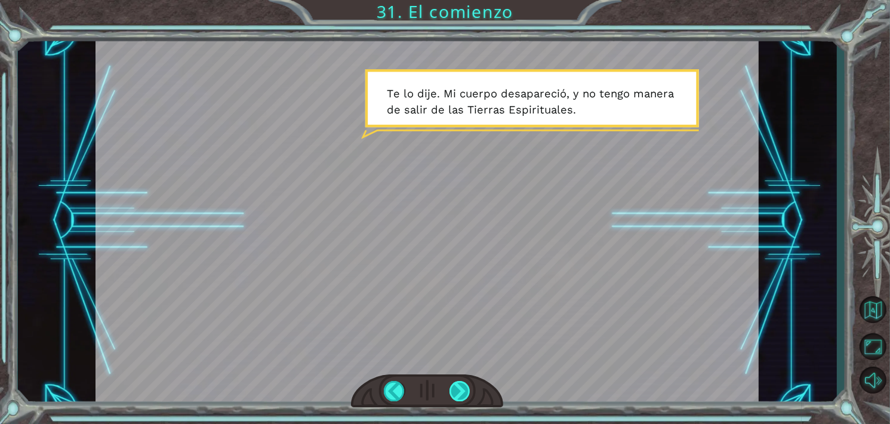
click at [459, 388] on div at bounding box center [459, 391] width 21 height 20
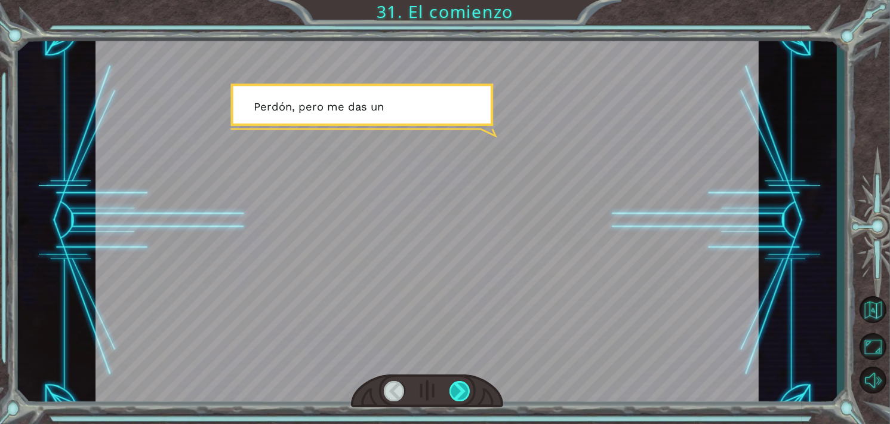
click at [460, 390] on div at bounding box center [459, 391] width 21 height 20
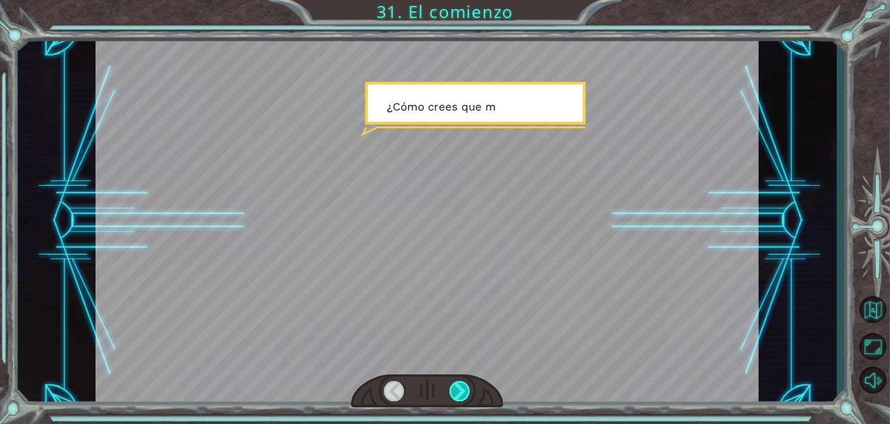
click at [460, 390] on div at bounding box center [459, 391] width 21 height 20
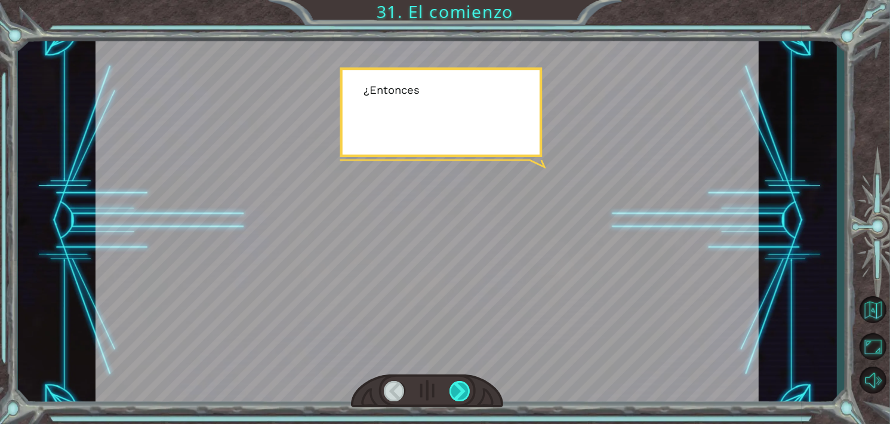
click at [460, 390] on div at bounding box center [459, 391] width 21 height 20
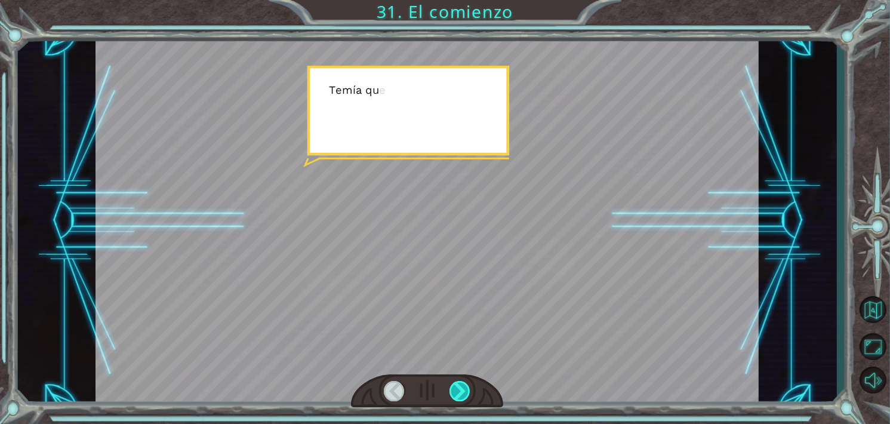
click at [460, 390] on div at bounding box center [459, 391] width 21 height 20
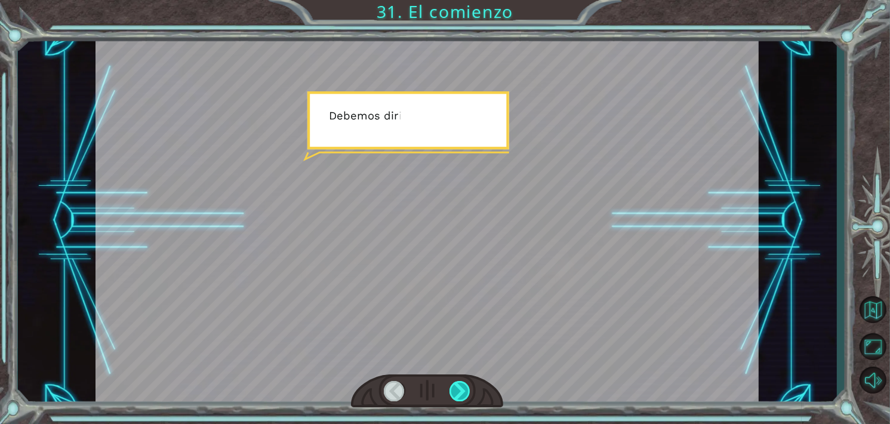
click at [460, 390] on div at bounding box center [459, 391] width 21 height 20
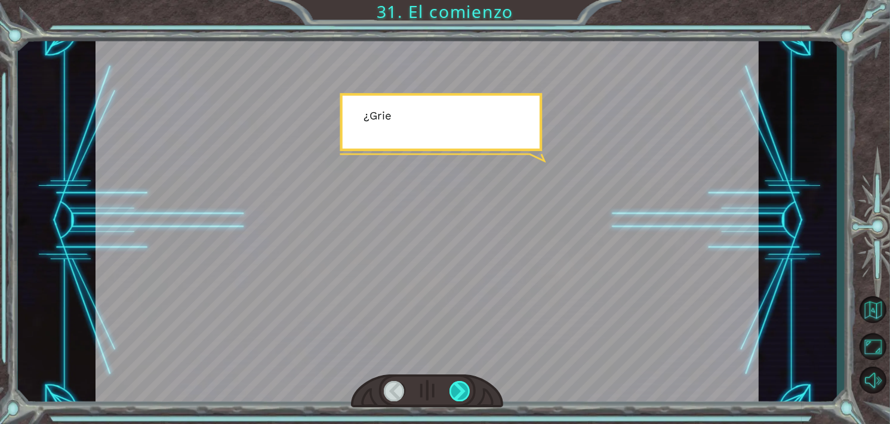
click at [460, 390] on div at bounding box center [459, 391] width 21 height 20
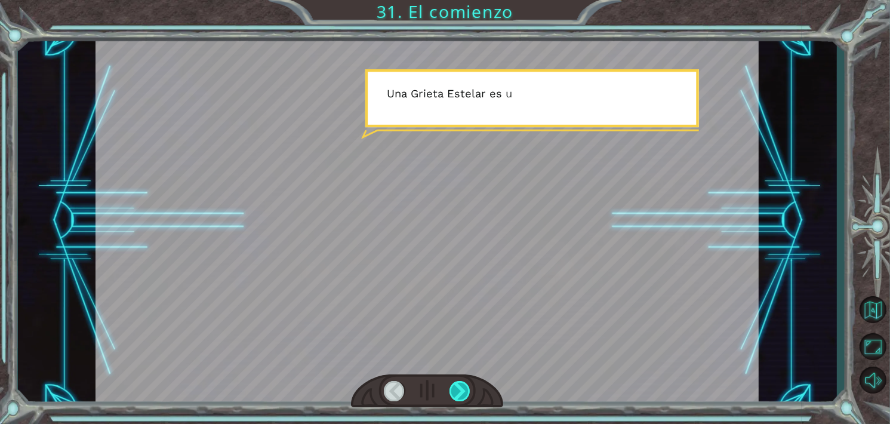
click at [460, 390] on div at bounding box center [459, 391] width 21 height 20
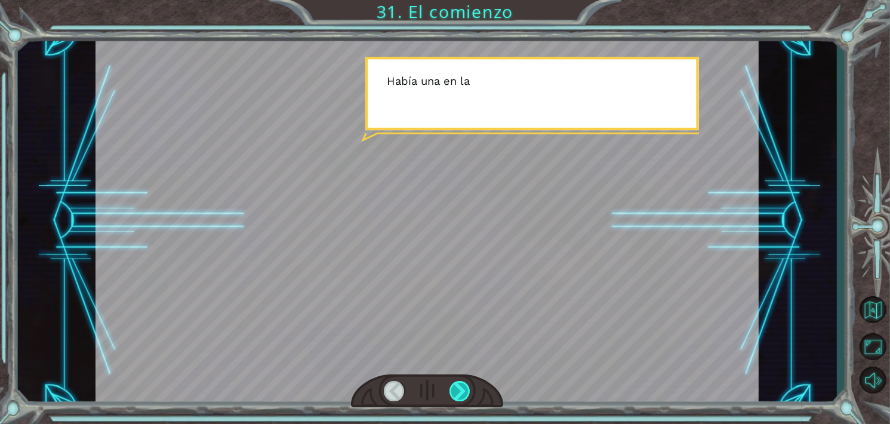
click at [460, 390] on div at bounding box center [459, 391] width 21 height 20
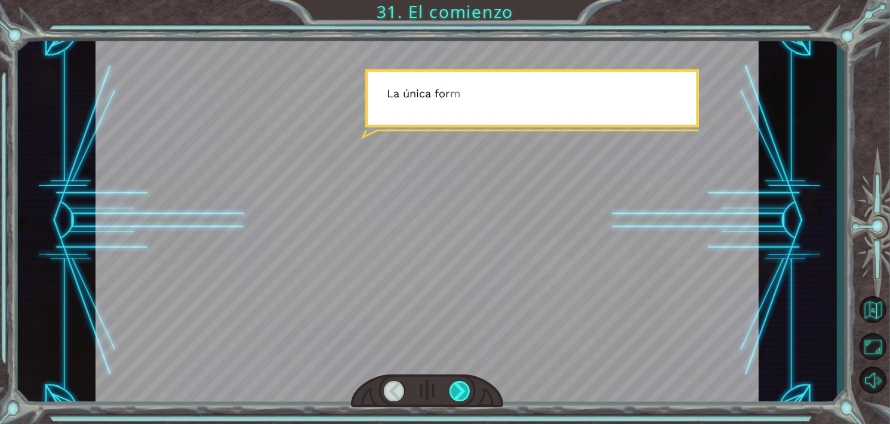
click at [460, 390] on div at bounding box center [459, 391] width 21 height 20
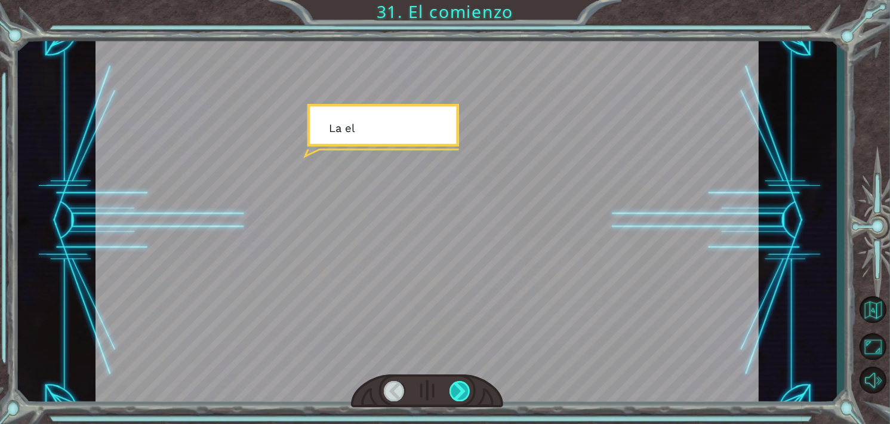
click at [460, 390] on div at bounding box center [459, 391] width 21 height 20
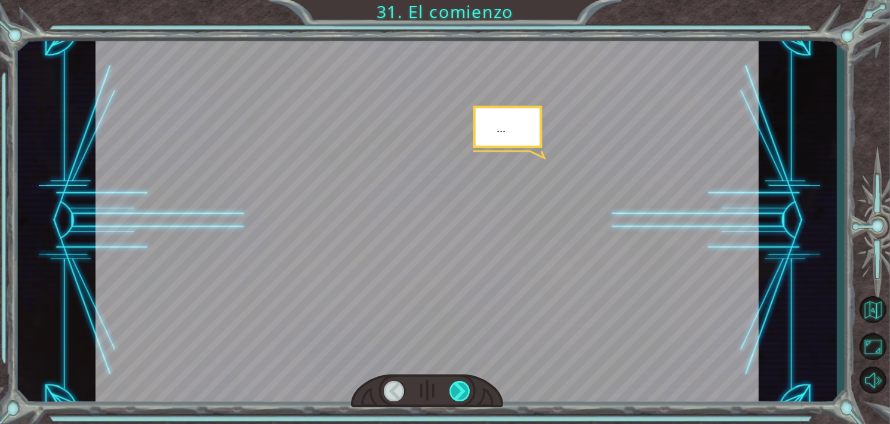
click at [460, 390] on div at bounding box center [459, 391] width 21 height 20
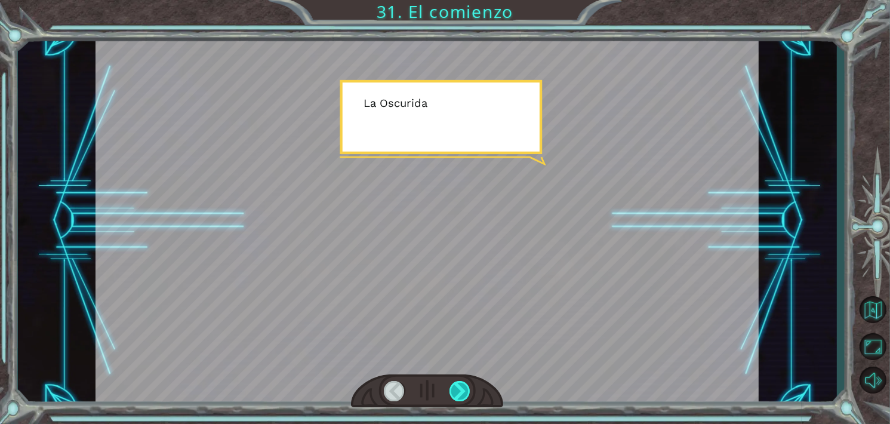
click at [460, 390] on div at bounding box center [459, 391] width 21 height 20
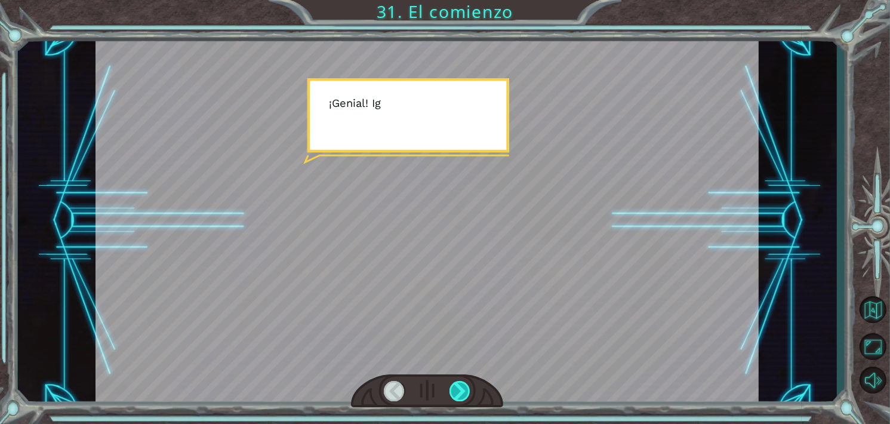
click at [460, 390] on div at bounding box center [459, 391] width 21 height 20
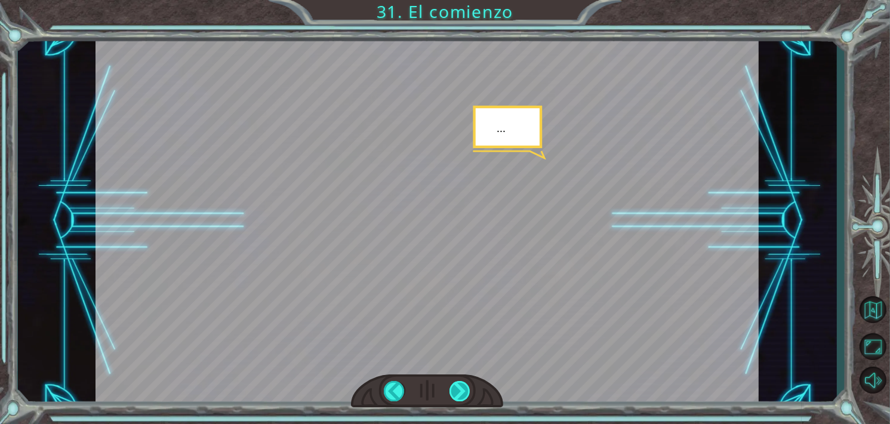
click at [460, 390] on div at bounding box center [459, 391] width 21 height 20
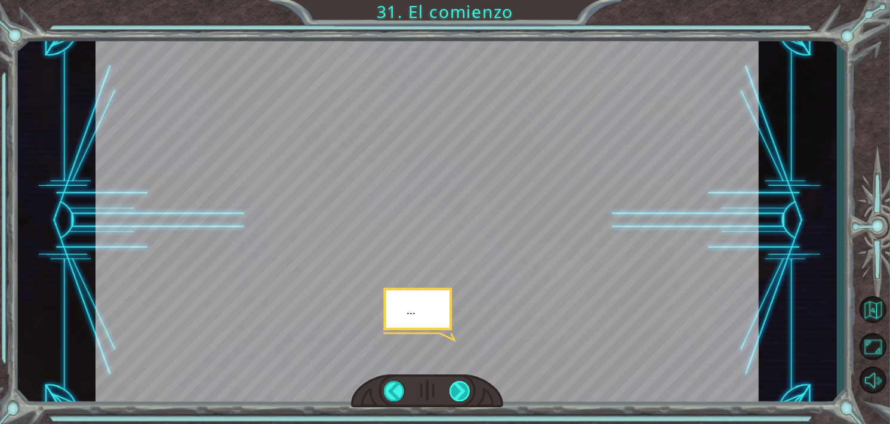
click at [460, 390] on div at bounding box center [459, 391] width 21 height 20
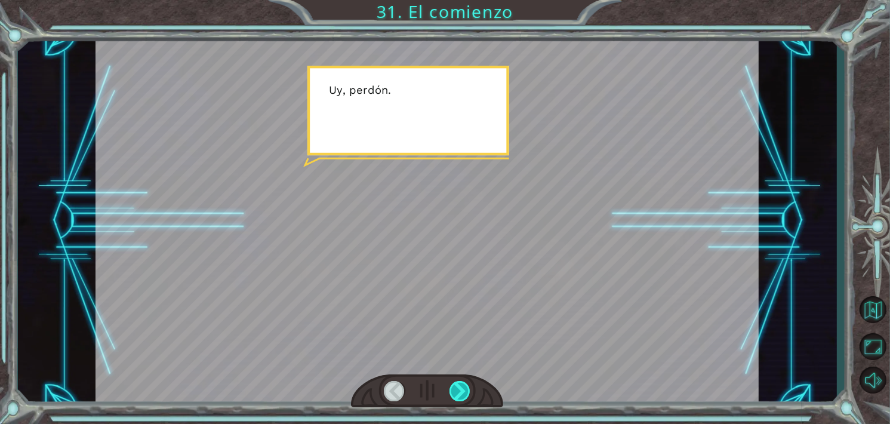
click at [460, 390] on div at bounding box center [459, 391] width 21 height 20
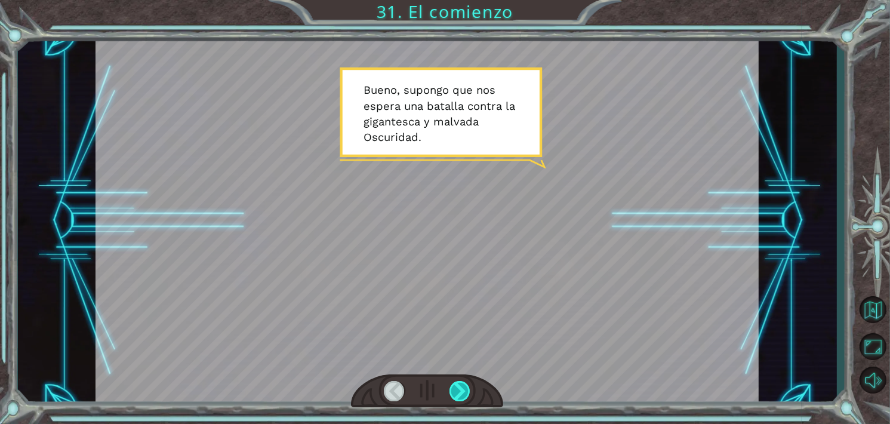
click at [460, 391] on div at bounding box center [459, 391] width 21 height 20
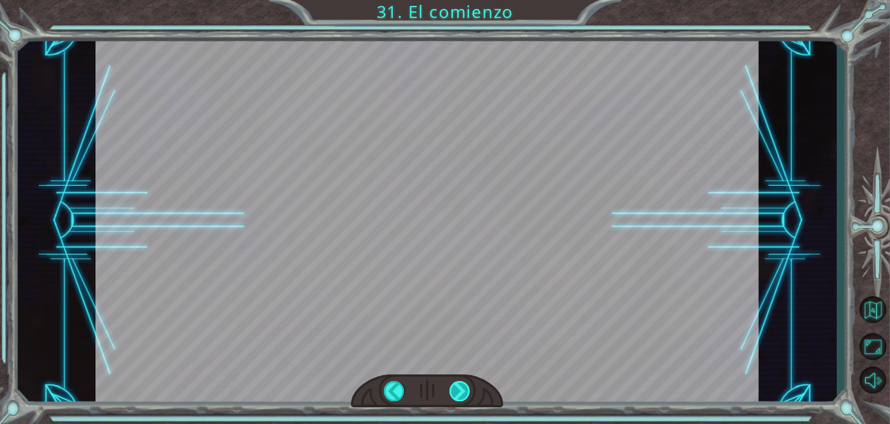
click at [458, 387] on div at bounding box center [459, 391] width 21 height 20
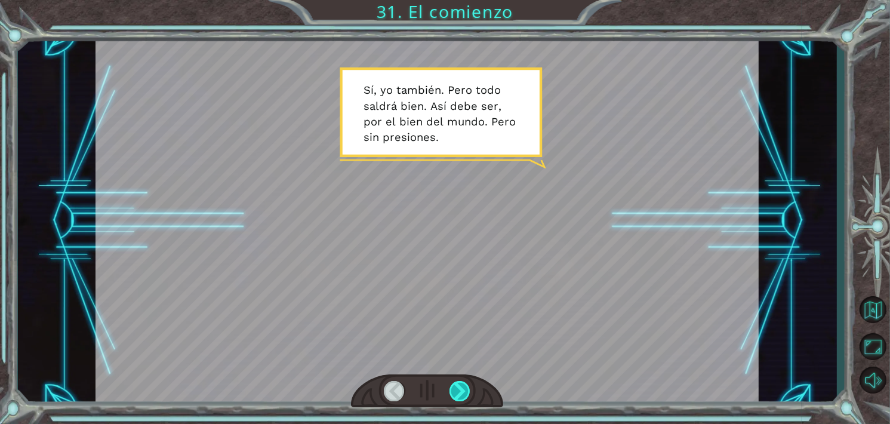
click at [458, 387] on div at bounding box center [459, 391] width 21 height 20
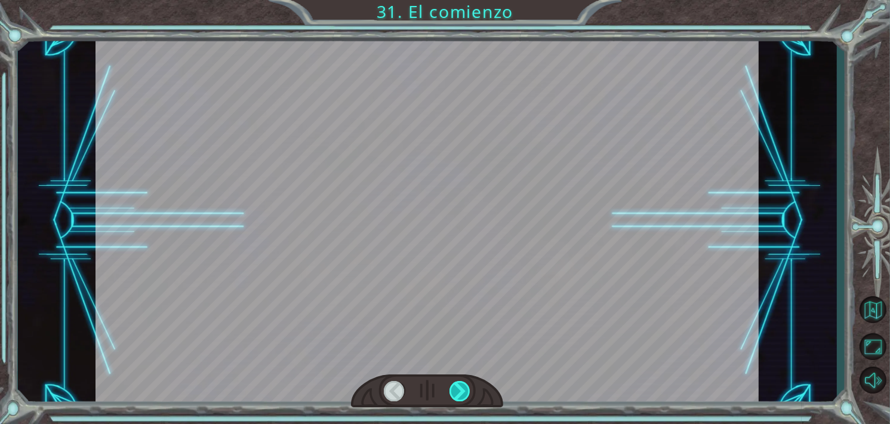
click at [458, 387] on div at bounding box center [459, 391] width 21 height 20
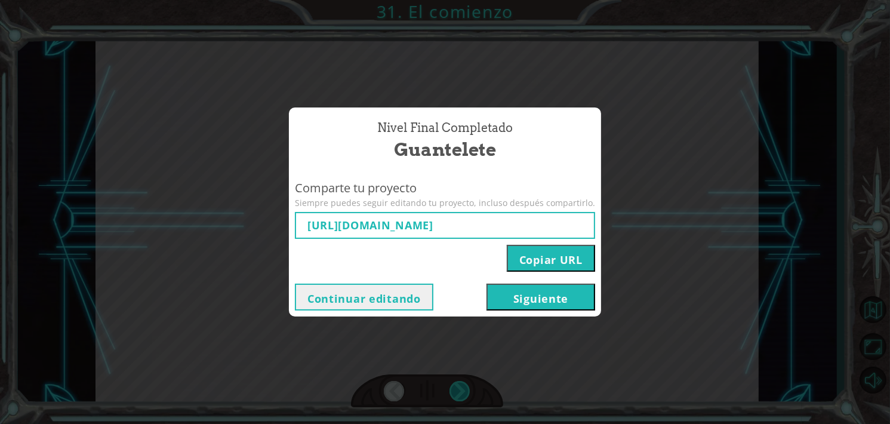
type input "[URL][DOMAIN_NAME]"
click at [541, 292] on button "Siguiente" at bounding box center [540, 296] width 109 height 27
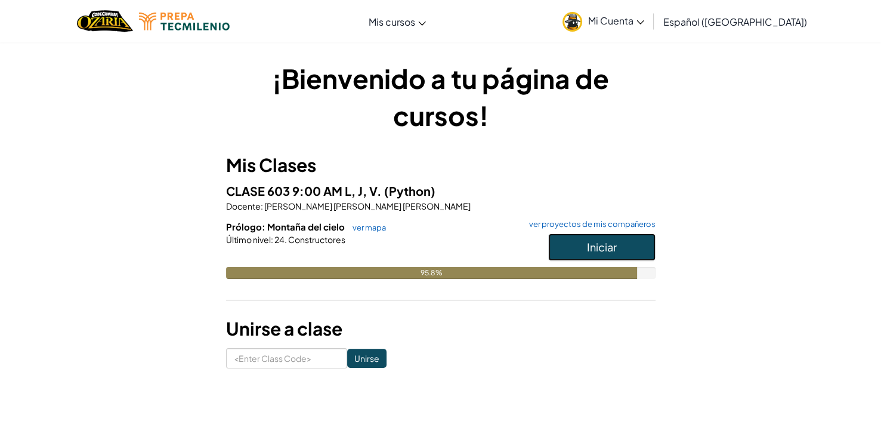
click at [596, 240] on span "Iniciar" at bounding box center [602, 247] width 30 height 14
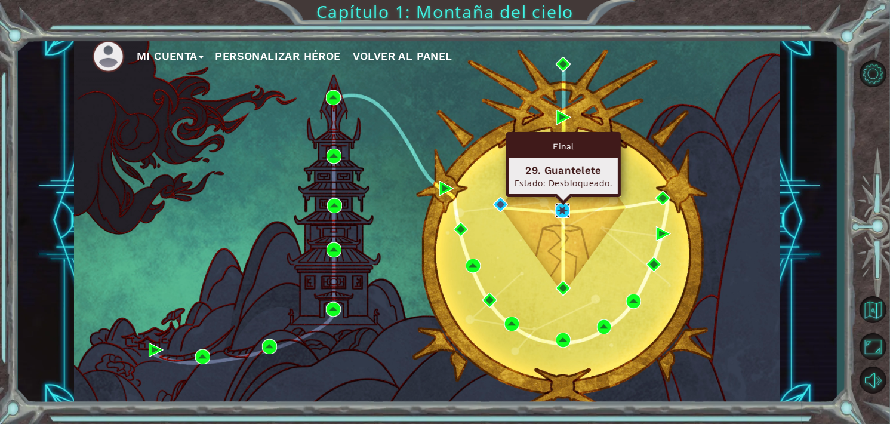
click at [567, 209] on img at bounding box center [562, 210] width 15 height 15
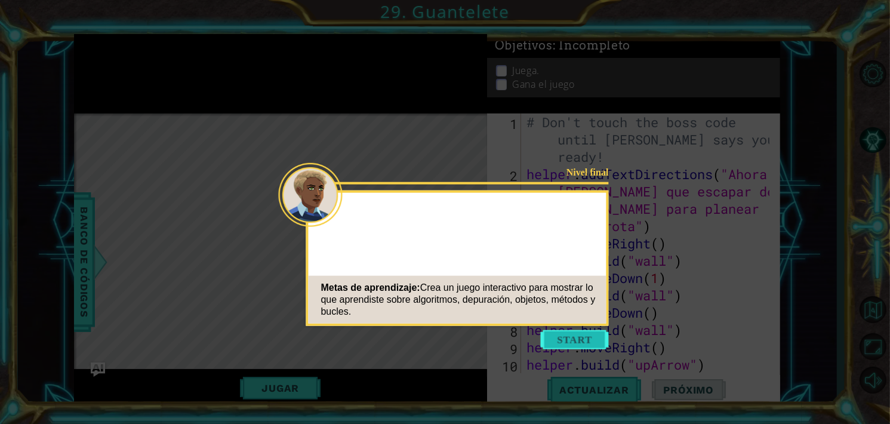
click at [556, 341] on button "Start" at bounding box center [575, 339] width 68 height 19
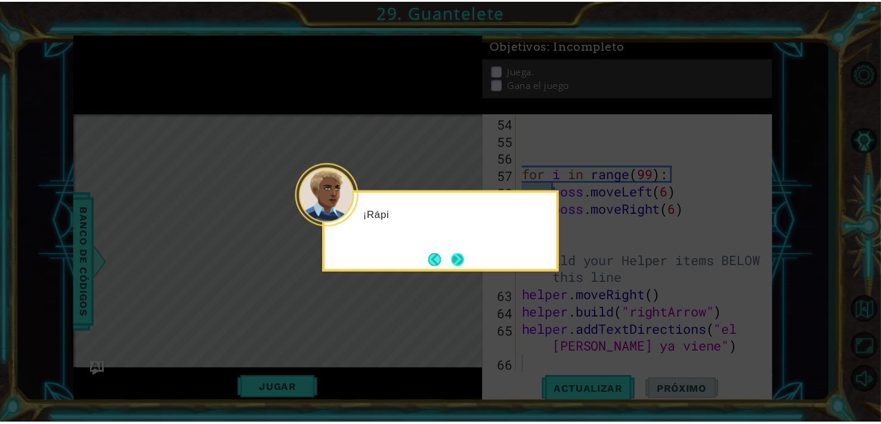
scroll to position [1003, 0]
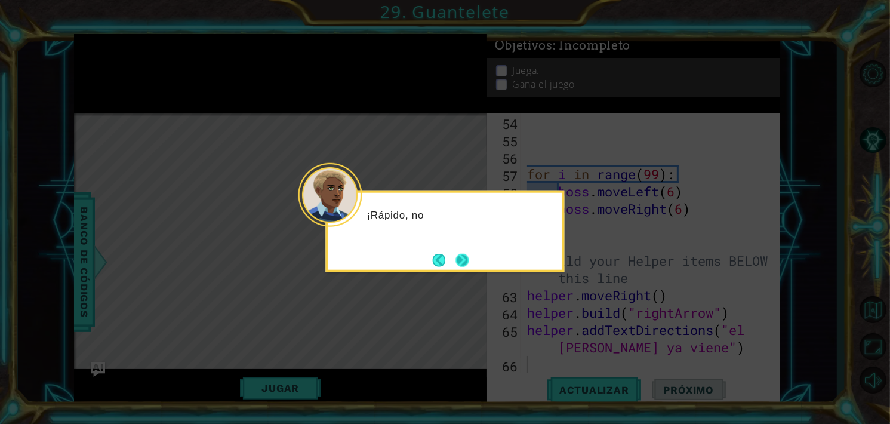
click at [467, 258] on button "Next" at bounding box center [462, 259] width 13 height 13
click at [461, 258] on button "Next" at bounding box center [461, 259] width 13 height 13
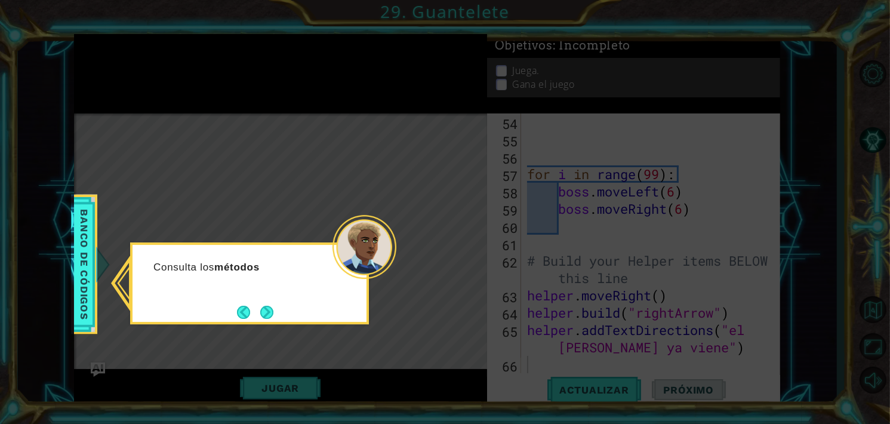
click at [281, 309] on div "Consulta los métodos" at bounding box center [249, 283] width 239 height 82
click at [269, 310] on button "Next" at bounding box center [266, 312] width 13 height 13
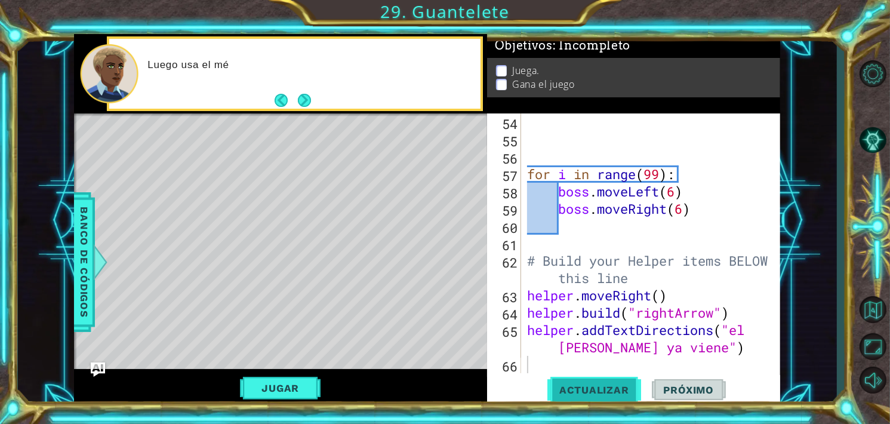
click at [584, 385] on span "Actualizar" at bounding box center [594, 390] width 94 height 12
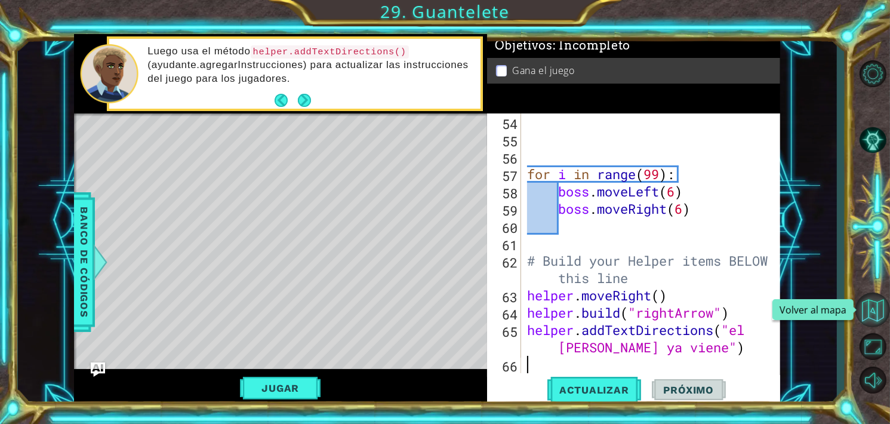
click at [883, 318] on button "Volver al mapa" at bounding box center [872, 309] width 35 height 35
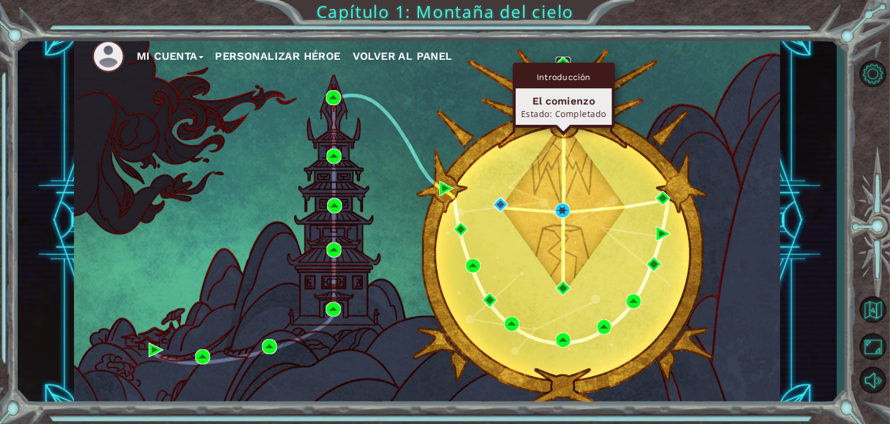
click at [566, 60] on img at bounding box center [563, 64] width 15 height 15
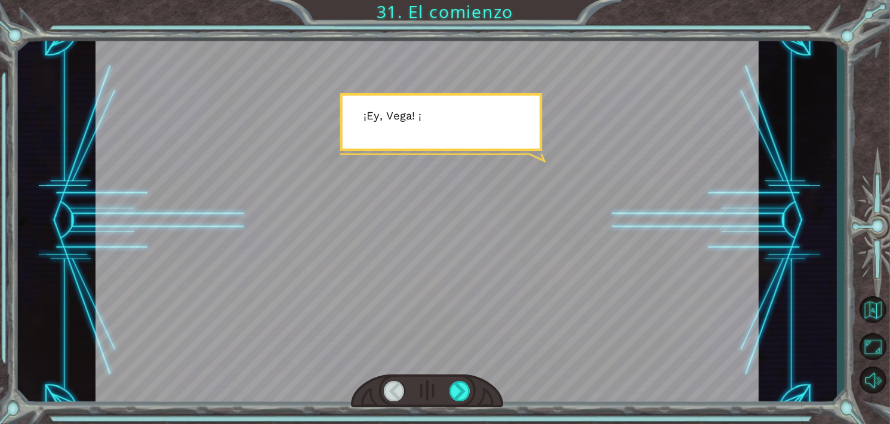
click at [535, 194] on div at bounding box center [426, 220] width 663 height 372
click at [467, 162] on div at bounding box center [426, 220] width 663 height 372
click at [461, 396] on div at bounding box center [459, 391] width 21 height 20
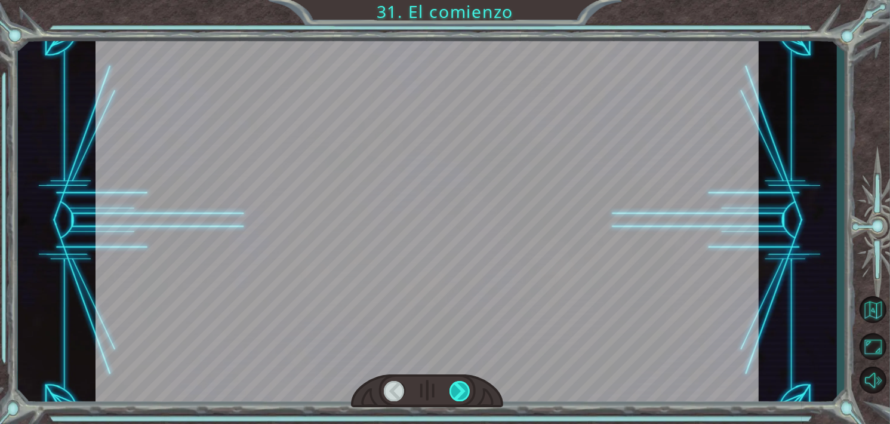
click at [461, 396] on div at bounding box center [459, 391] width 21 height 20
click at [461, 395] on div at bounding box center [459, 391] width 21 height 20
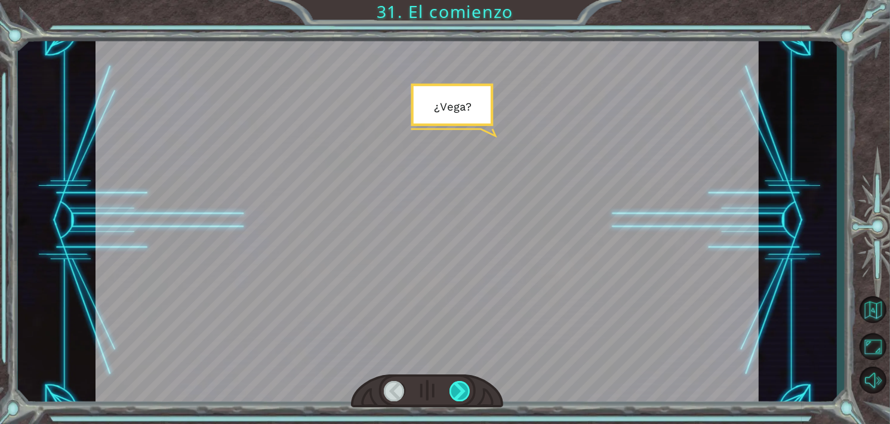
click at [461, 395] on div at bounding box center [459, 391] width 21 height 20
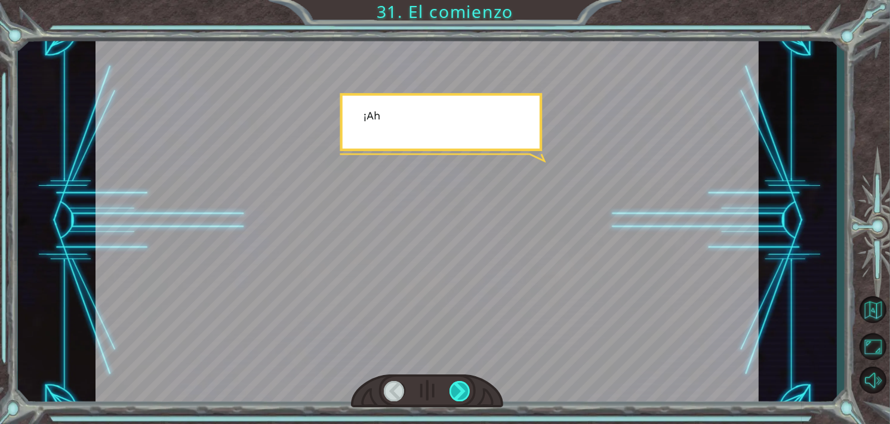
click at [461, 395] on div at bounding box center [459, 391] width 21 height 20
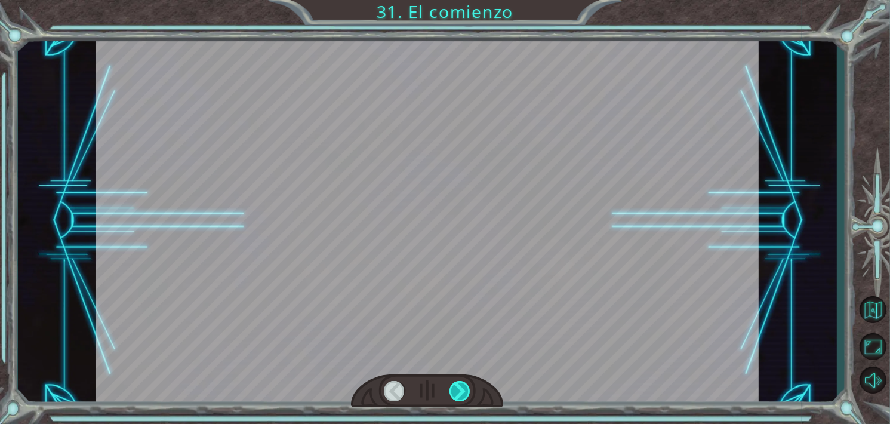
click at [461, 395] on div at bounding box center [459, 391] width 21 height 20
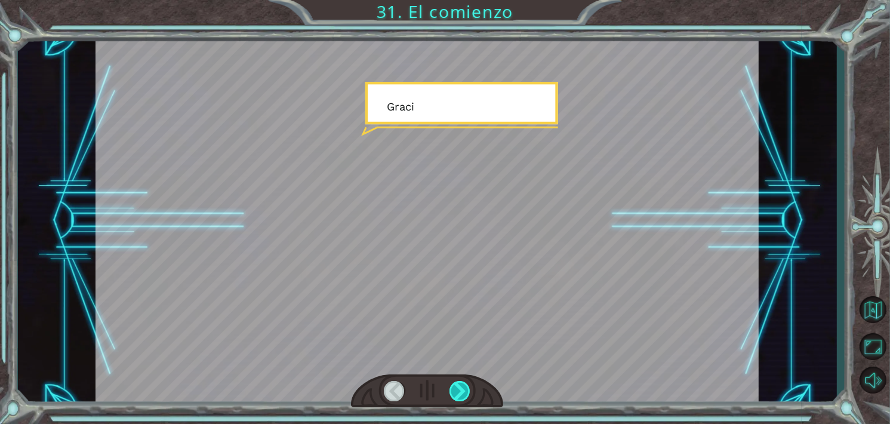
click at [461, 395] on div at bounding box center [459, 391] width 21 height 20
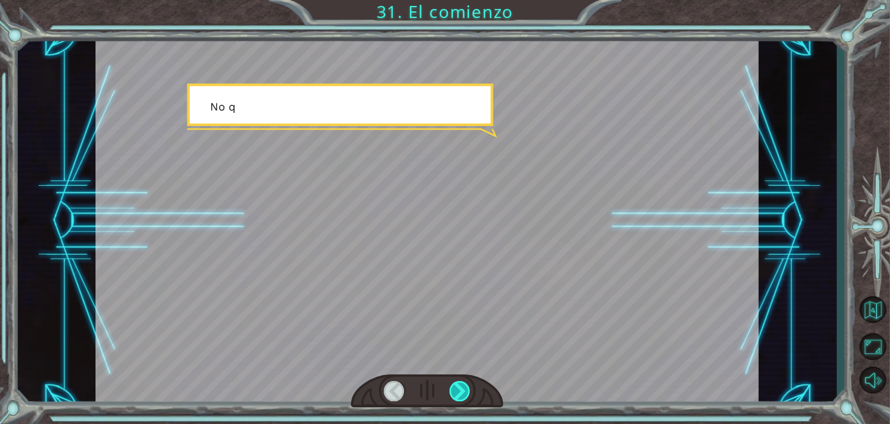
click at [461, 395] on div at bounding box center [459, 391] width 21 height 20
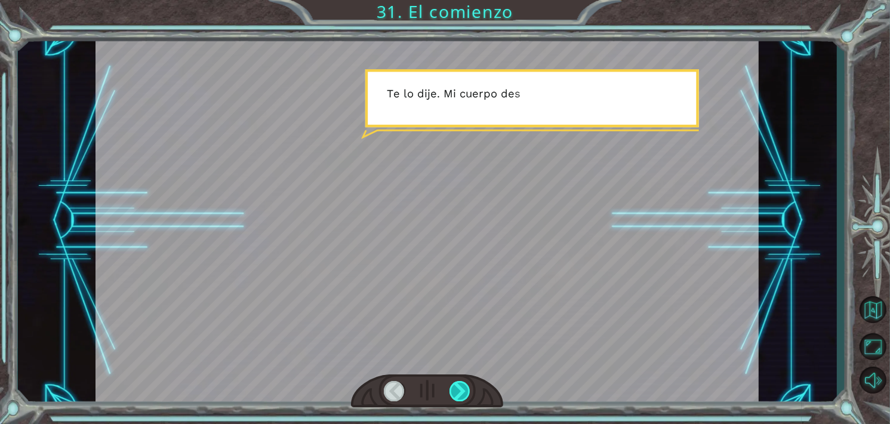
click at [461, 395] on div at bounding box center [459, 391] width 21 height 20
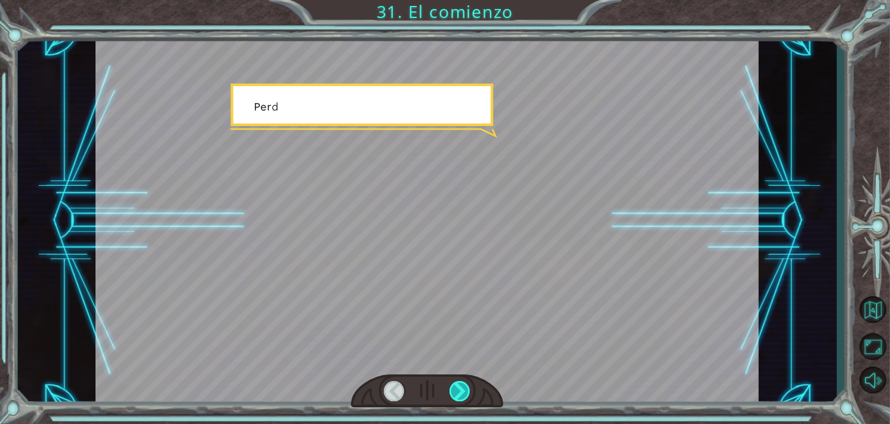
click at [461, 395] on div at bounding box center [459, 391] width 21 height 20
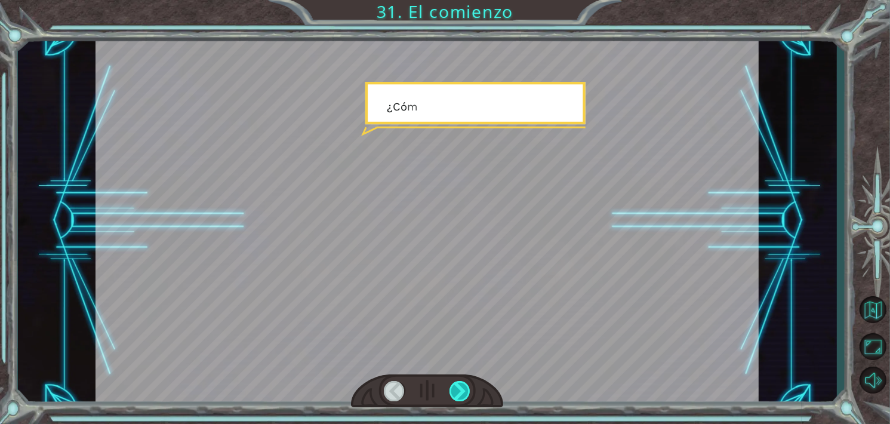
click at [461, 395] on div at bounding box center [459, 391] width 21 height 20
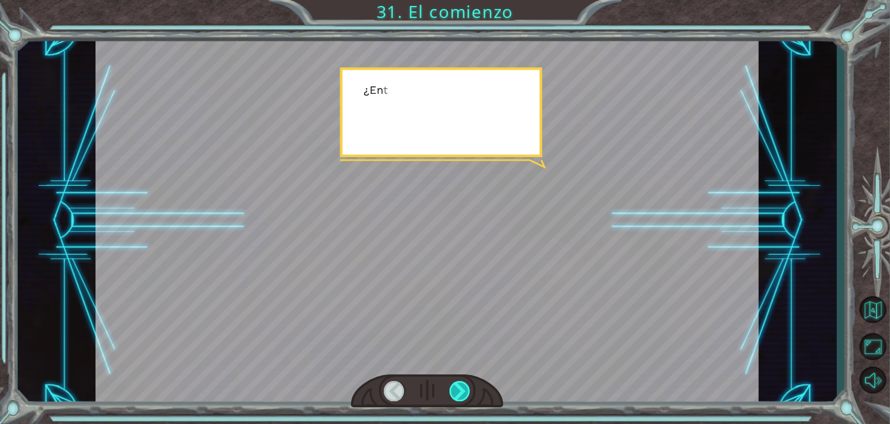
click at [465, 393] on div at bounding box center [459, 391] width 21 height 20
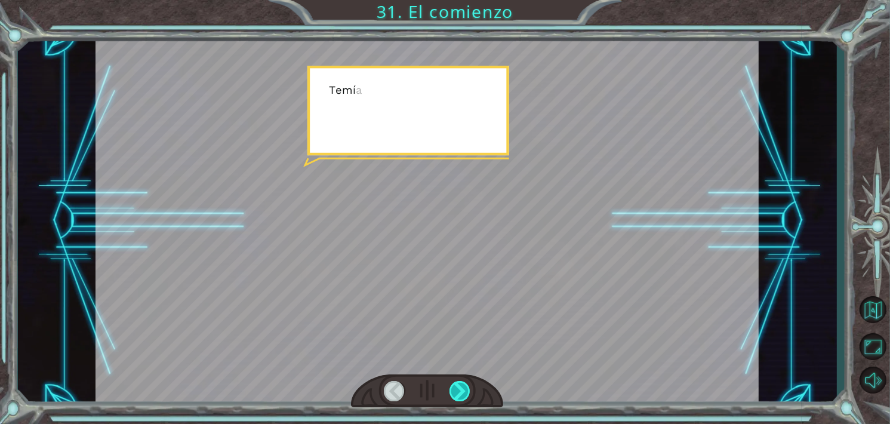
click at [465, 393] on div at bounding box center [459, 391] width 21 height 20
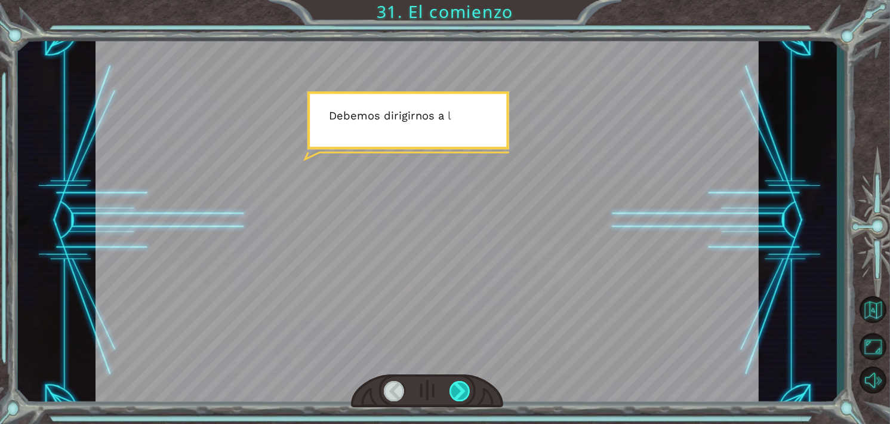
click at [465, 393] on div at bounding box center [459, 391] width 21 height 20
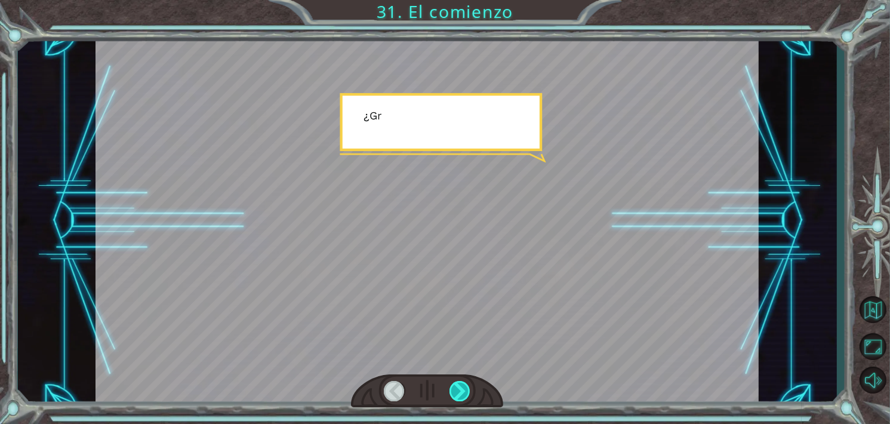
click at [465, 393] on div at bounding box center [459, 391] width 21 height 20
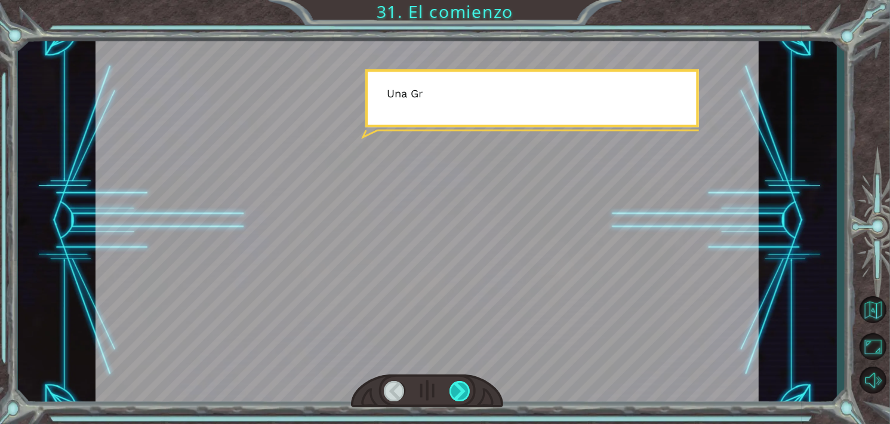
click at [465, 393] on div at bounding box center [459, 391] width 21 height 20
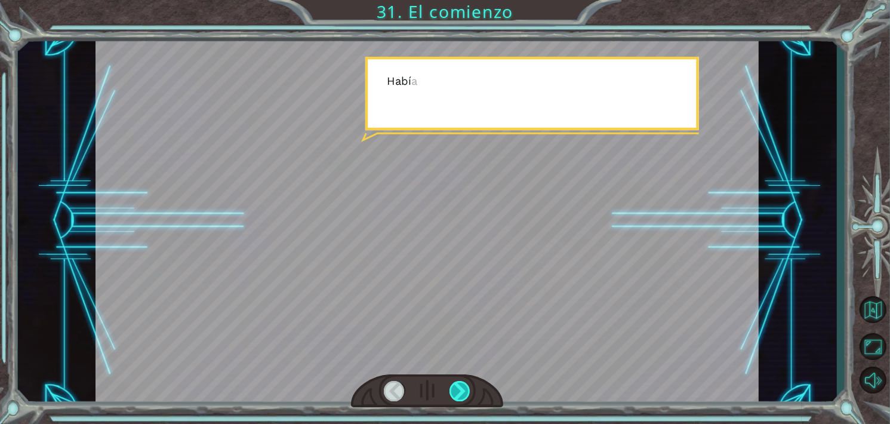
click at [465, 393] on div at bounding box center [459, 391] width 21 height 20
click at [464, 393] on div at bounding box center [459, 391] width 21 height 20
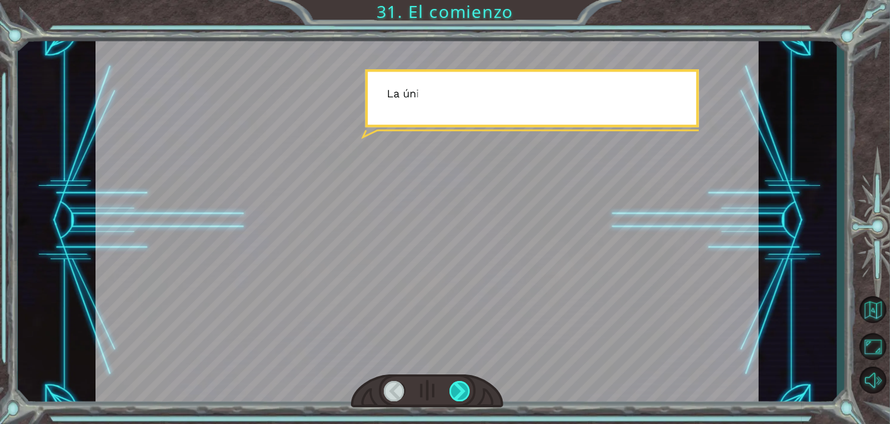
click at [464, 392] on div at bounding box center [459, 391] width 21 height 20
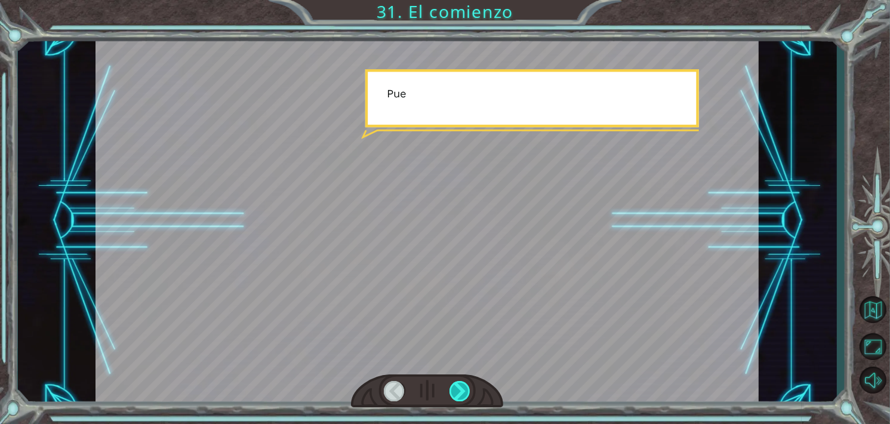
click at [464, 392] on div at bounding box center [459, 391] width 21 height 20
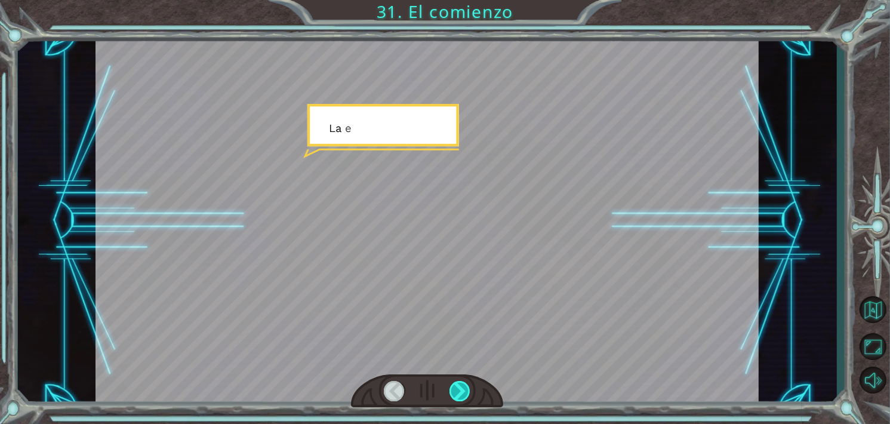
click at [464, 392] on div at bounding box center [459, 391] width 21 height 20
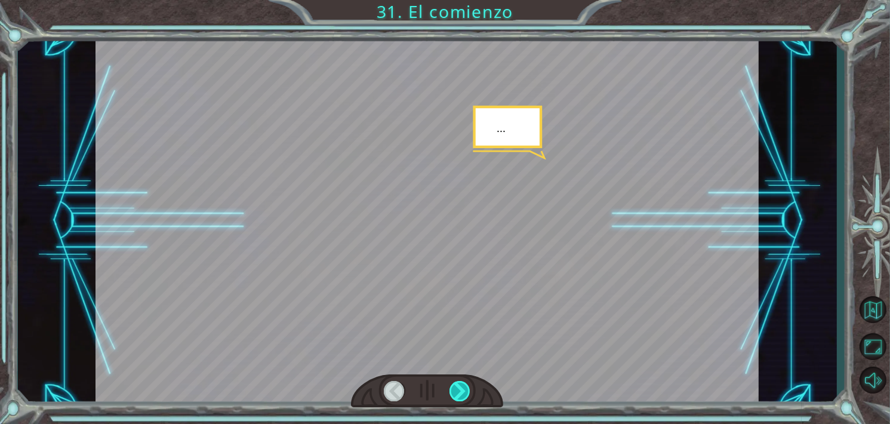
click at [464, 392] on div at bounding box center [459, 391] width 21 height 20
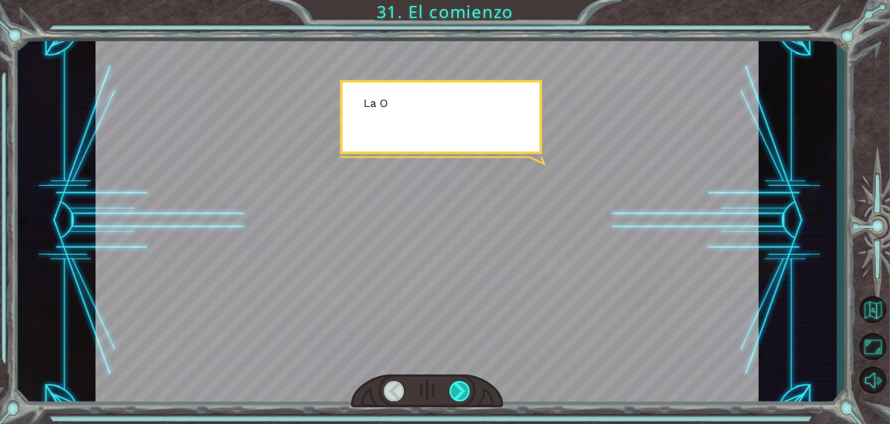
click at [464, 392] on div at bounding box center [459, 391] width 21 height 20
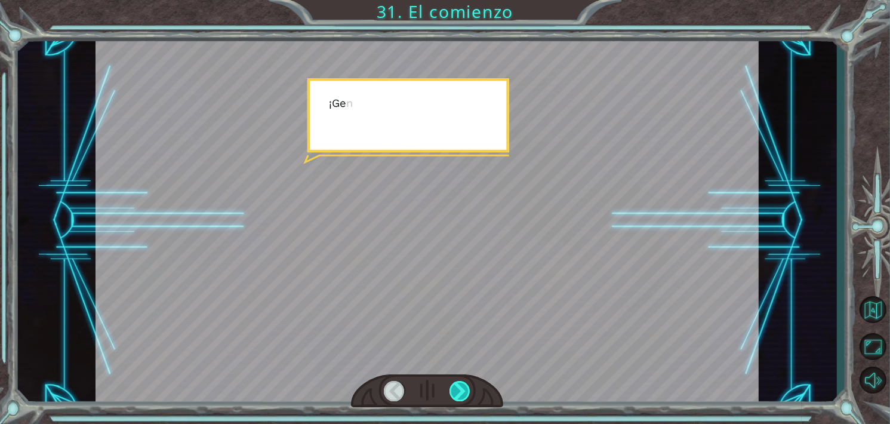
click at [464, 392] on div at bounding box center [459, 391] width 21 height 20
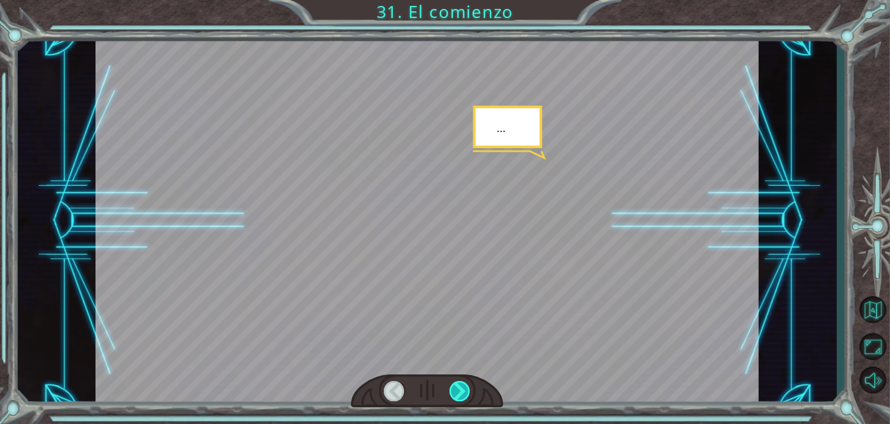
click at [464, 392] on div at bounding box center [459, 391] width 21 height 20
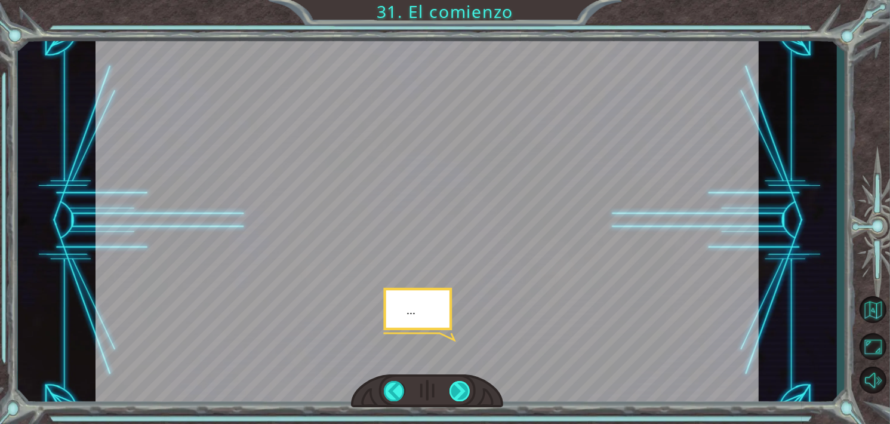
click at [464, 392] on div at bounding box center [459, 391] width 21 height 20
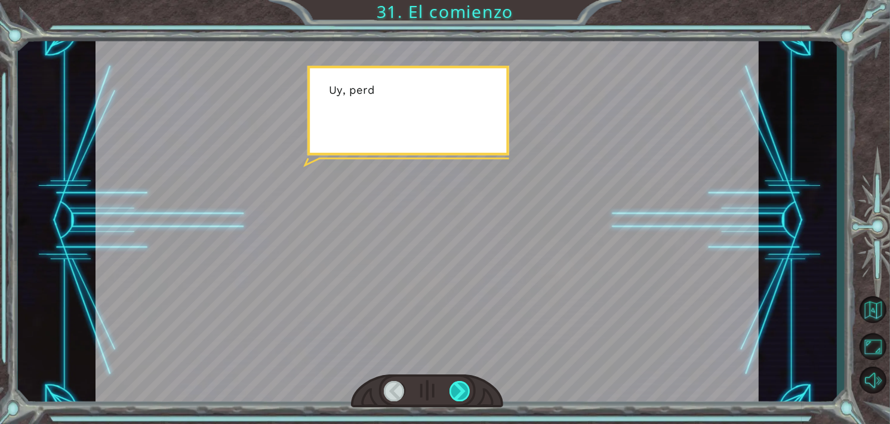
click at [464, 392] on div at bounding box center [459, 391] width 21 height 20
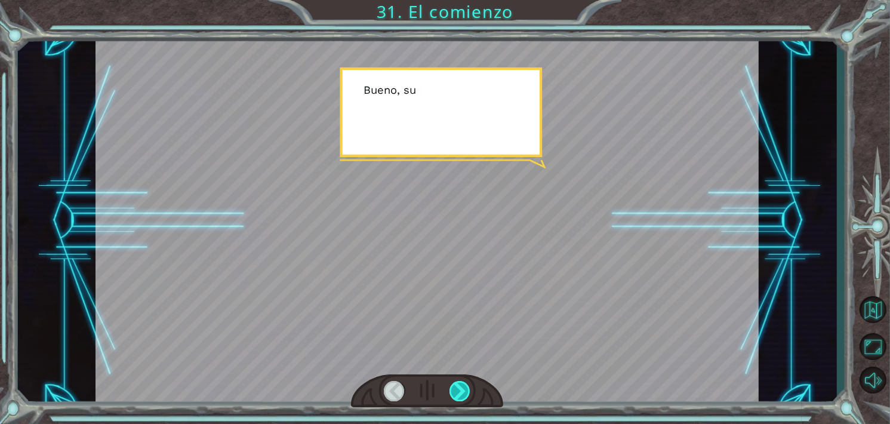
click at [464, 392] on div at bounding box center [459, 391] width 21 height 20
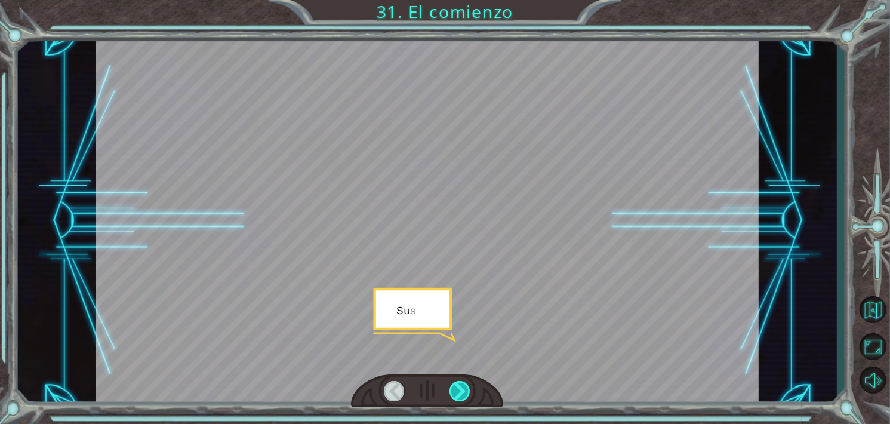
click at [464, 392] on div at bounding box center [459, 391] width 21 height 20
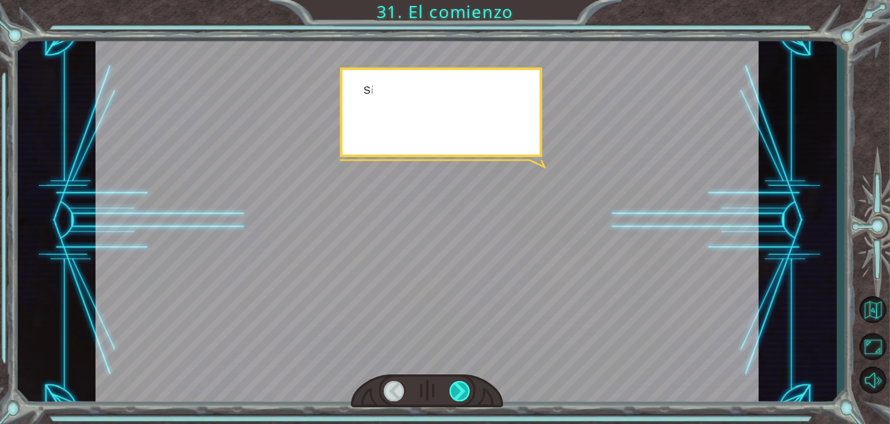
click at [464, 392] on div at bounding box center [459, 391] width 21 height 20
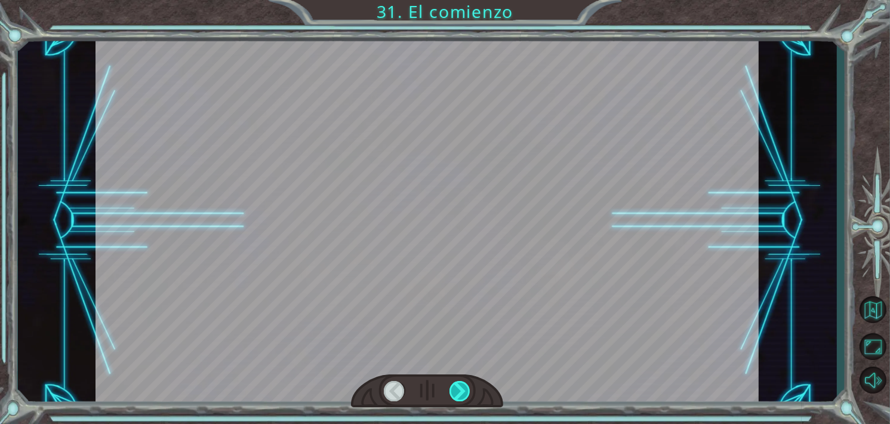
click at [464, 392] on div at bounding box center [459, 391] width 21 height 20
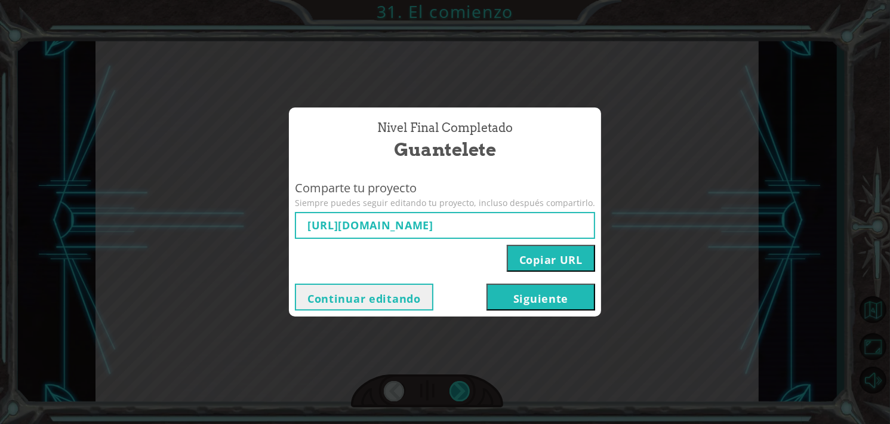
type input "[URL][DOMAIN_NAME]"
click at [532, 297] on button "Siguiente" at bounding box center [540, 296] width 109 height 27
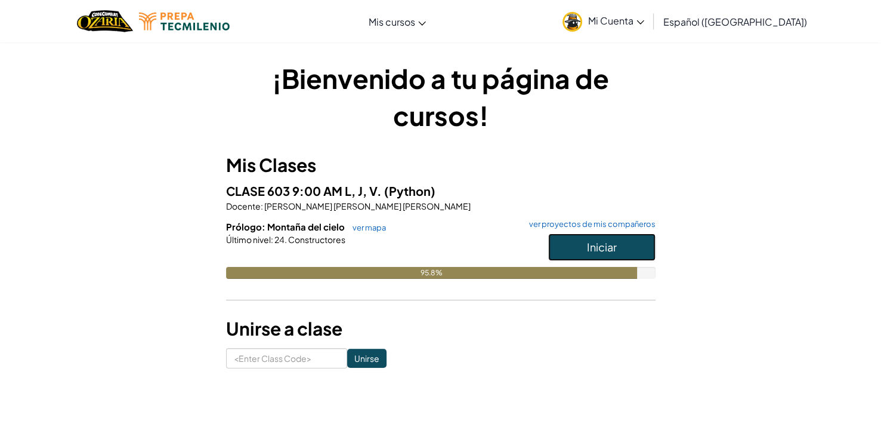
click at [631, 247] on button "Iniciar" at bounding box center [601, 246] width 107 height 27
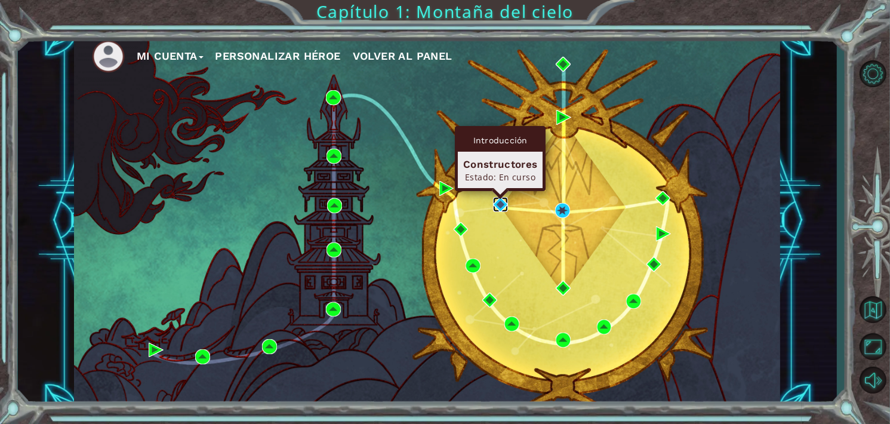
click at [495, 203] on img at bounding box center [500, 204] width 15 height 15
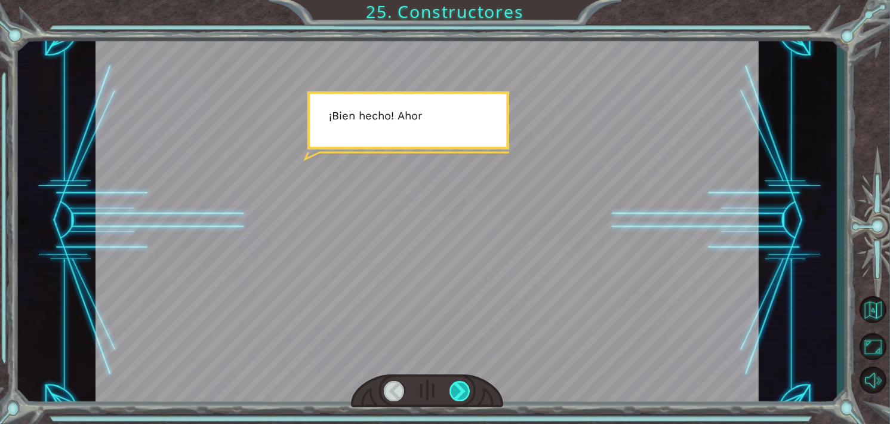
click at [462, 388] on div at bounding box center [459, 391] width 21 height 20
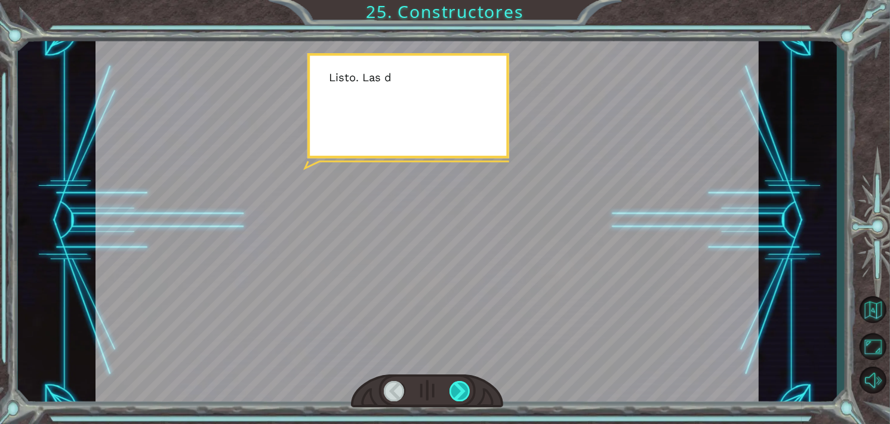
click at [462, 388] on div at bounding box center [459, 391] width 21 height 20
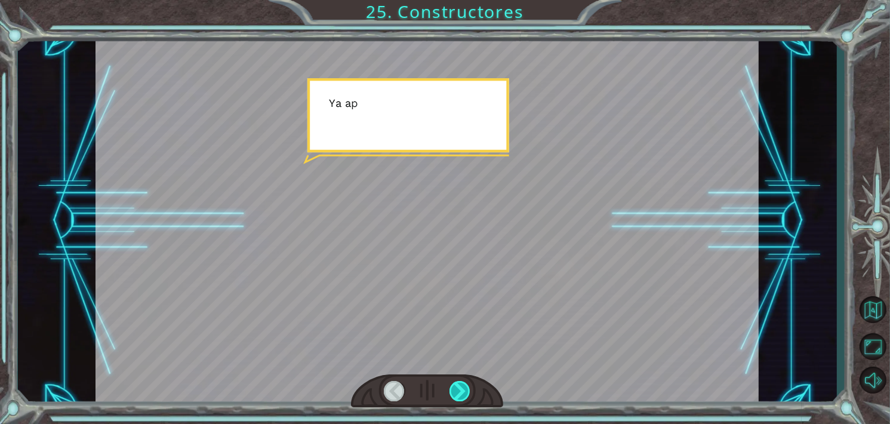
click at [462, 388] on div at bounding box center [459, 391] width 21 height 20
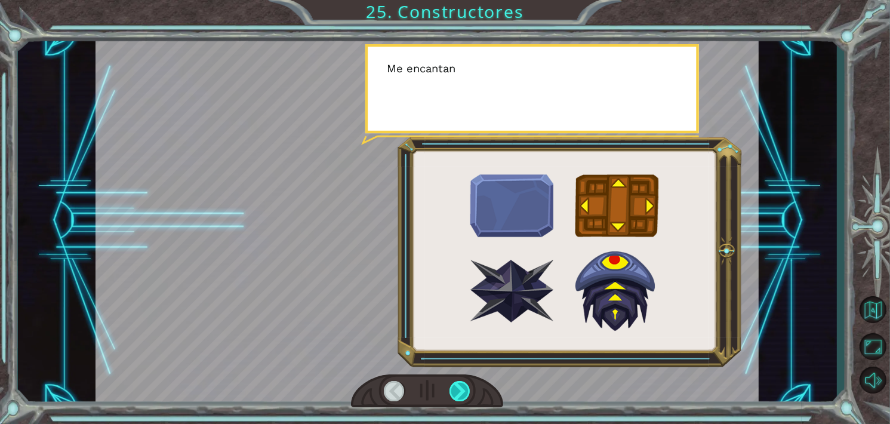
click at [462, 388] on div at bounding box center [459, 391] width 21 height 20
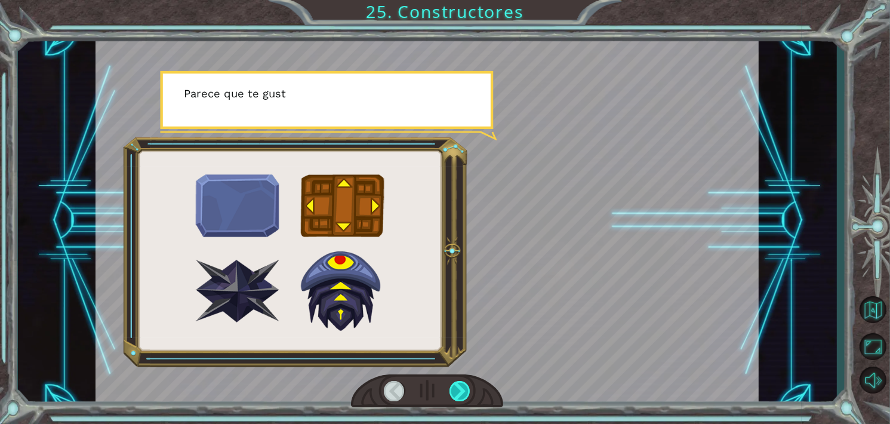
click at [462, 388] on div at bounding box center [459, 391] width 21 height 20
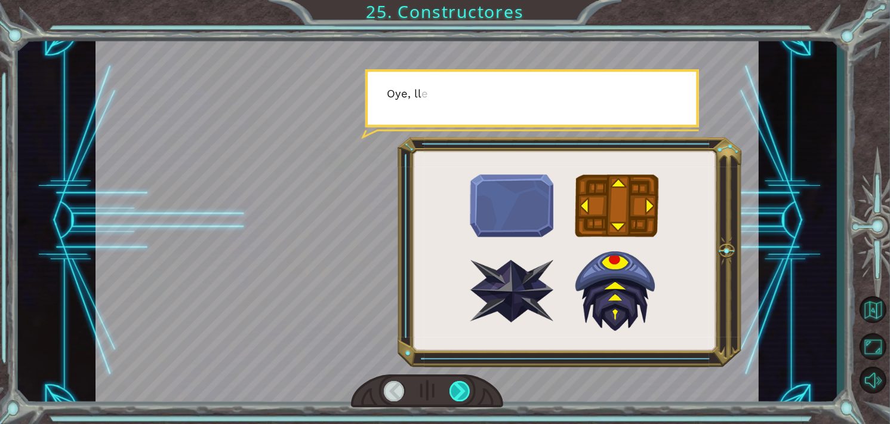
click at [462, 388] on div at bounding box center [459, 391] width 21 height 20
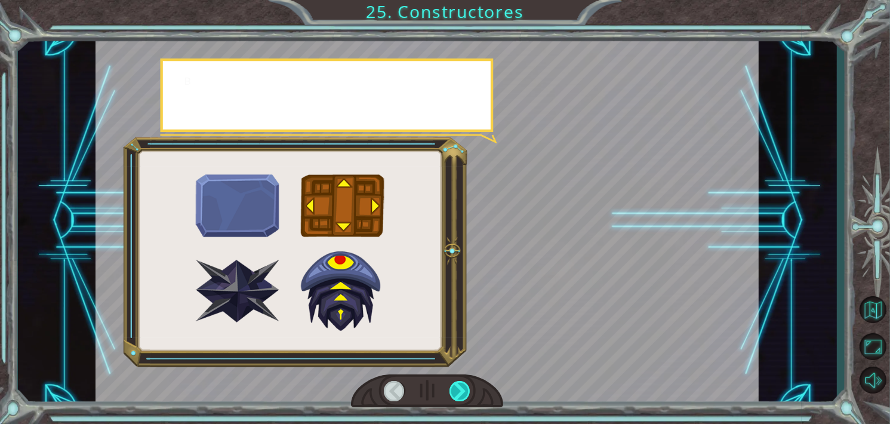
click at [462, 388] on div at bounding box center [459, 391] width 21 height 20
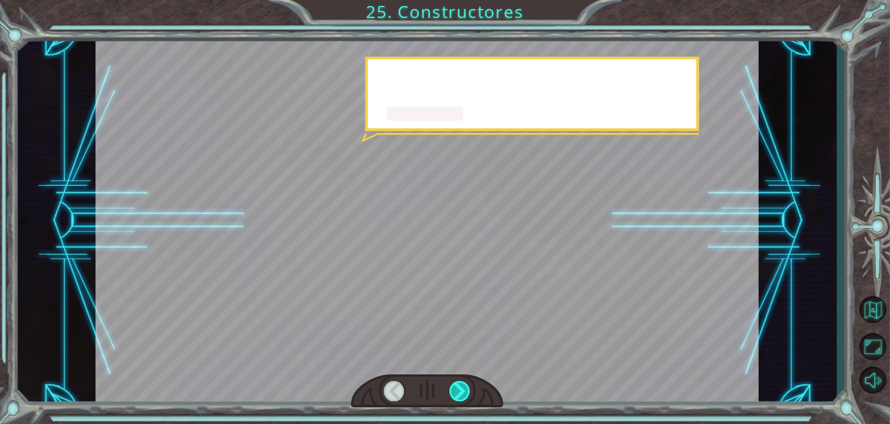
click at [462, 388] on div at bounding box center [459, 391] width 21 height 20
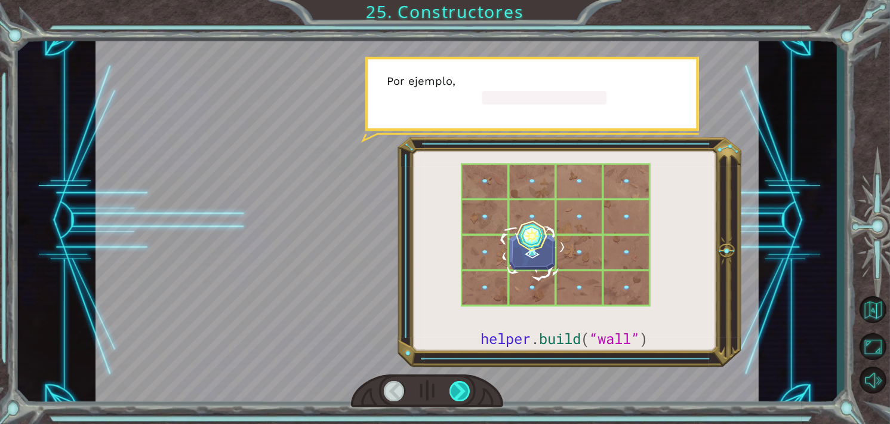
click at [462, 388] on div at bounding box center [459, 391] width 21 height 20
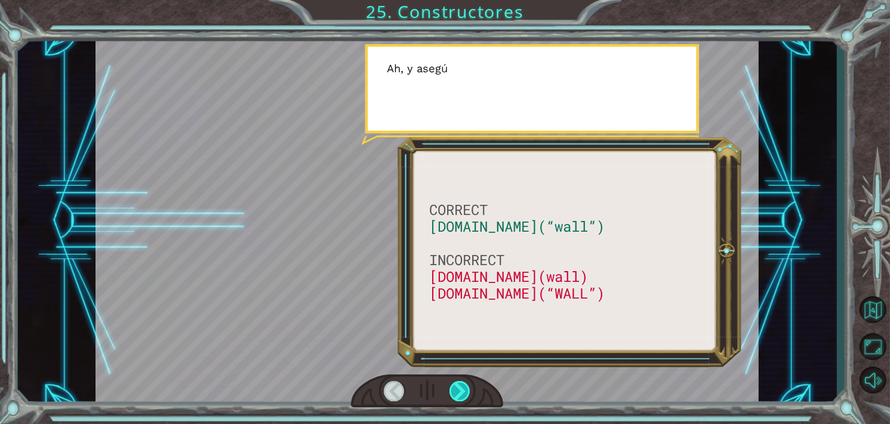
click at [462, 388] on div at bounding box center [459, 391] width 21 height 20
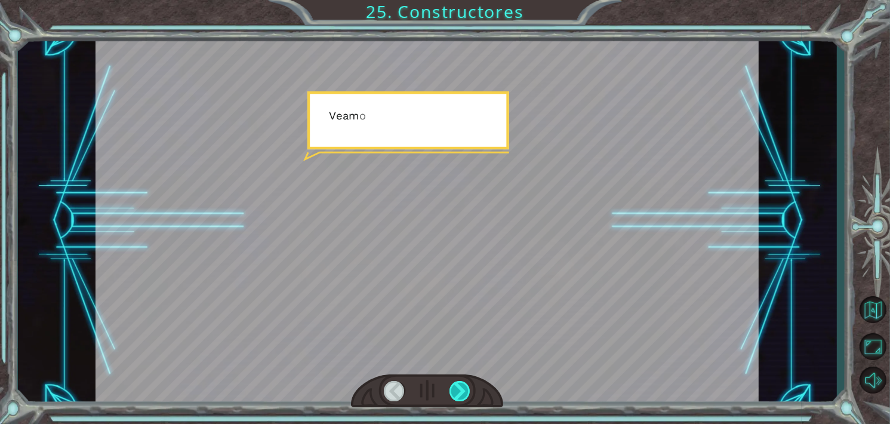
click at [462, 388] on div at bounding box center [459, 391] width 21 height 20
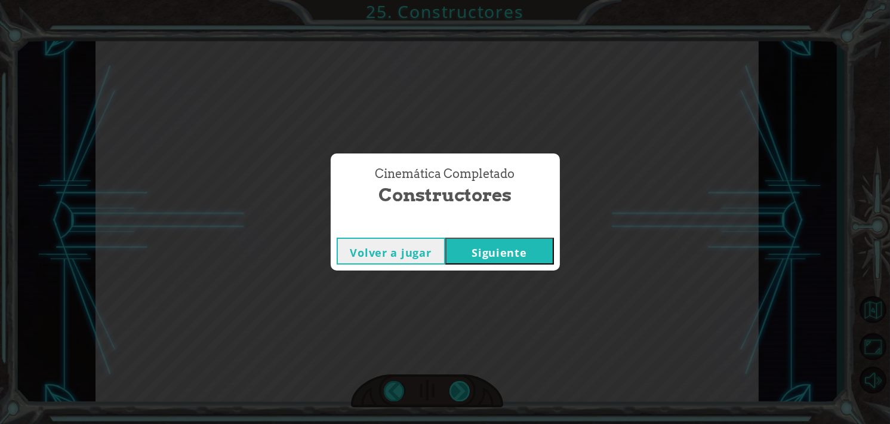
click at [465, 393] on div "Cinemática Completado Constructores Volver a jugar [GEOGRAPHIC_DATA]" at bounding box center [445, 212] width 890 height 424
click at [526, 255] on button "Siguiente" at bounding box center [499, 250] width 109 height 27
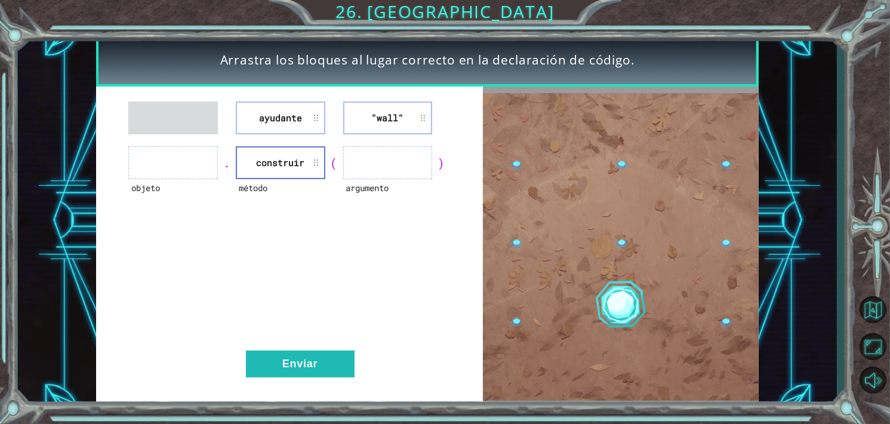
click at [363, 189] on div "argumento" at bounding box center [388, 195] width 90 height 33
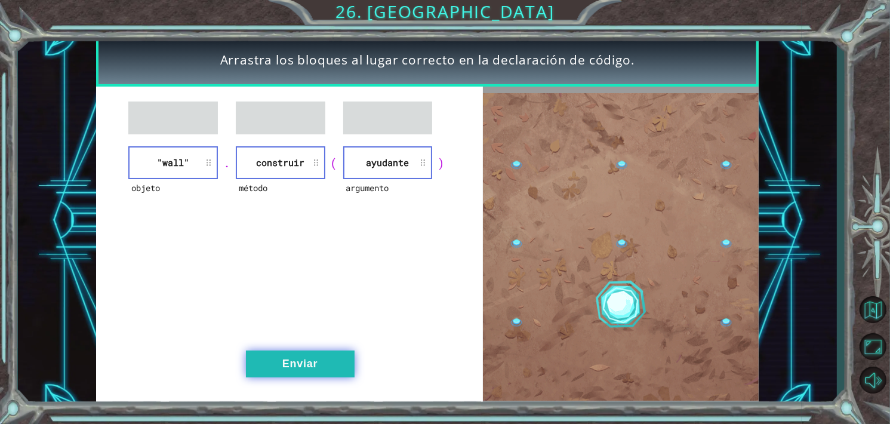
click at [319, 368] on button "Enviar" at bounding box center [300, 363] width 109 height 27
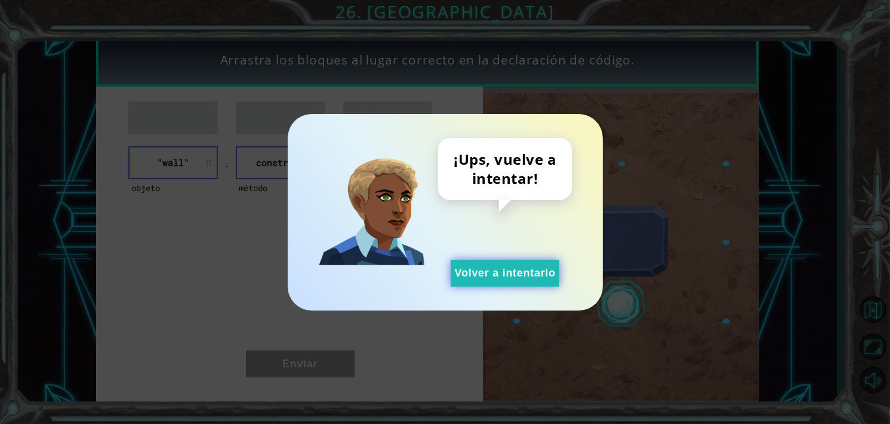
click at [489, 279] on button "Volver a intentarlo" at bounding box center [505, 273] width 109 height 27
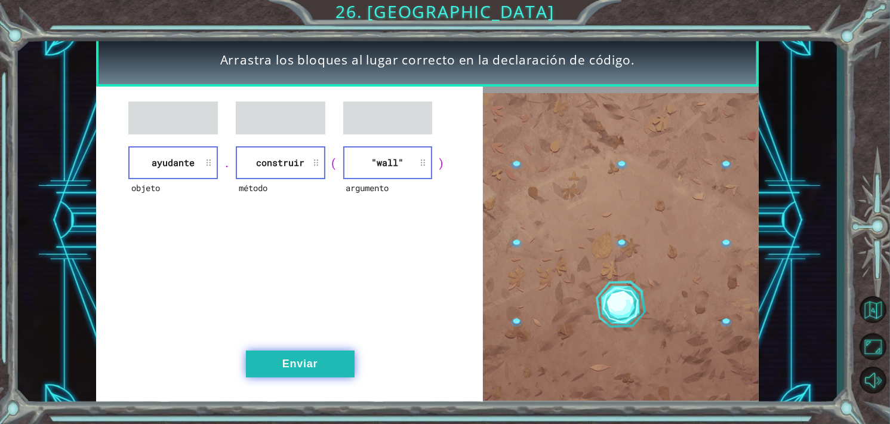
click at [314, 354] on button "Enviar" at bounding box center [300, 363] width 109 height 27
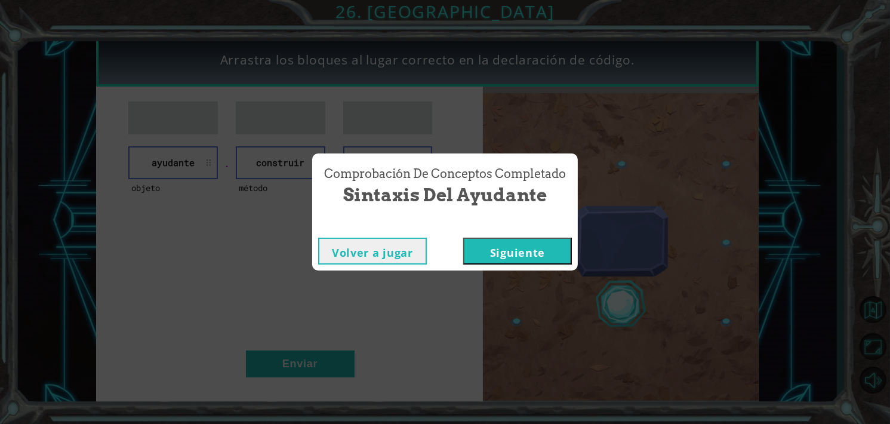
click at [552, 254] on button "Siguiente" at bounding box center [517, 250] width 109 height 27
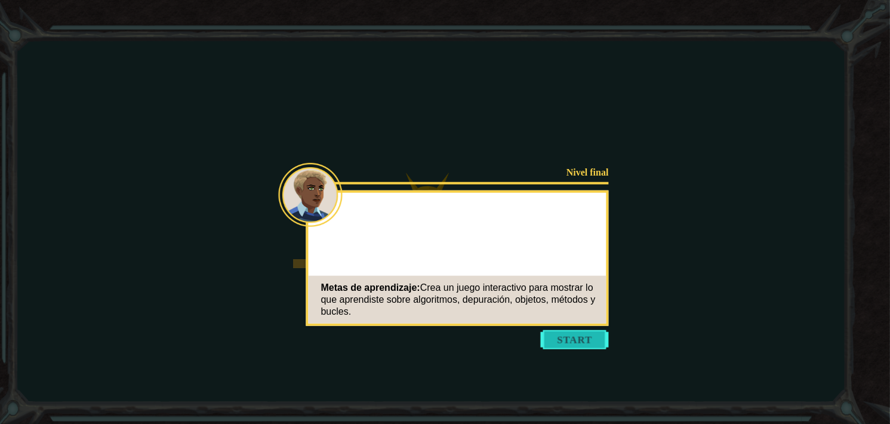
click at [581, 346] on button "Start" at bounding box center [575, 339] width 68 height 19
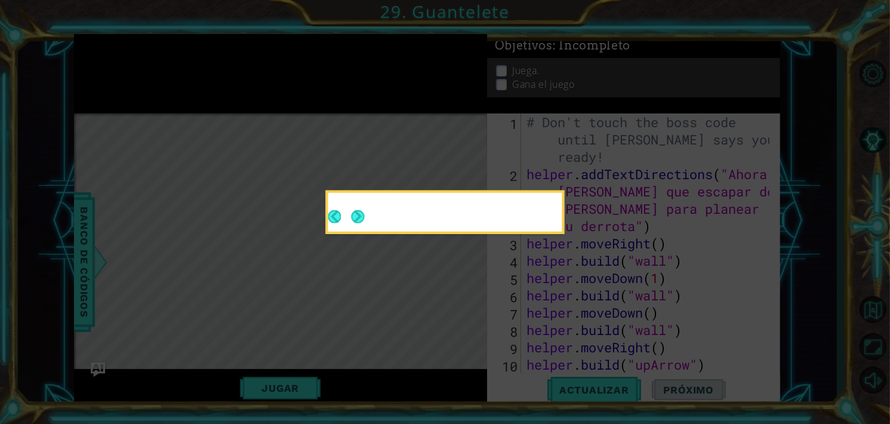
click at [351, 214] on button "Next" at bounding box center [357, 216] width 13 height 13
click at [353, 215] on button "Next" at bounding box center [357, 216] width 13 height 13
click at [353, 215] on icon at bounding box center [445, 212] width 890 height 424
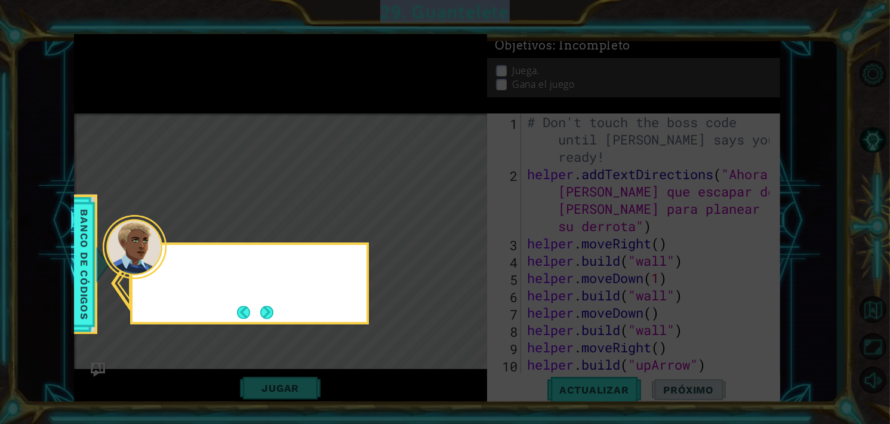
click at [353, 215] on icon at bounding box center [445, 212] width 890 height 424
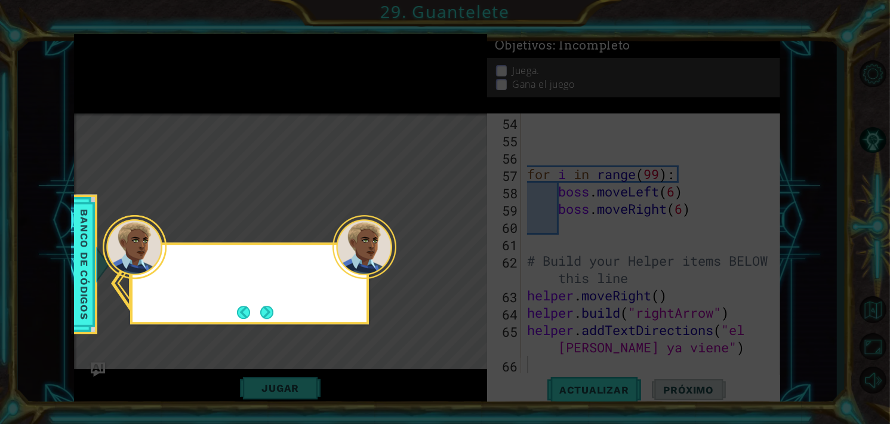
scroll to position [1003, 0]
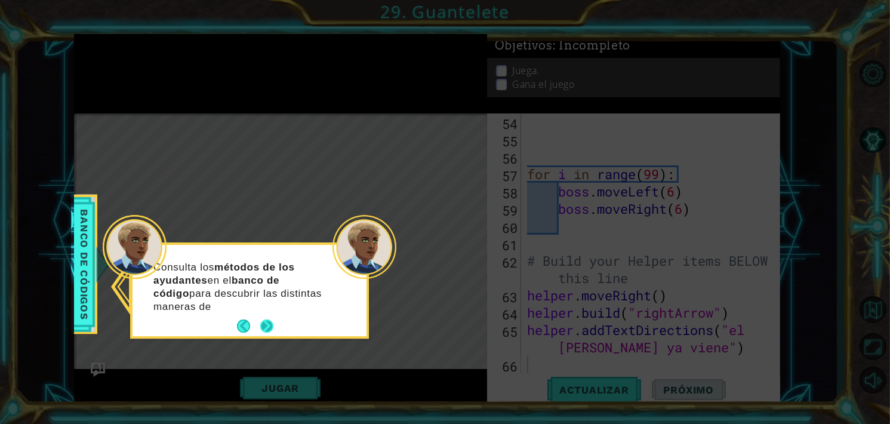
click at [264, 313] on div "Consulta los métodos de los ayudantes en el banco de código para descubrir las …" at bounding box center [249, 292] width 234 height 87
click at [266, 320] on button "Next" at bounding box center [266, 326] width 13 height 13
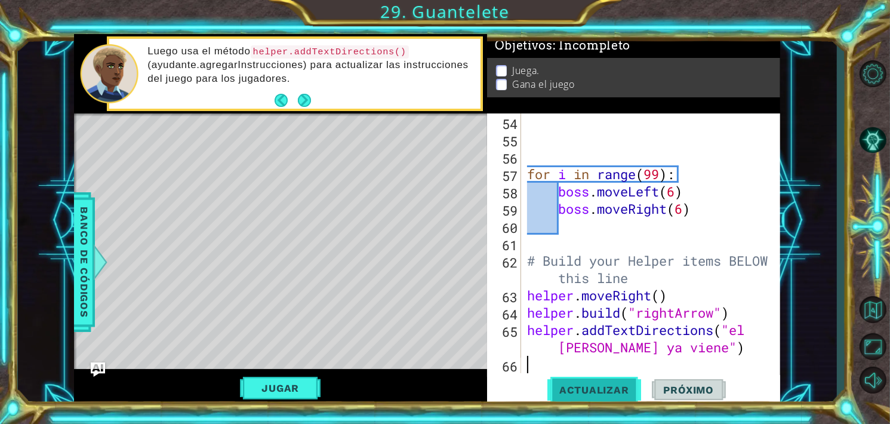
click at [587, 385] on span "Actualizar" at bounding box center [594, 390] width 94 height 12
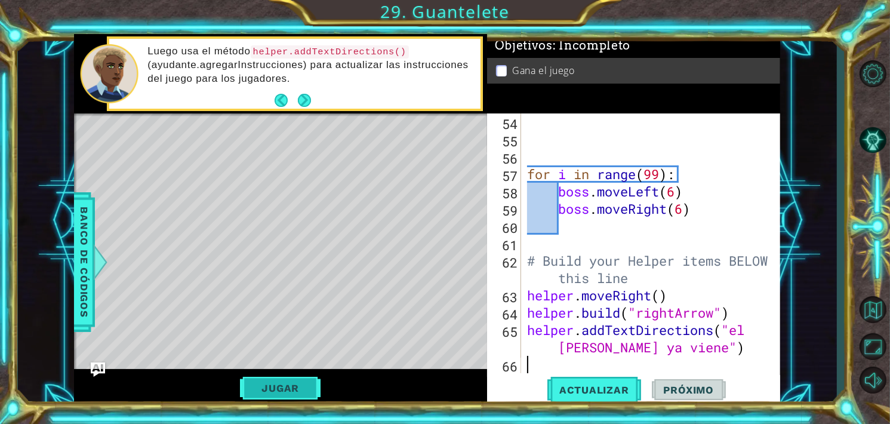
click at [284, 384] on button "Jugar" at bounding box center [280, 388] width 81 height 23
click at [680, 390] on span "Próximo" at bounding box center [689, 390] width 74 height 12
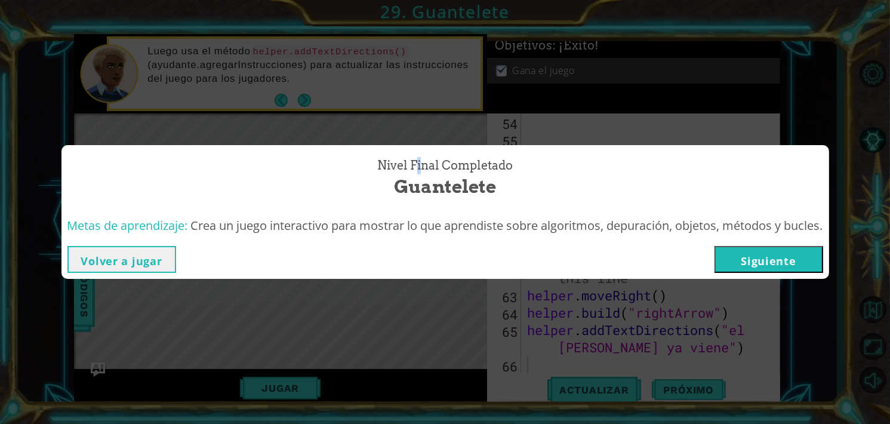
click at [418, 96] on div "Nivel final Completado Guantelete Metas de aprendizaje: Crea un juego interacti…" at bounding box center [445, 212] width 890 height 424
click at [731, 97] on div "Nivel final Completado Guantelete Metas de aprendizaje: Crea un juego interacti…" at bounding box center [445, 212] width 890 height 424
click at [787, 263] on button "Siguiente" at bounding box center [768, 259] width 109 height 27
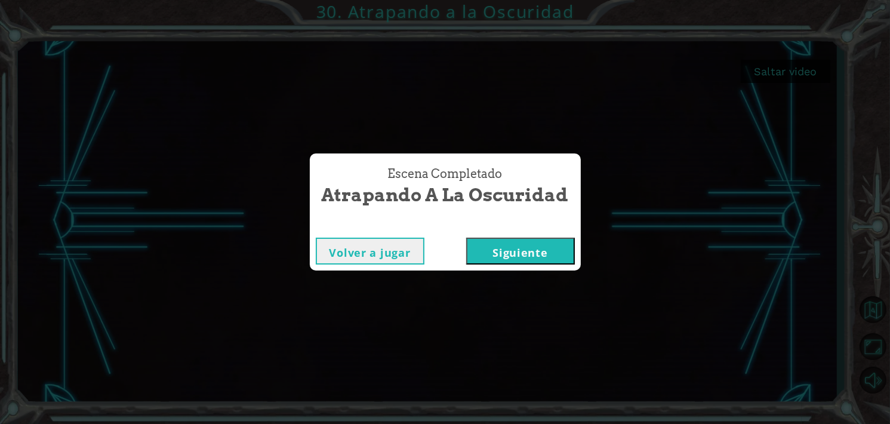
click at [536, 246] on button "Siguiente" at bounding box center [520, 250] width 109 height 27
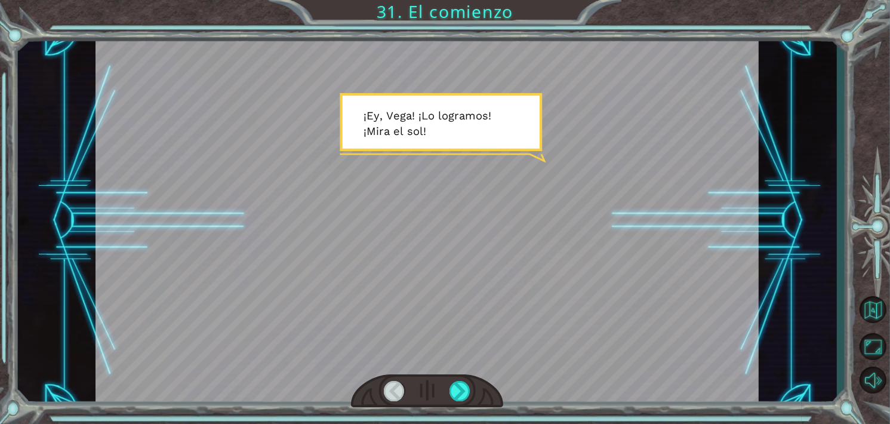
click at [422, 8] on div "Temporary Text ¡ E y , V e g a ! ¡ L o l o g r a m o s ! ¡ M i r a e l s o l ! …" at bounding box center [445, 212] width 890 height 424
click at [873, 310] on button "Volver al mapa" at bounding box center [872, 309] width 35 height 35
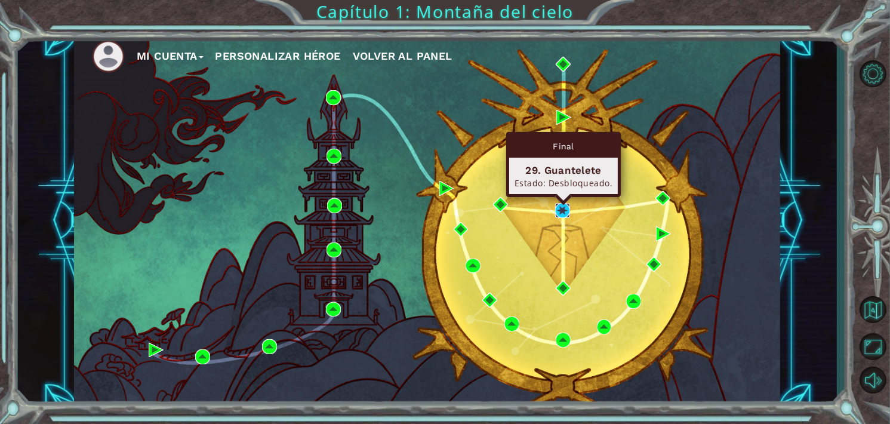
click at [559, 208] on img at bounding box center [562, 210] width 15 height 15
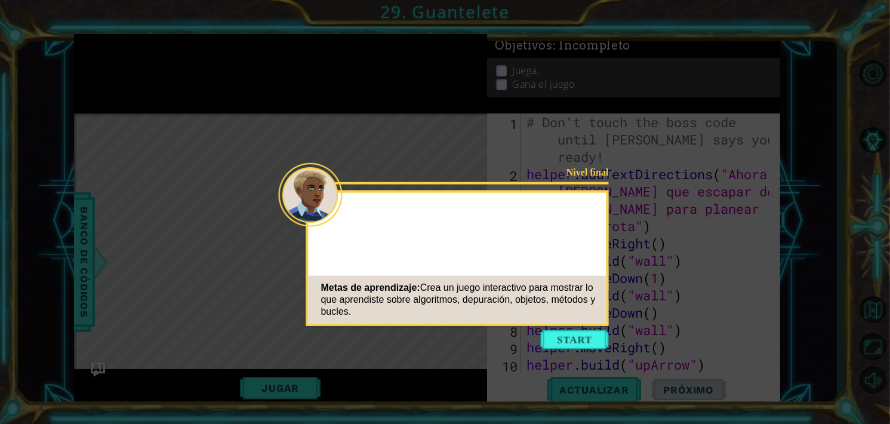
click at [570, 332] on button "Start" at bounding box center [575, 339] width 68 height 19
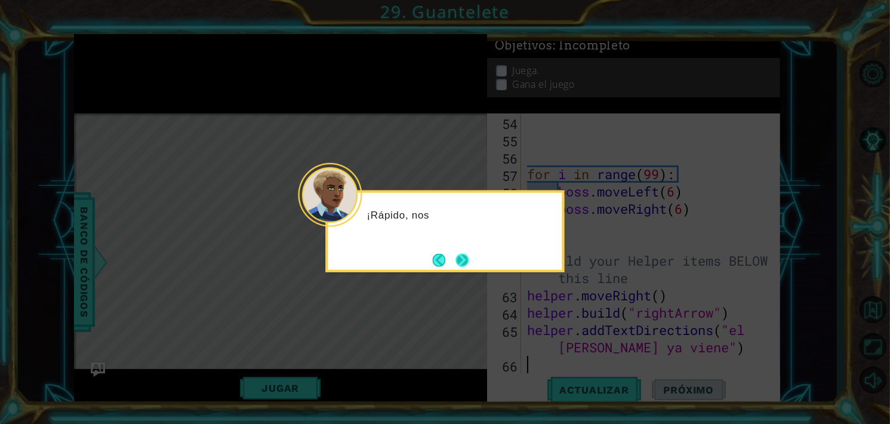
scroll to position [1003, 0]
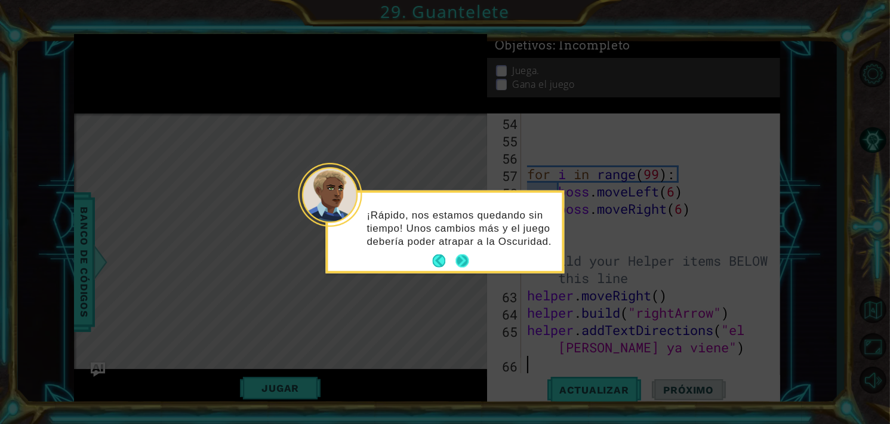
click at [467, 260] on button "Next" at bounding box center [461, 260] width 13 height 13
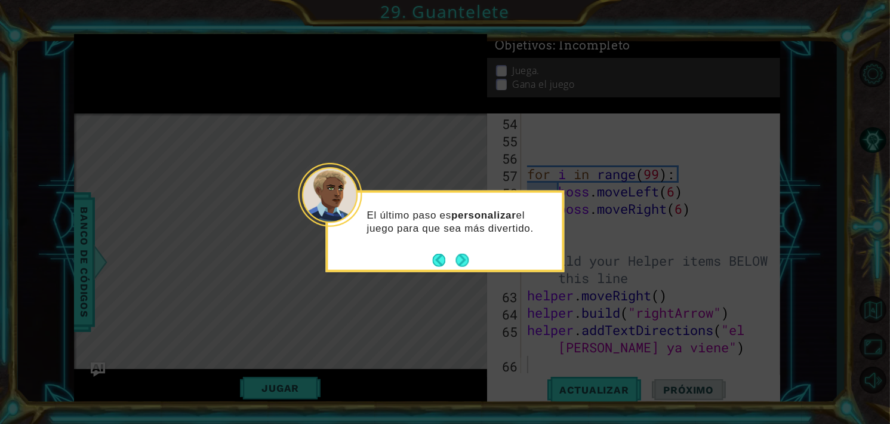
click at [467, 260] on button "Next" at bounding box center [461, 259] width 13 height 13
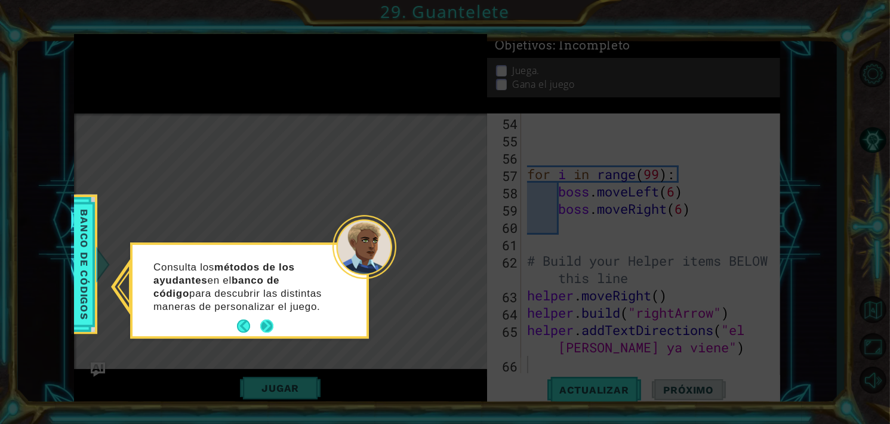
click at [271, 320] on button "Next" at bounding box center [266, 326] width 13 height 13
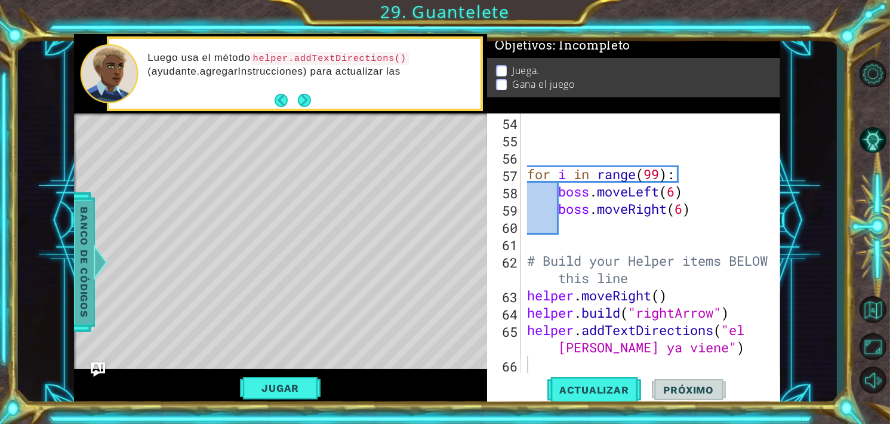
click at [78, 256] on span "Banco de códigos" at bounding box center [84, 262] width 19 height 124
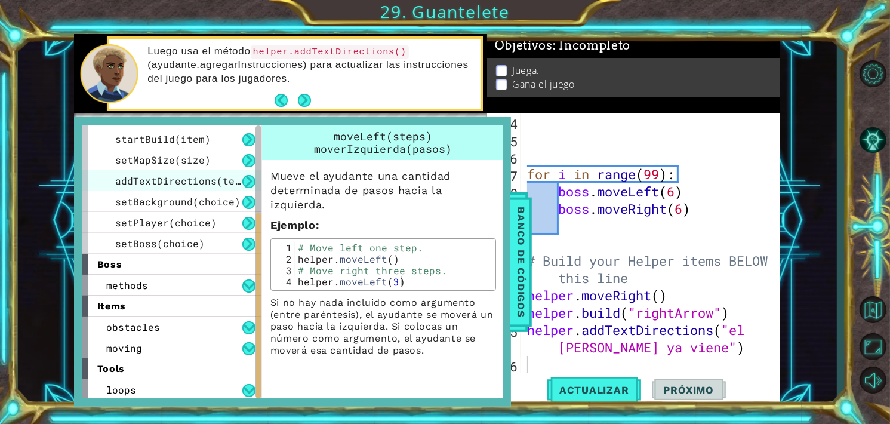
scroll to position [144, 0]
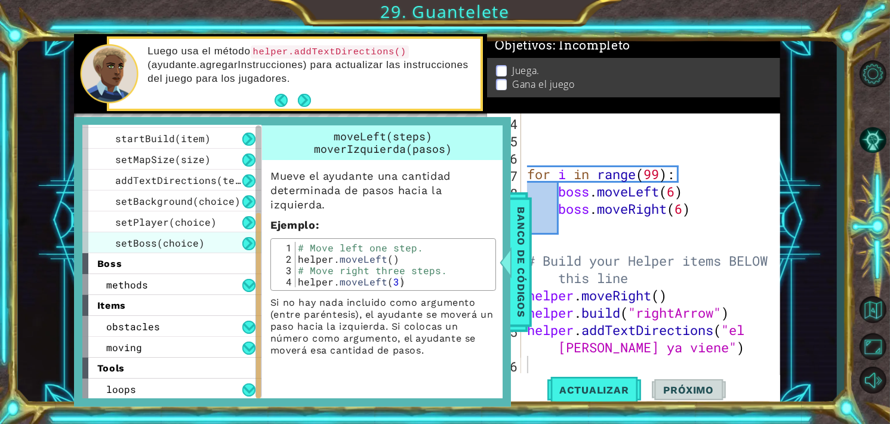
click at [183, 240] on span "setBoss(choice)" at bounding box center [160, 242] width 90 height 13
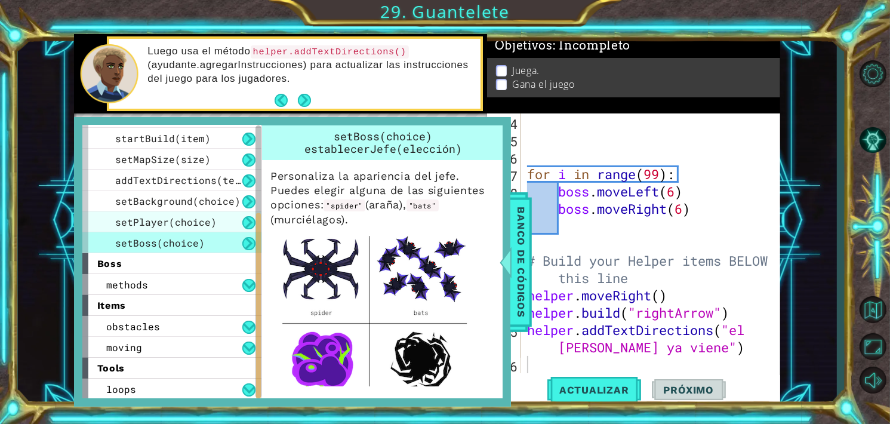
click at [233, 215] on div "setPlayer(choice)" at bounding box center [171, 221] width 179 height 21
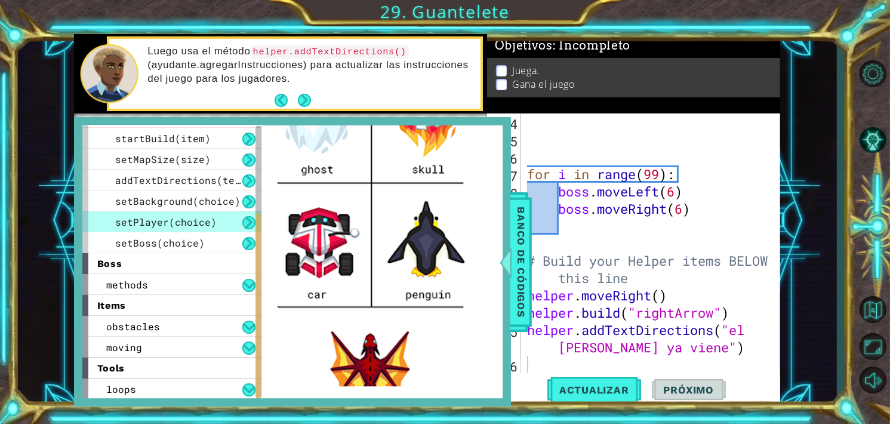
scroll to position [358, 0]
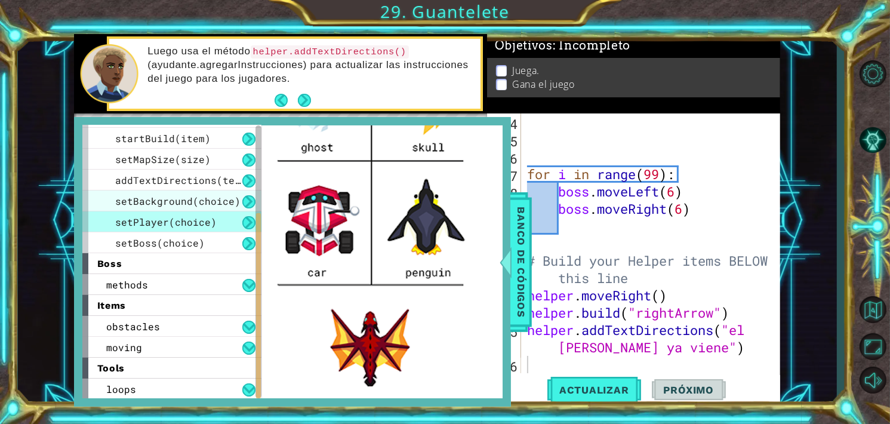
click at [171, 205] on span "setBackground(choice)" at bounding box center [177, 201] width 125 height 13
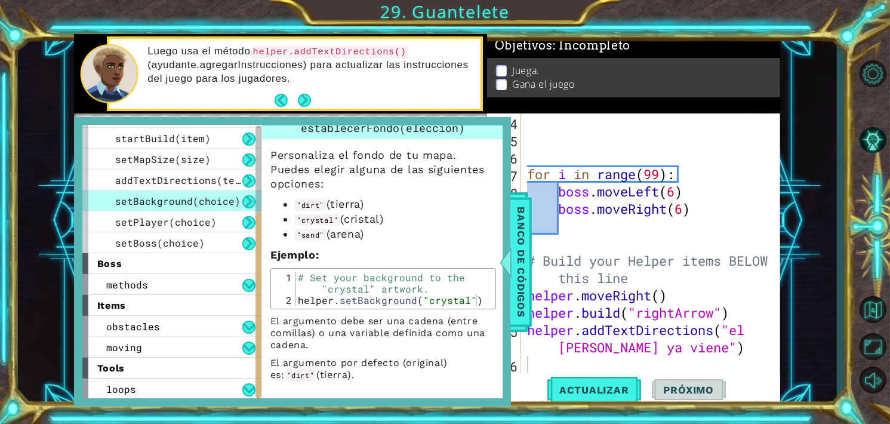
scroll to position [0, 0]
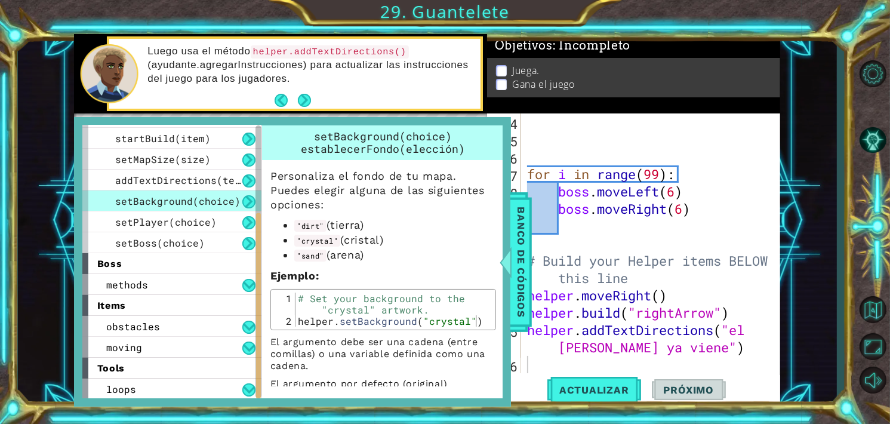
click at [221, 190] on div "setBackground(choice)" at bounding box center [171, 200] width 179 height 21
click at [229, 183] on span "addTextDirections(text)" at bounding box center [183, 180] width 137 height 13
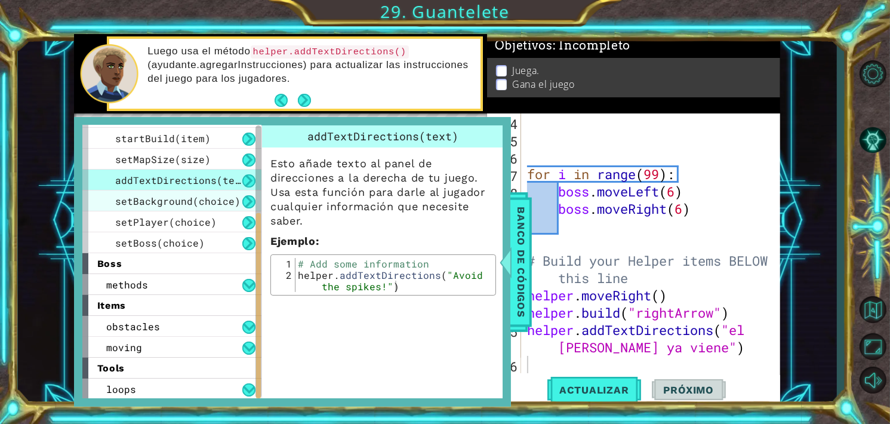
click at [214, 203] on span "setBackground(choice)" at bounding box center [177, 201] width 125 height 13
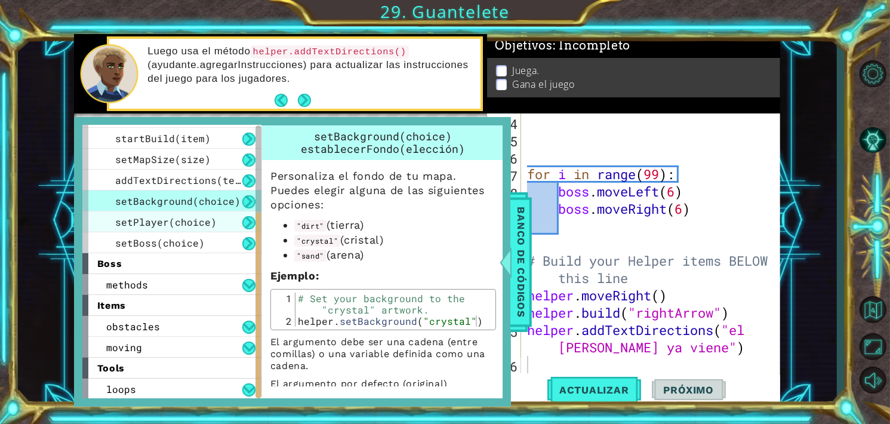
scroll to position [84, 0]
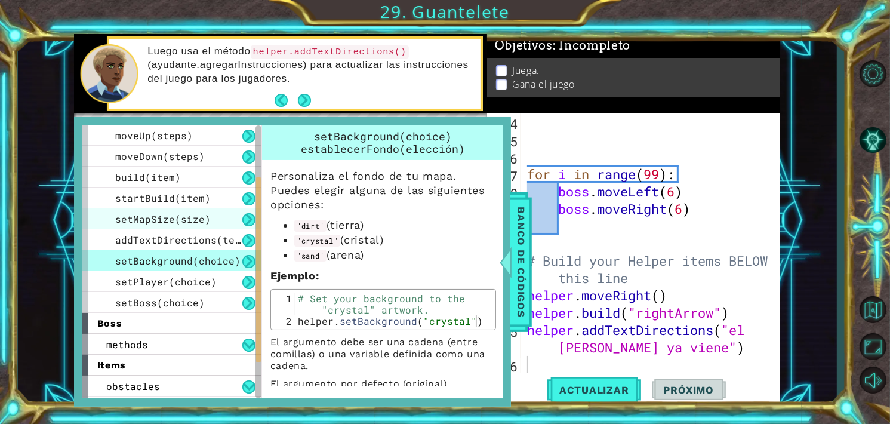
click at [193, 209] on div "setMapSize(size)" at bounding box center [171, 218] width 179 height 21
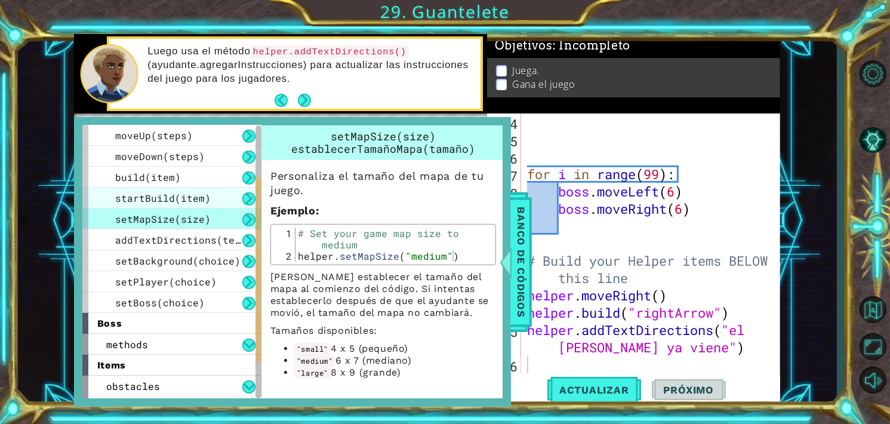
click at [193, 199] on span "startBuild(item)" at bounding box center [162, 198] width 95 height 13
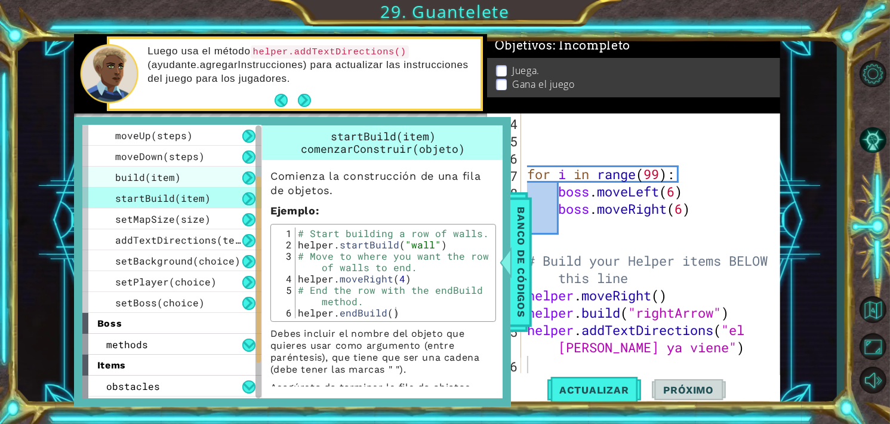
click at [199, 185] on div "build(item)" at bounding box center [171, 176] width 179 height 21
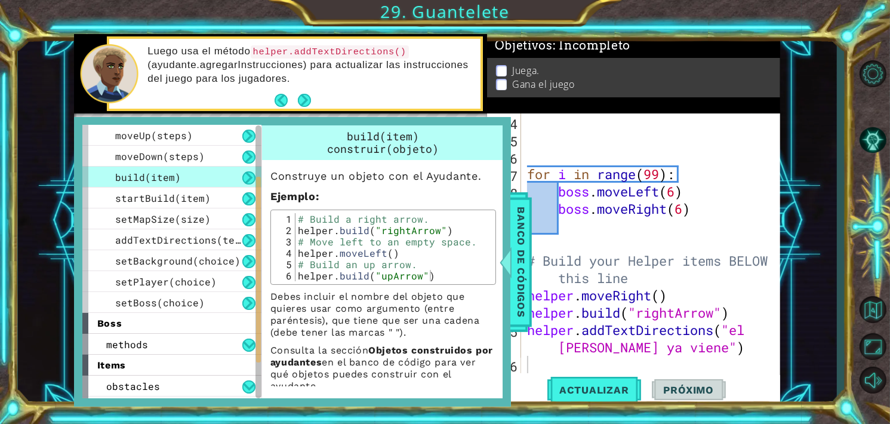
click at [202, 170] on div "build(item)" at bounding box center [171, 176] width 179 height 21
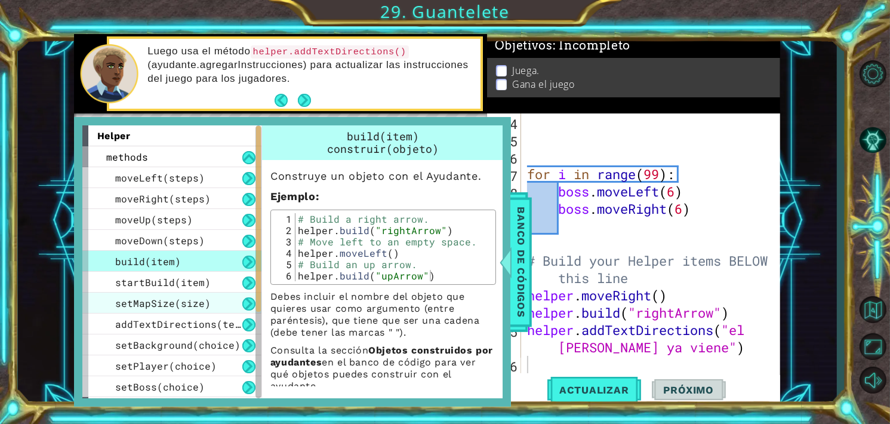
scroll to position [144, 0]
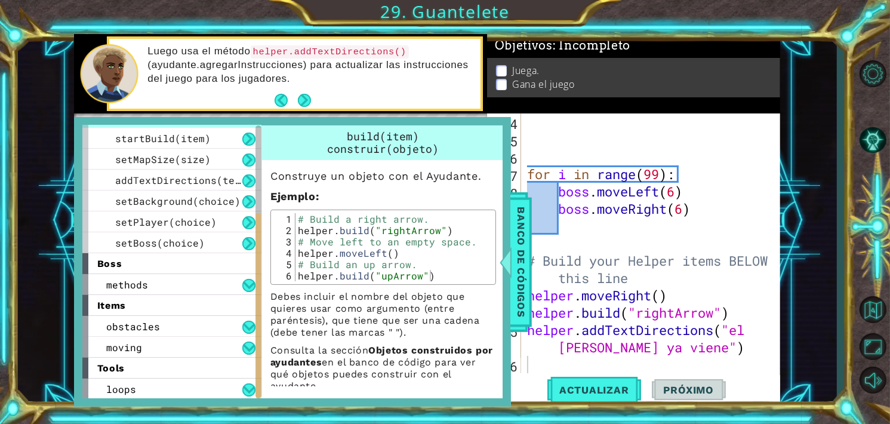
click at [597, 137] on div "for i in range ( 99 ) : boss . moveLeft ( 6 ) boss . moveRight ( 6 ) # Build yo…" at bounding box center [650, 260] width 251 height 294
click at [530, 272] on span "Banco de códigos" at bounding box center [520, 262] width 19 height 124
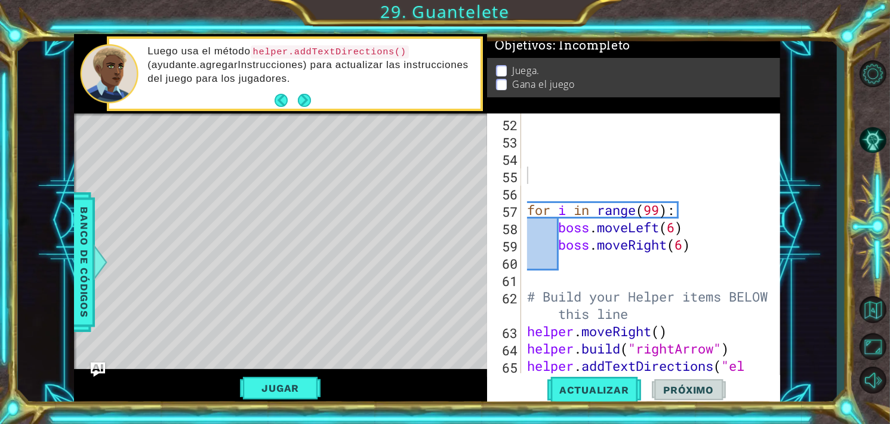
scroll to position [968, 0]
click at [310, 94] on button "Next" at bounding box center [304, 100] width 13 height 13
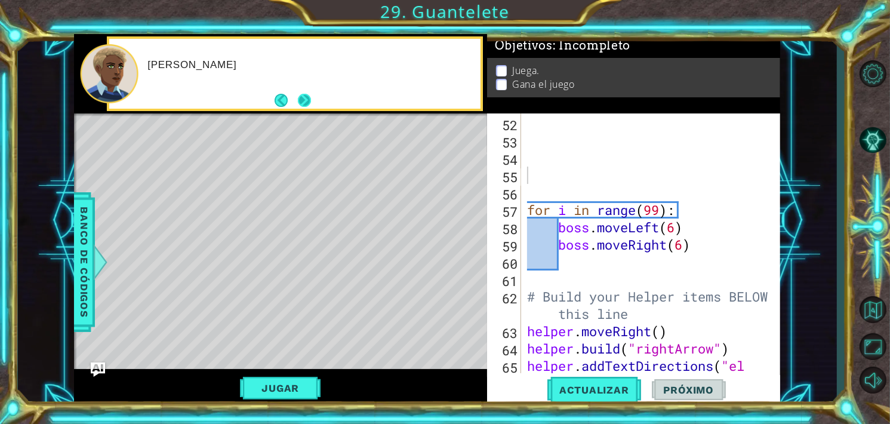
click at [303, 96] on button "Next" at bounding box center [304, 100] width 13 height 13
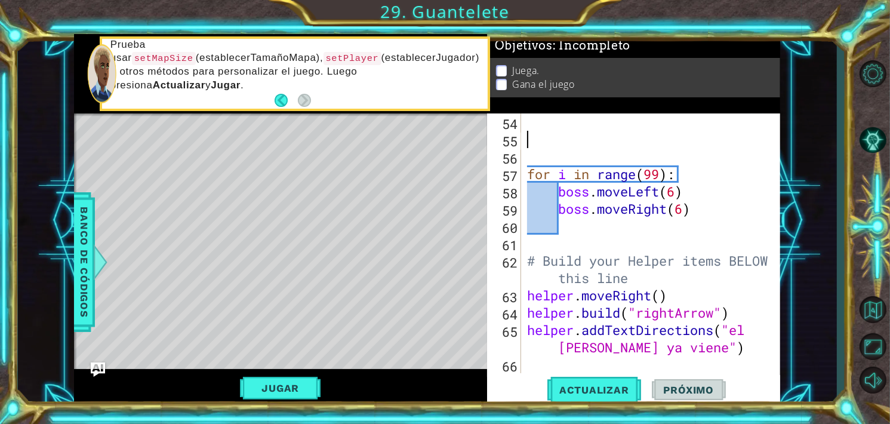
scroll to position [1003, 0]
click at [869, 306] on button "Volver al mapa" at bounding box center [872, 309] width 35 height 35
